Goal: Task Accomplishment & Management: Use online tool/utility

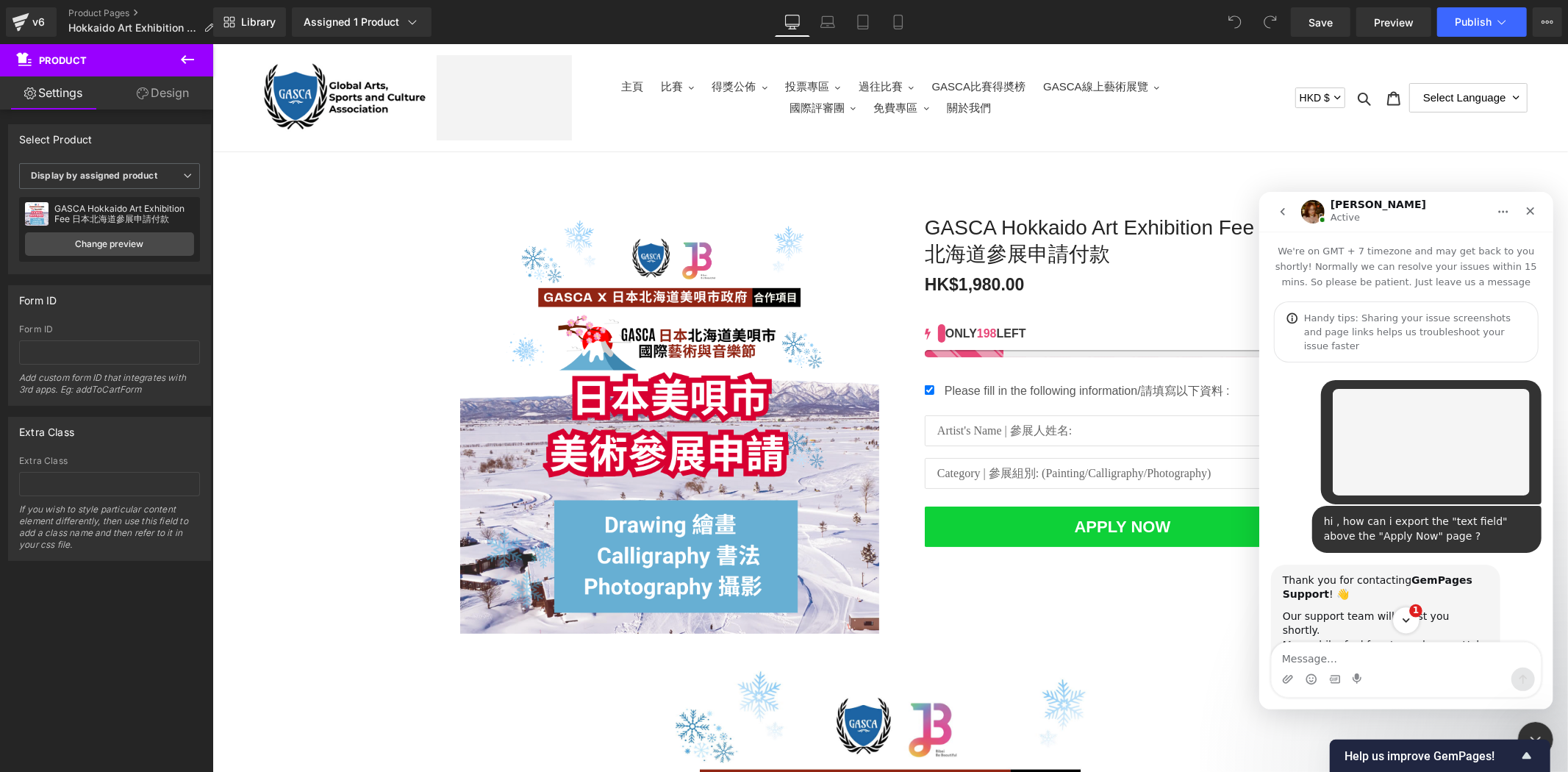
click at [1403, 616] on icon "Scroll to bottom" at bounding box center [1405, 619] width 13 height 13
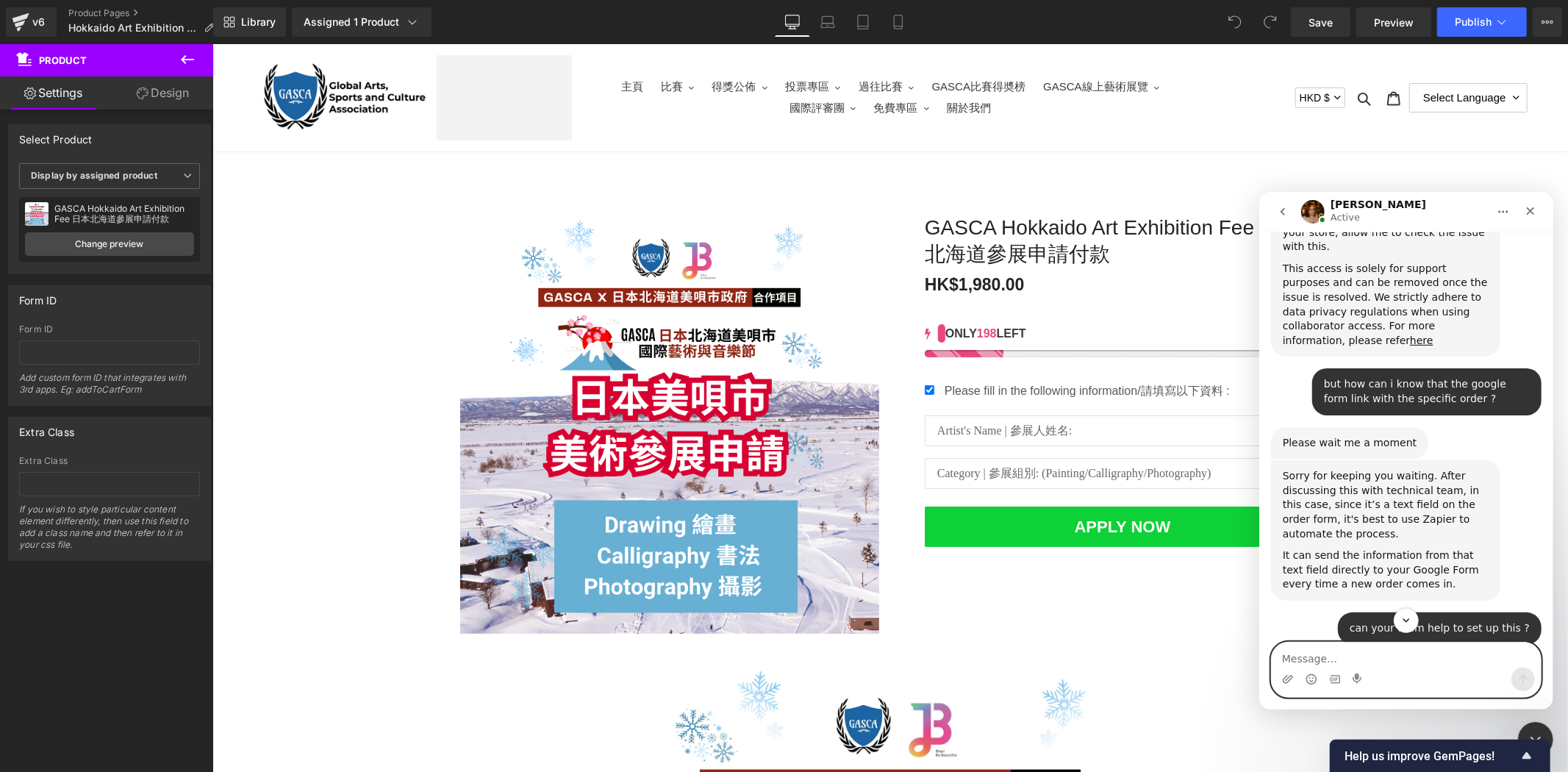
click at [1410, 650] on textarea "Message…" at bounding box center [1405, 654] width 269 height 25
type textarea "thanks"
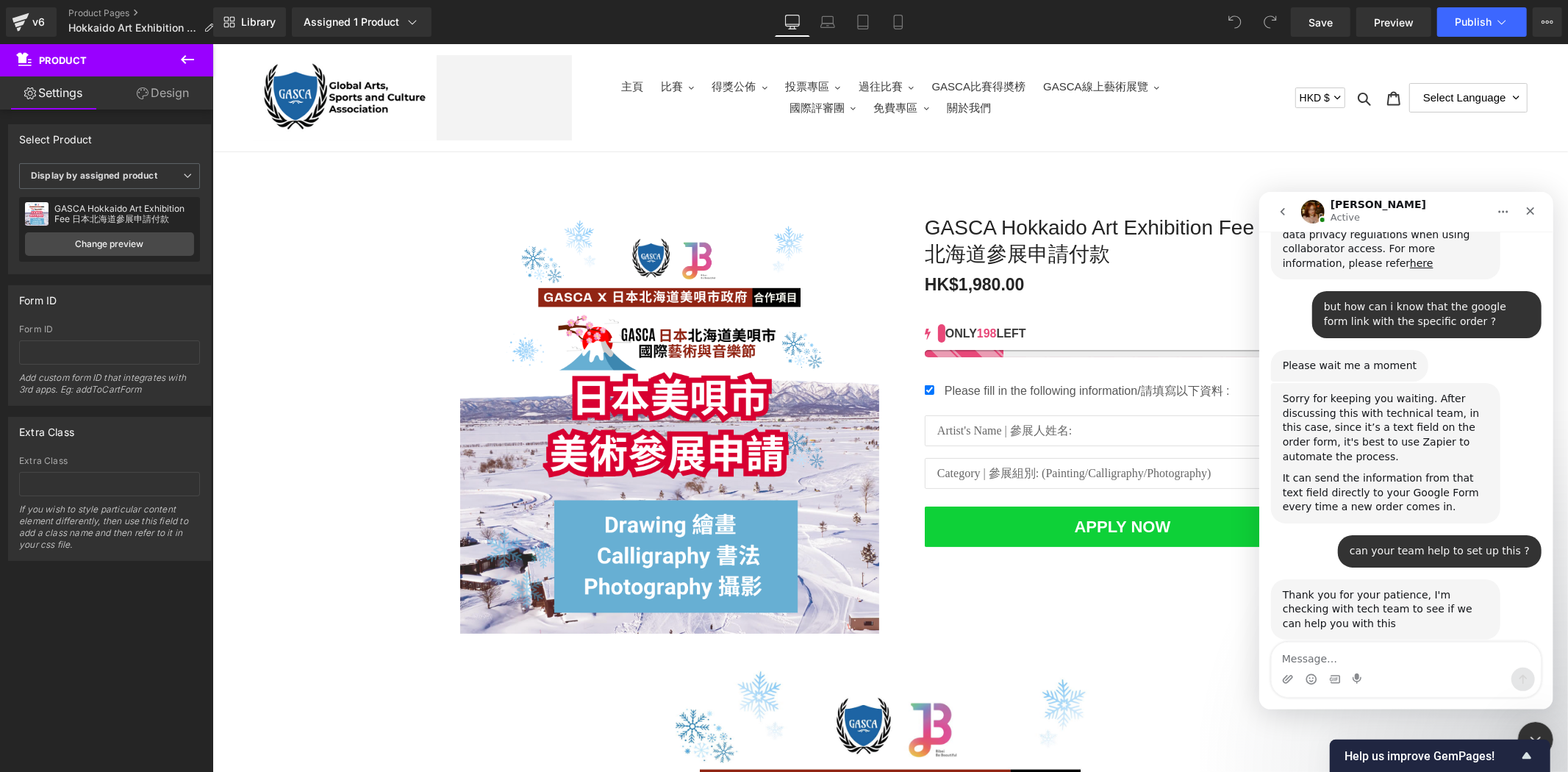
scroll to position [1518, 0]
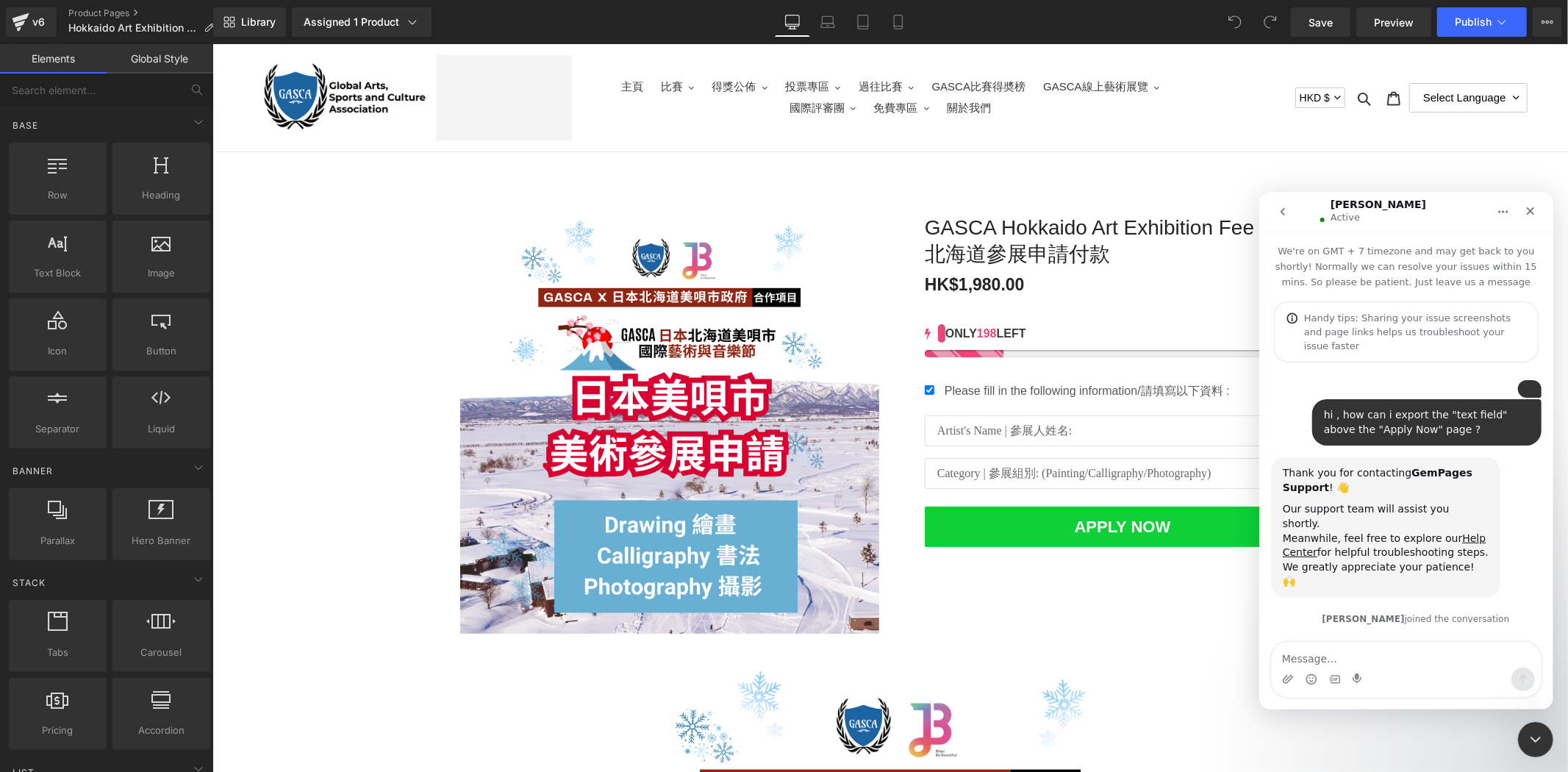
scroll to position [1390, 0]
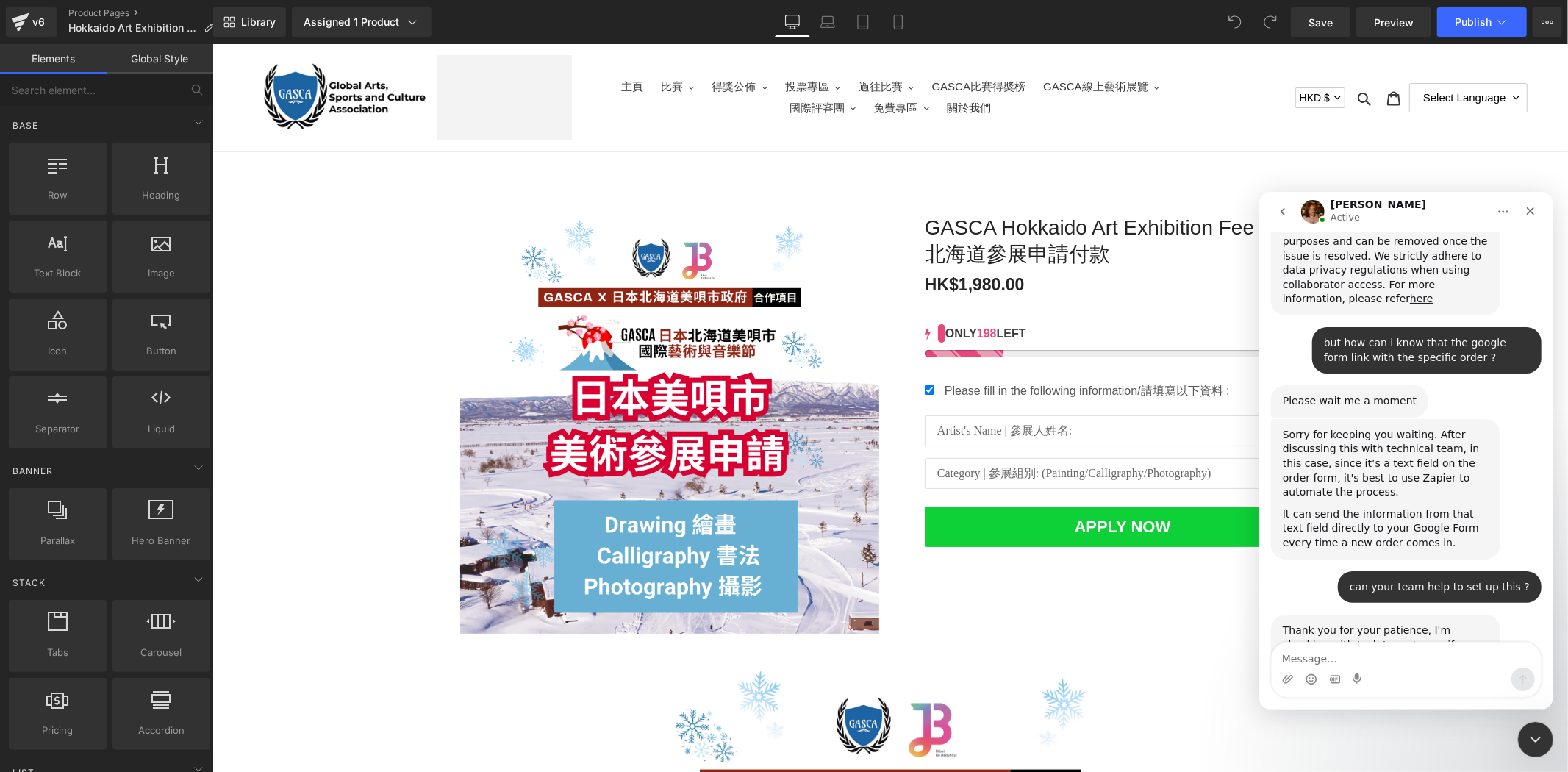
click at [1184, 278] on div at bounding box center [784, 364] width 1568 height 728
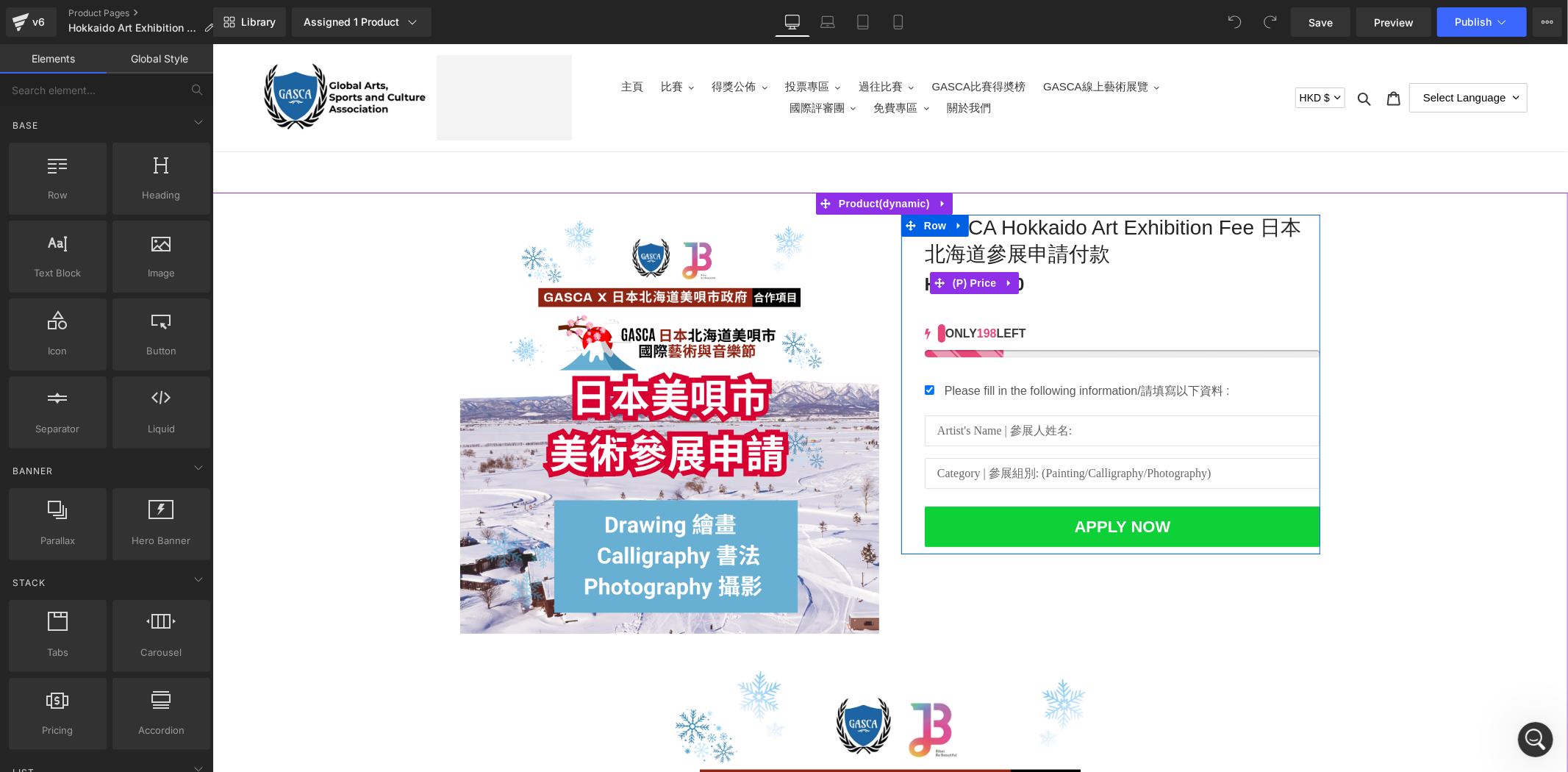
scroll to position [1518, 0]
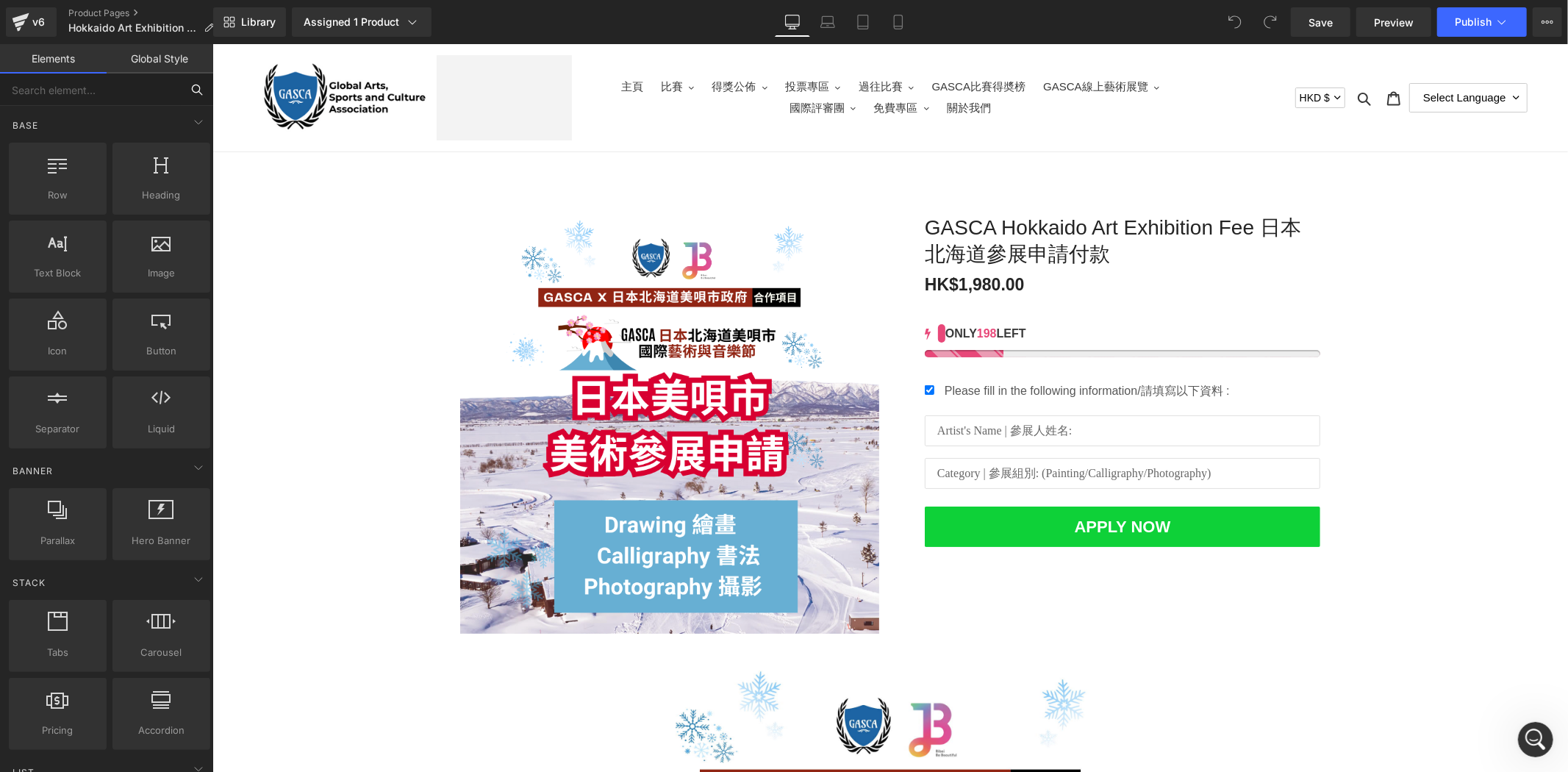
click at [125, 83] on input "text" at bounding box center [90, 90] width 181 height 32
type input "c"
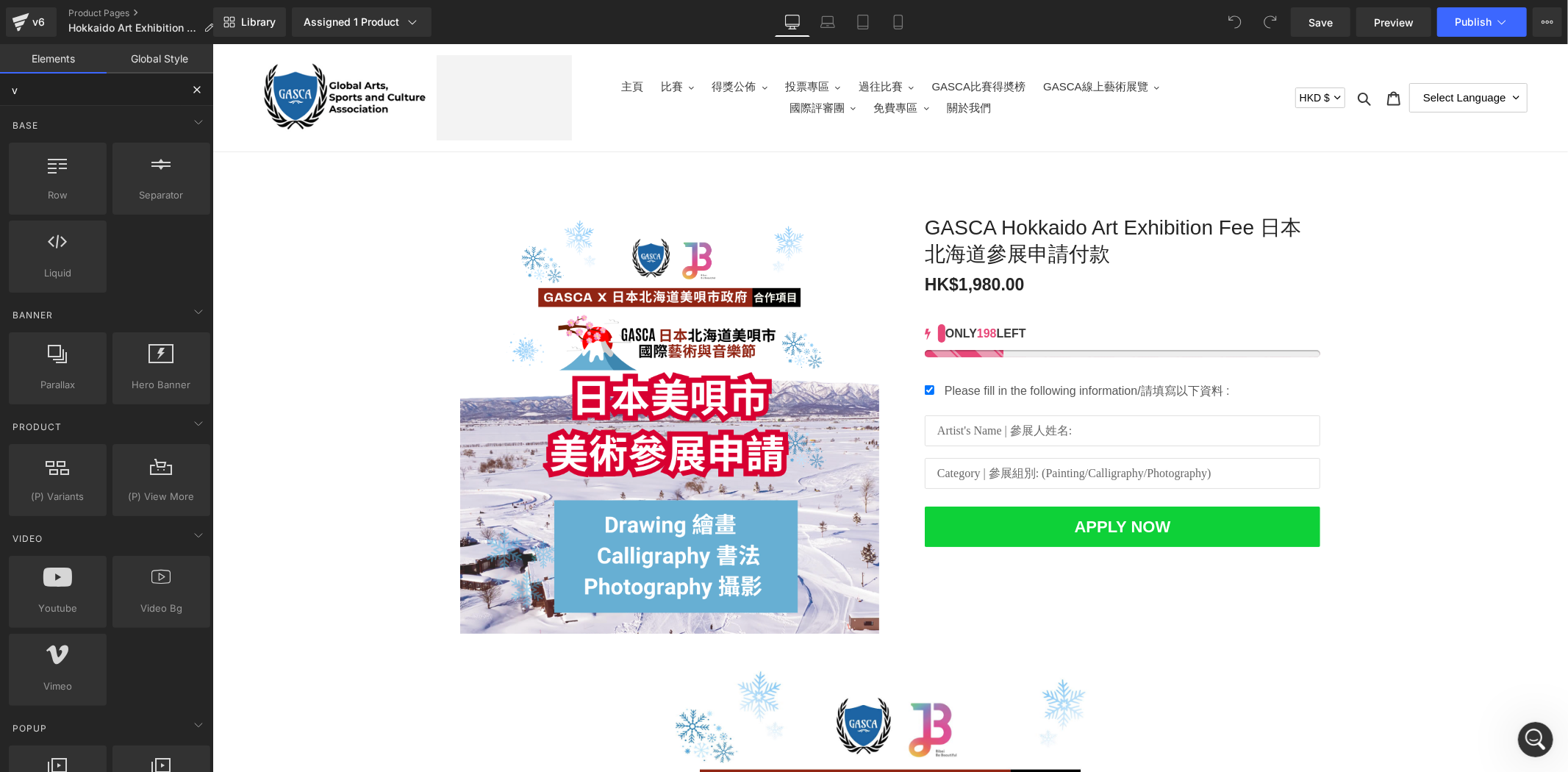
type input "va"
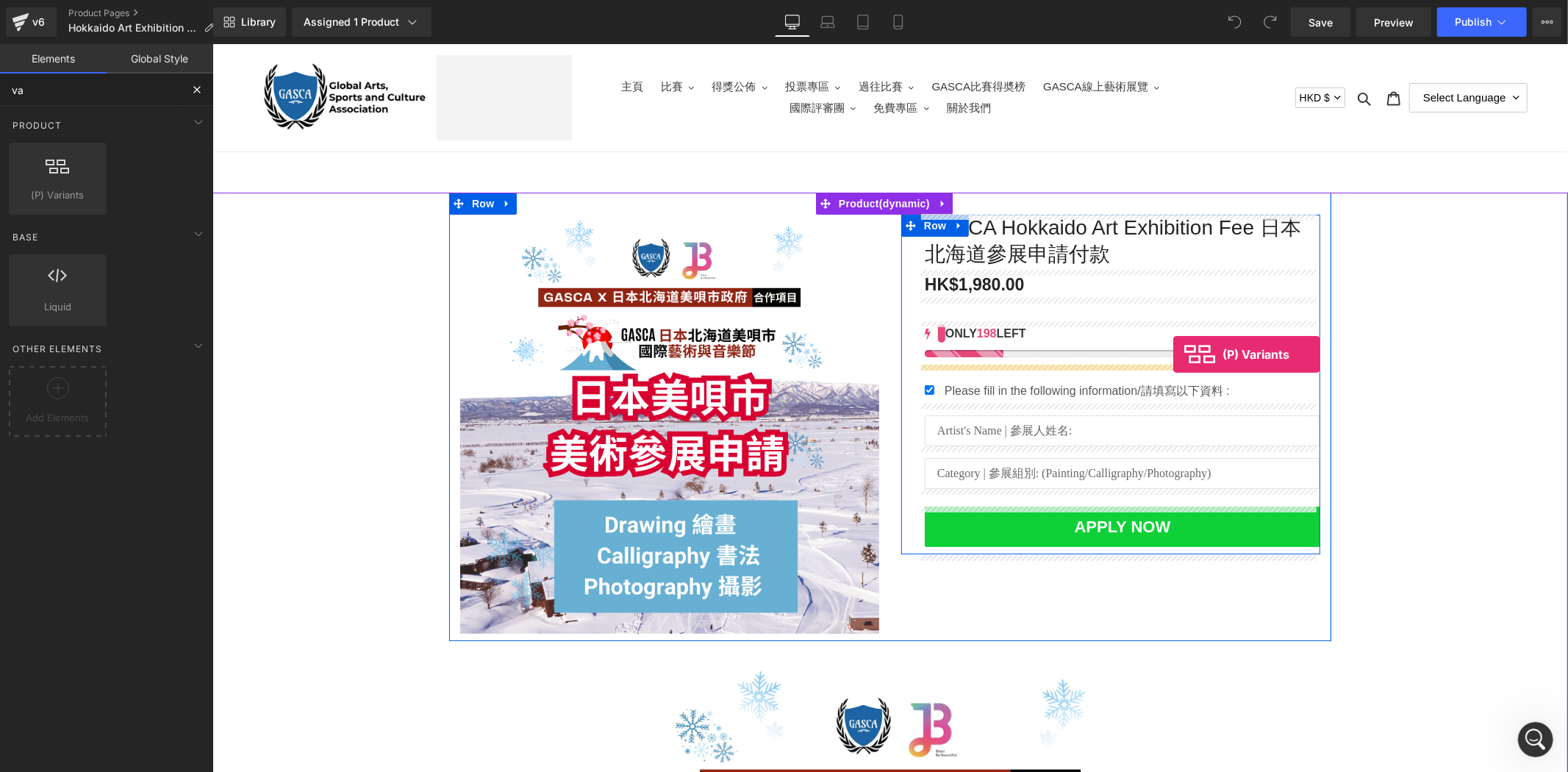
drag, startPoint x: 261, startPoint y: 216, endPoint x: 1172, endPoint y: 353, distance: 921.2
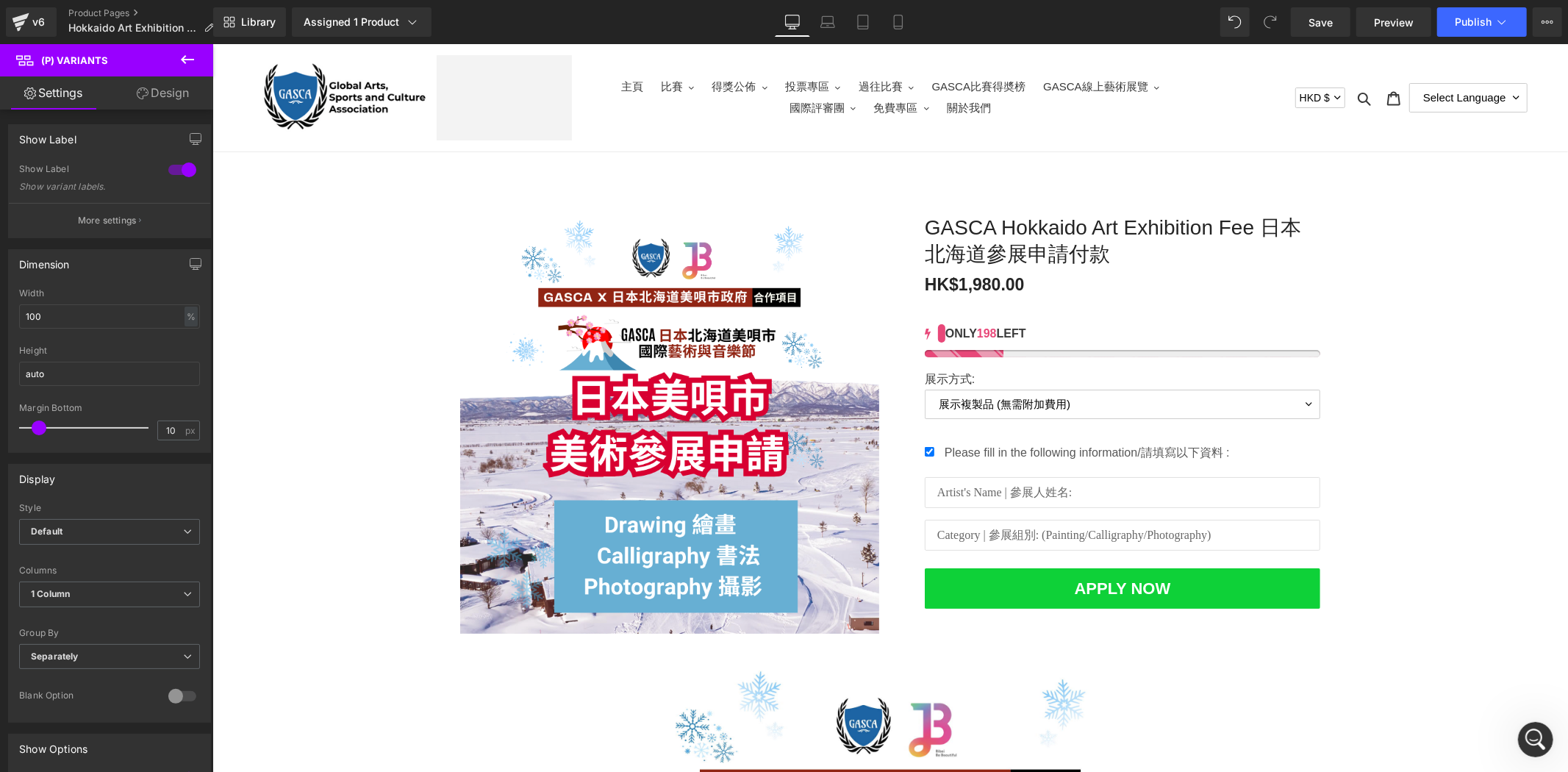
click at [191, 54] on icon at bounding box center [187, 60] width 18 height 18
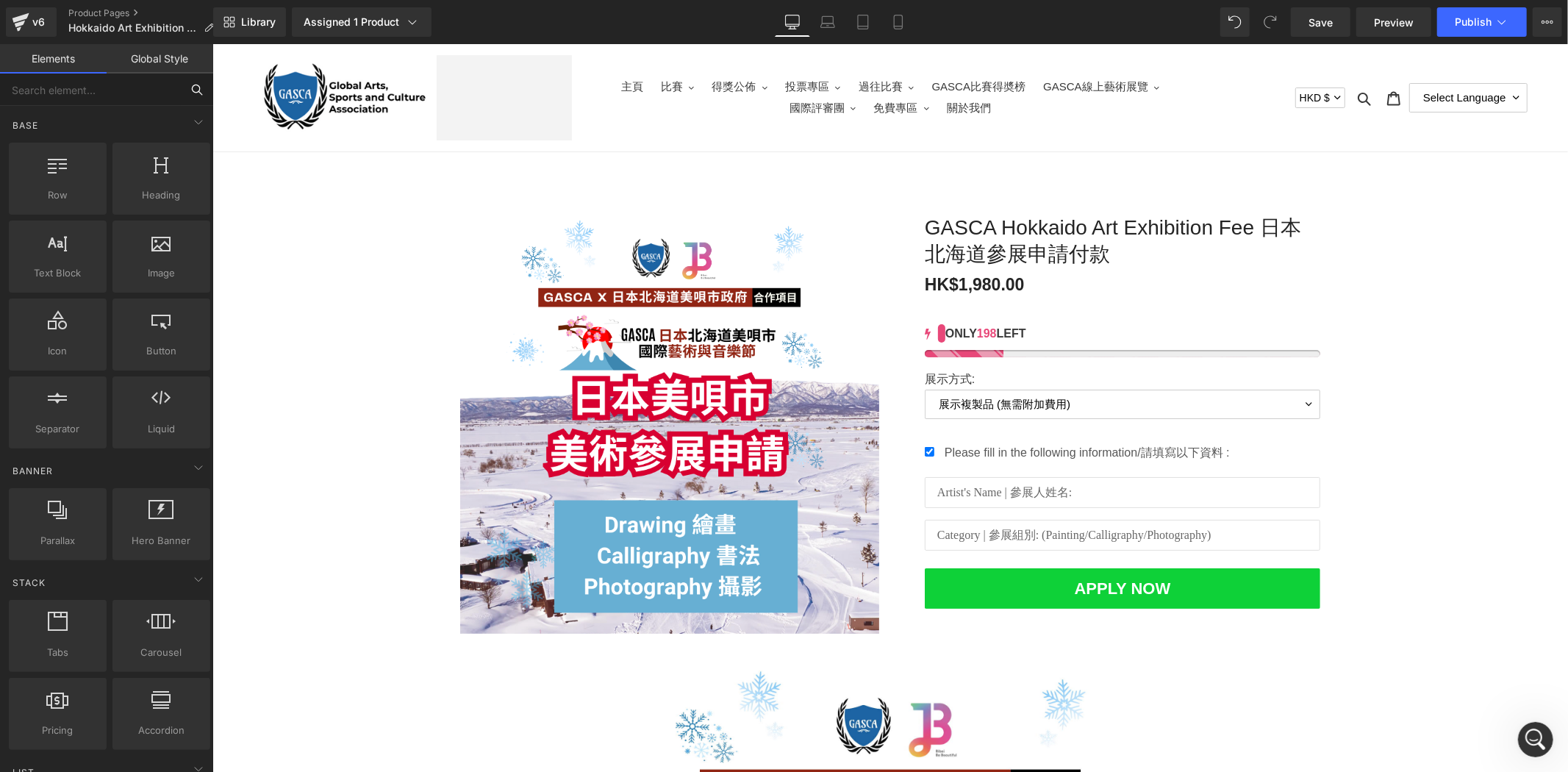
click at [149, 91] on input "text" at bounding box center [90, 90] width 181 height 32
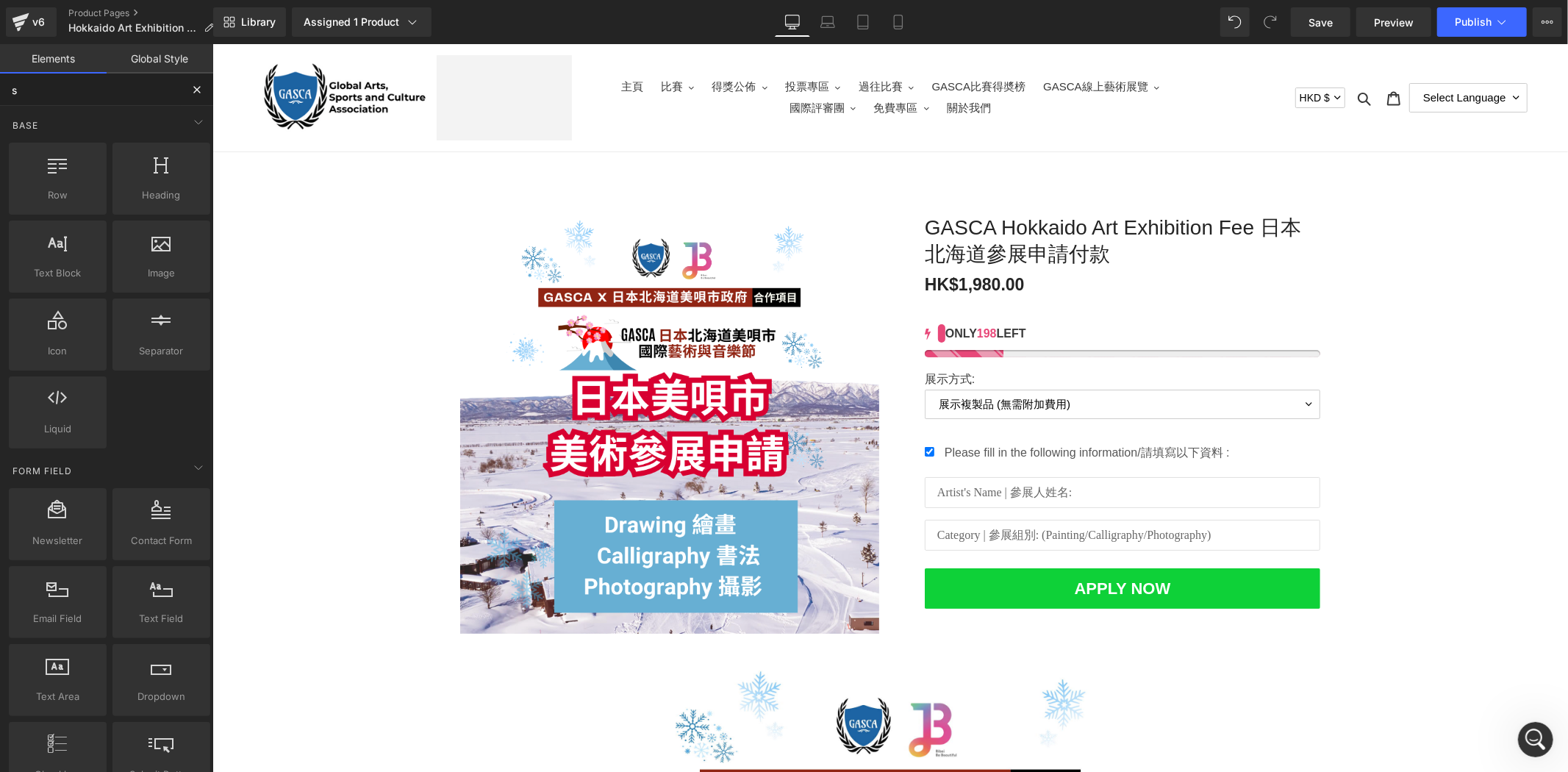
type input "sw"
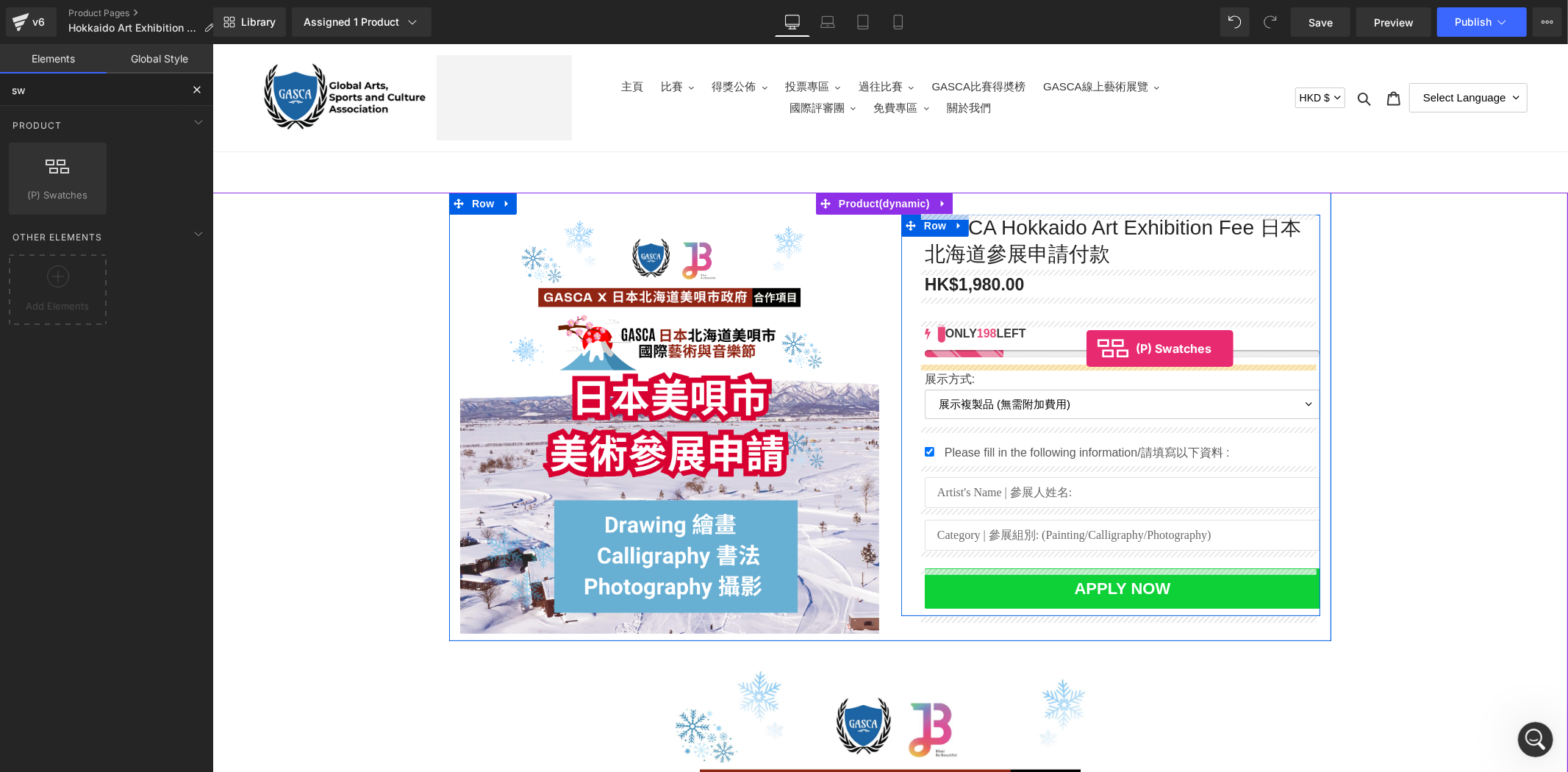
drag, startPoint x: 287, startPoint y: 215, endPoint x: 1086, endPoint y: 348, distance: 810.0
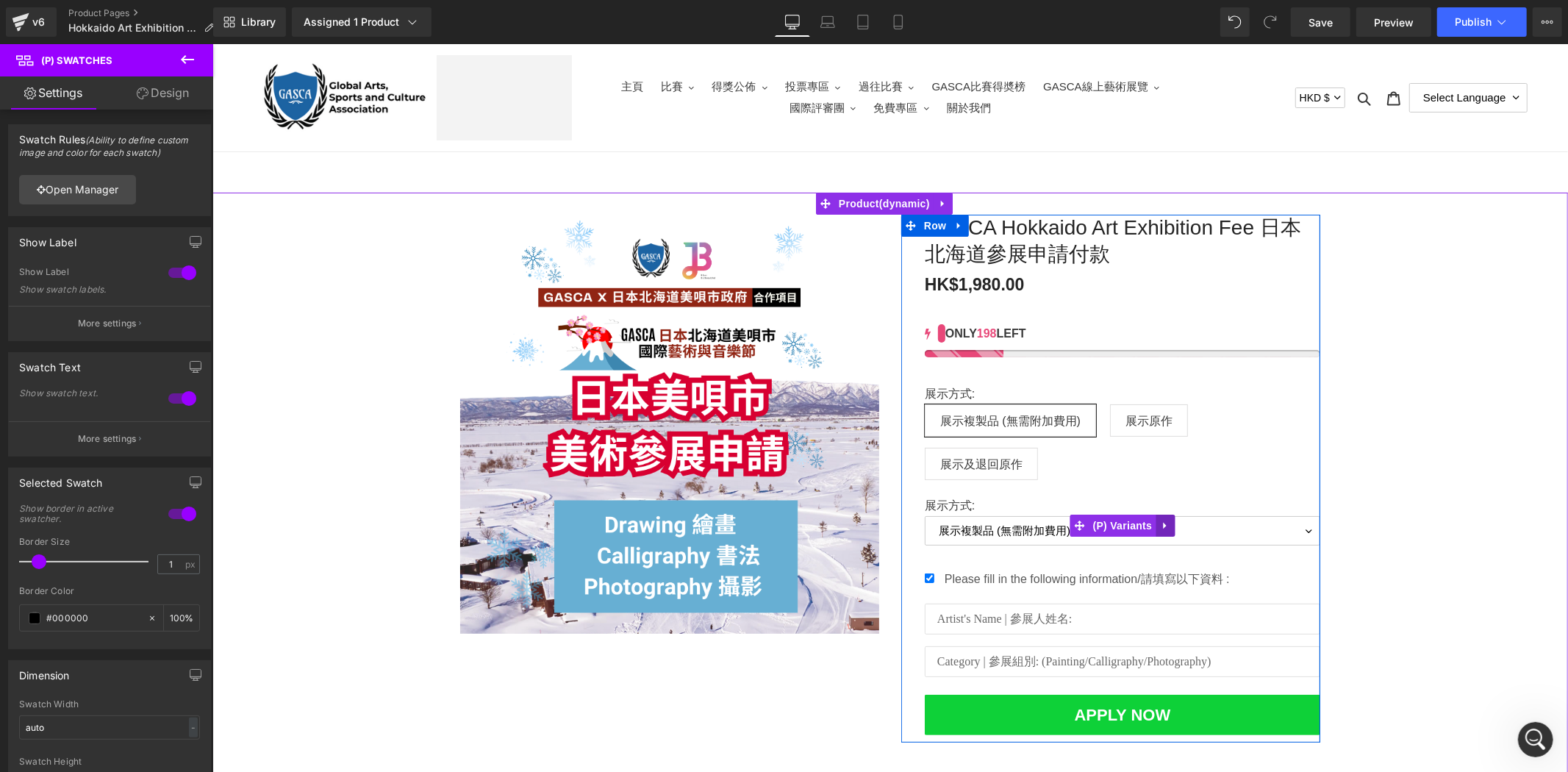
click at [1155, 516] on link at bounding box center [1164, 525] width 19 height 22
click at [1168, 525] on icon at bounding box center [1173, 524] width 10 height 10
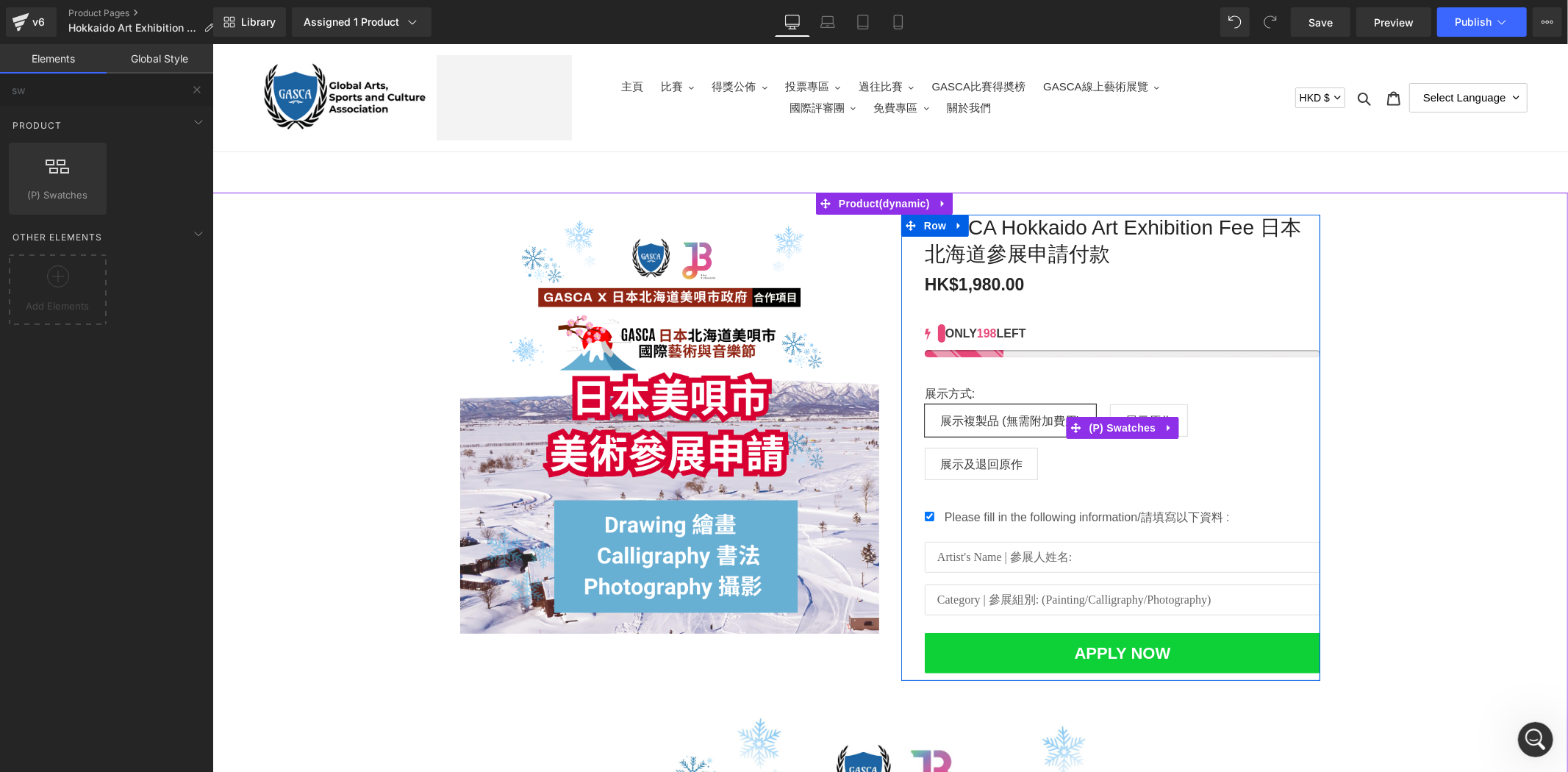
click at [1142, 403] on span "展示原作" at bounding box center [1148, 420] width 78 height 32
click at [984, 472] on span "展示及退回原作" at bounding box center [980, 463] width 83 height 31
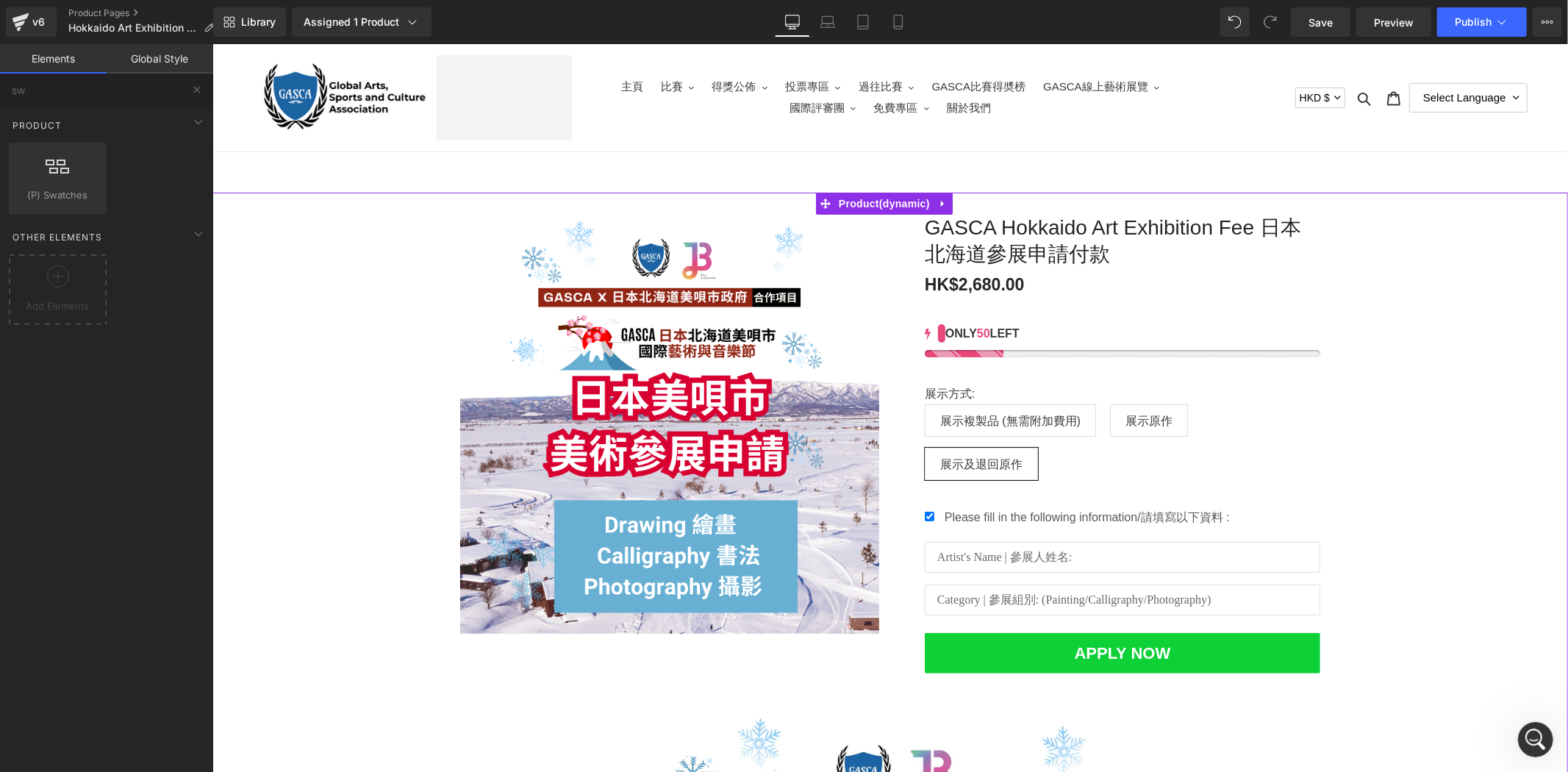
click at [1443, 489] on div "Sale Off (P) Image [PERSON_NAME] Hokkaido Art Exhibition Fee 日本北海道參展申請付款 (P) Ti…" at bounding box center [889, 758] width 1355 height 1134
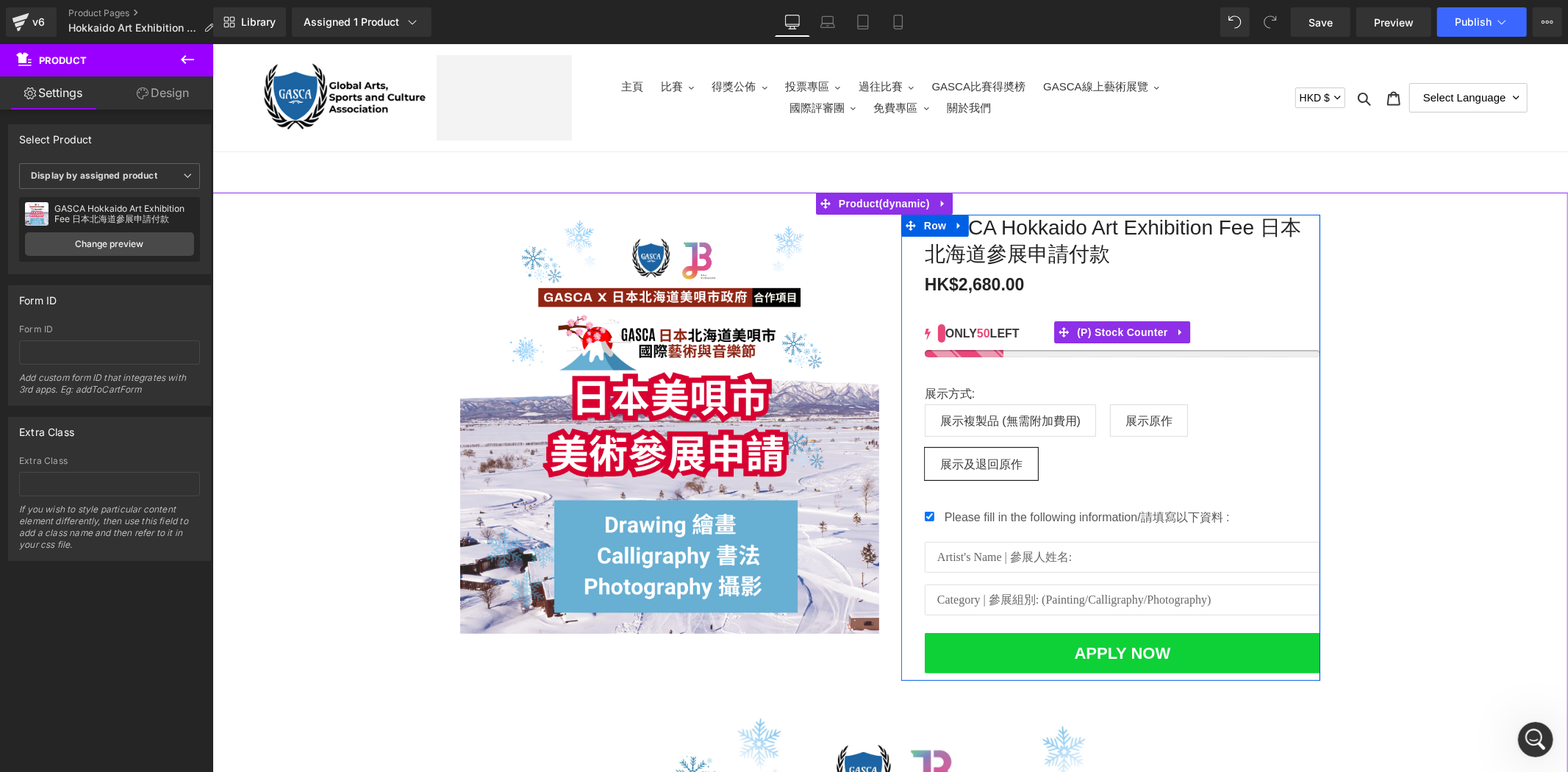
click at [1182, 336] on div "ONLY 50 LEFT" at bounding box center [1122, 332] width 396 height 18
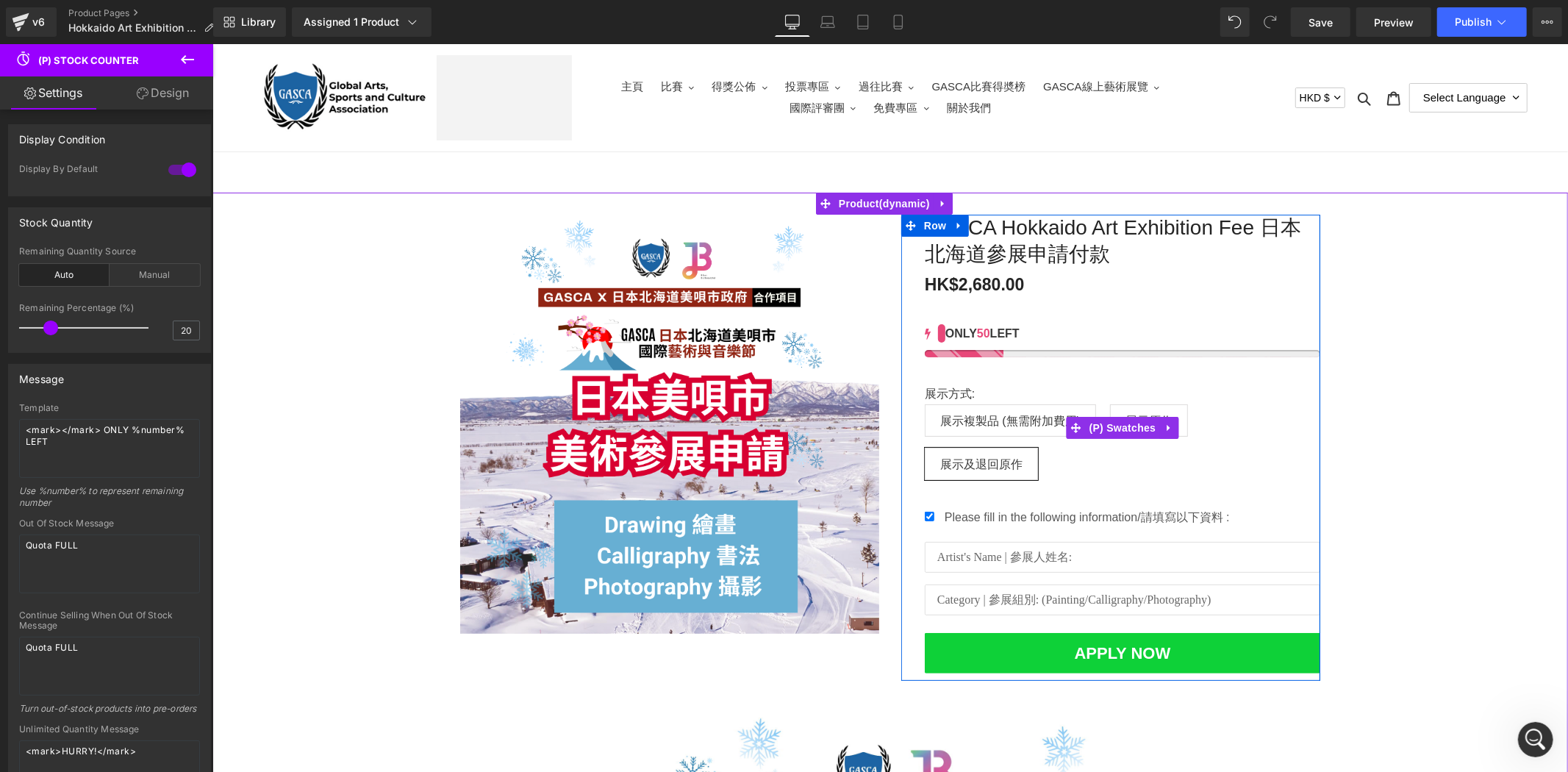
click at [1000, 412] on span "展示複製品 (無需附加費用)" at bounding box center [1009, 420] width 141 height 31
click at [947, 386] on label "展示方式:" at bounding box center [1122, 394] width 396 height 18
click at [1130, 427] on span "(P) Swatches" at bounding box center [1122, 427] width 74 height 22
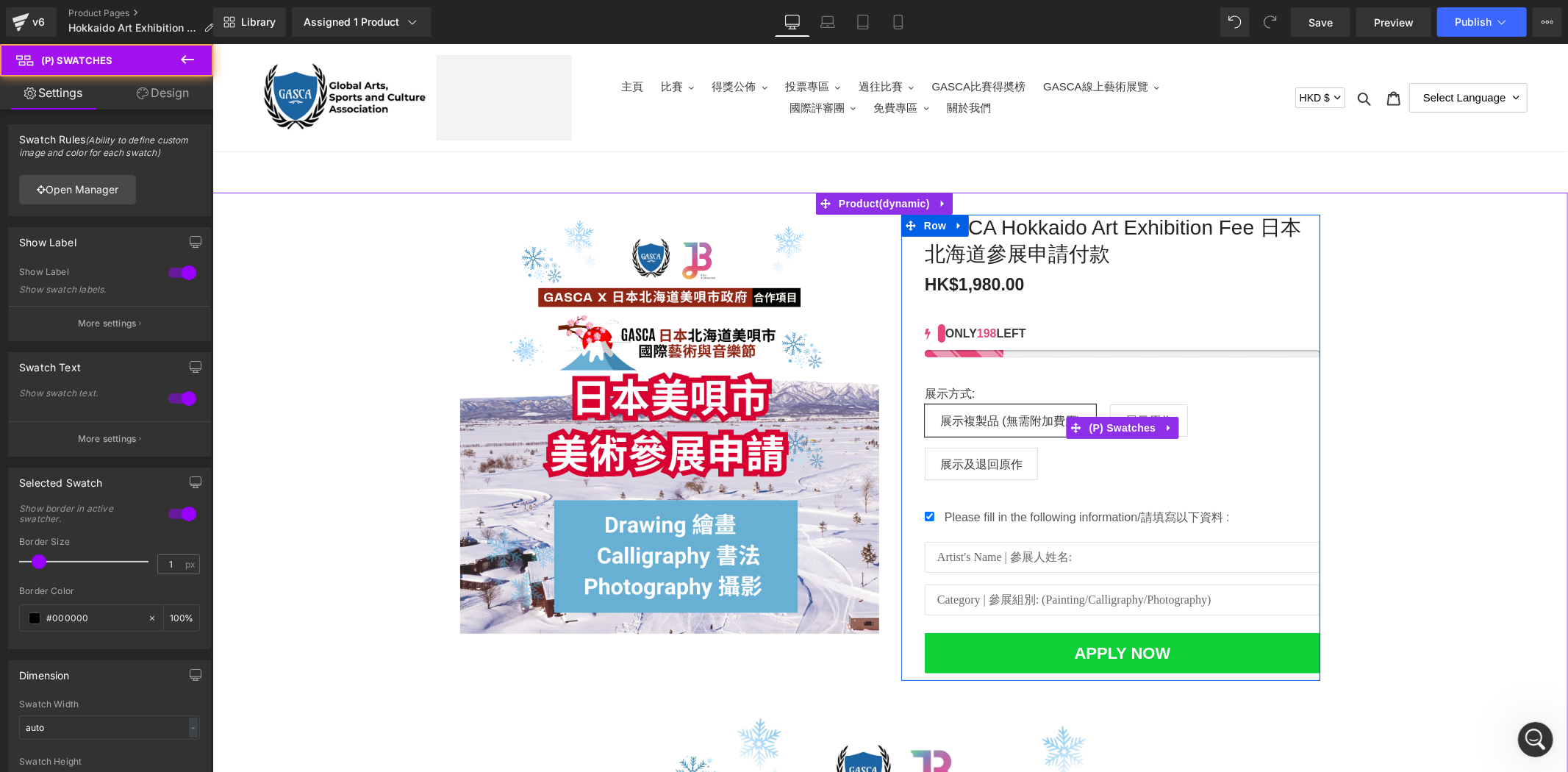
click at [1146, 410] on span "展示原作" at bounding box center [1148, 420] width 47 height 31
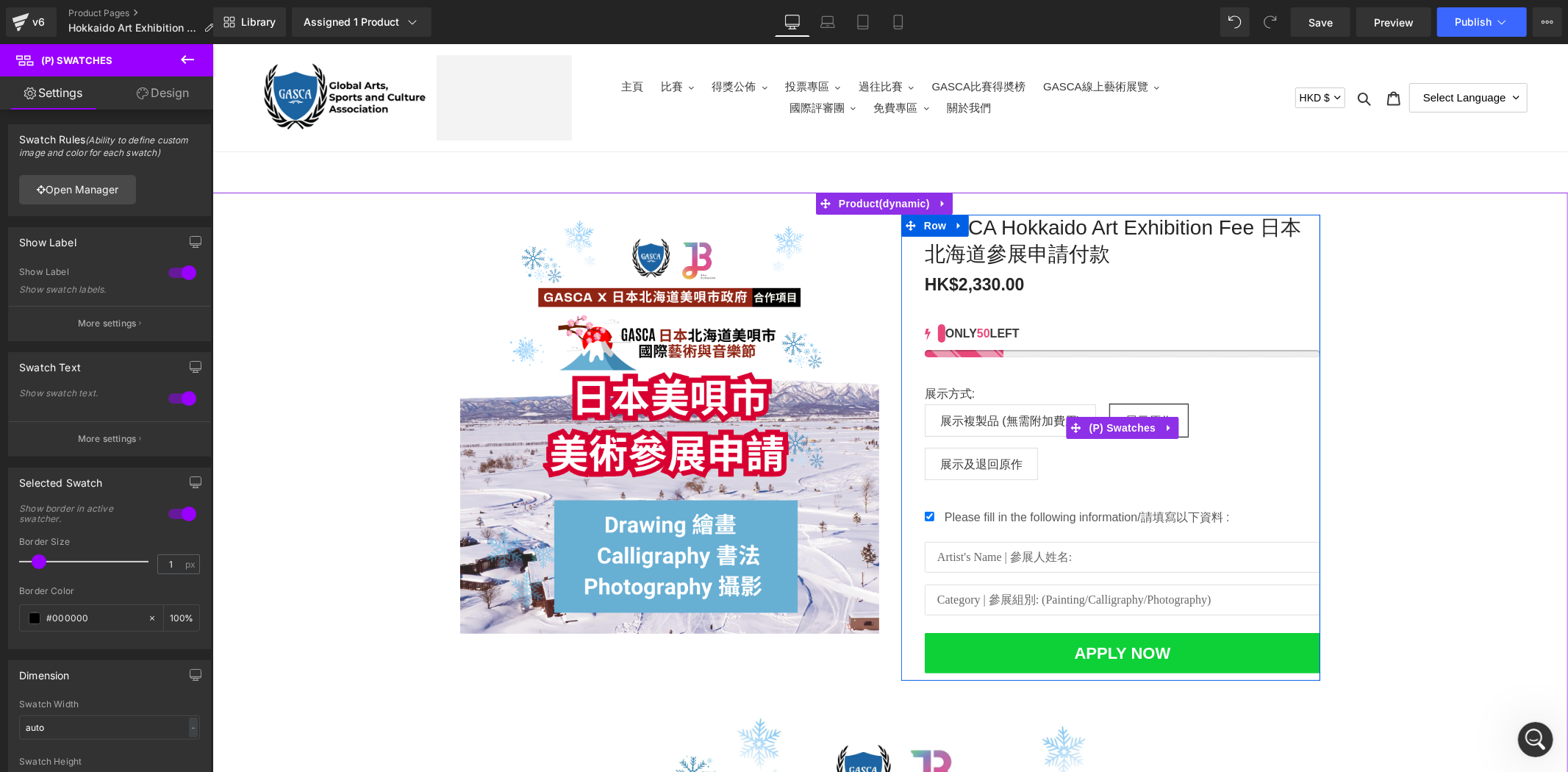
click at [999, 466] on span "展示及退回原作" at bounding box center [980, 463] width 83 height 31
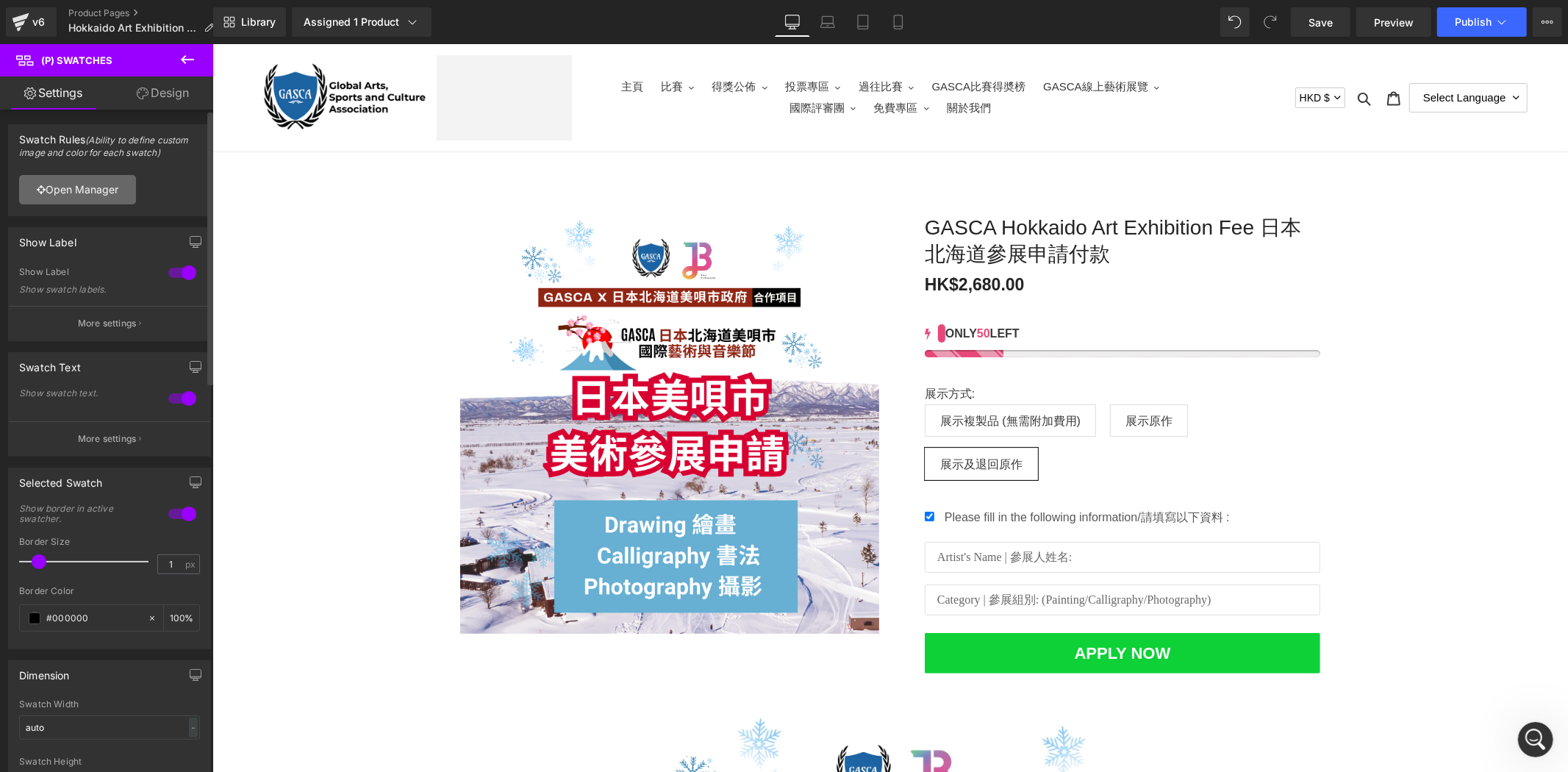
click at [97, 192] on link "Open Manager" at bounding box center [77, 189] width 117 height 29
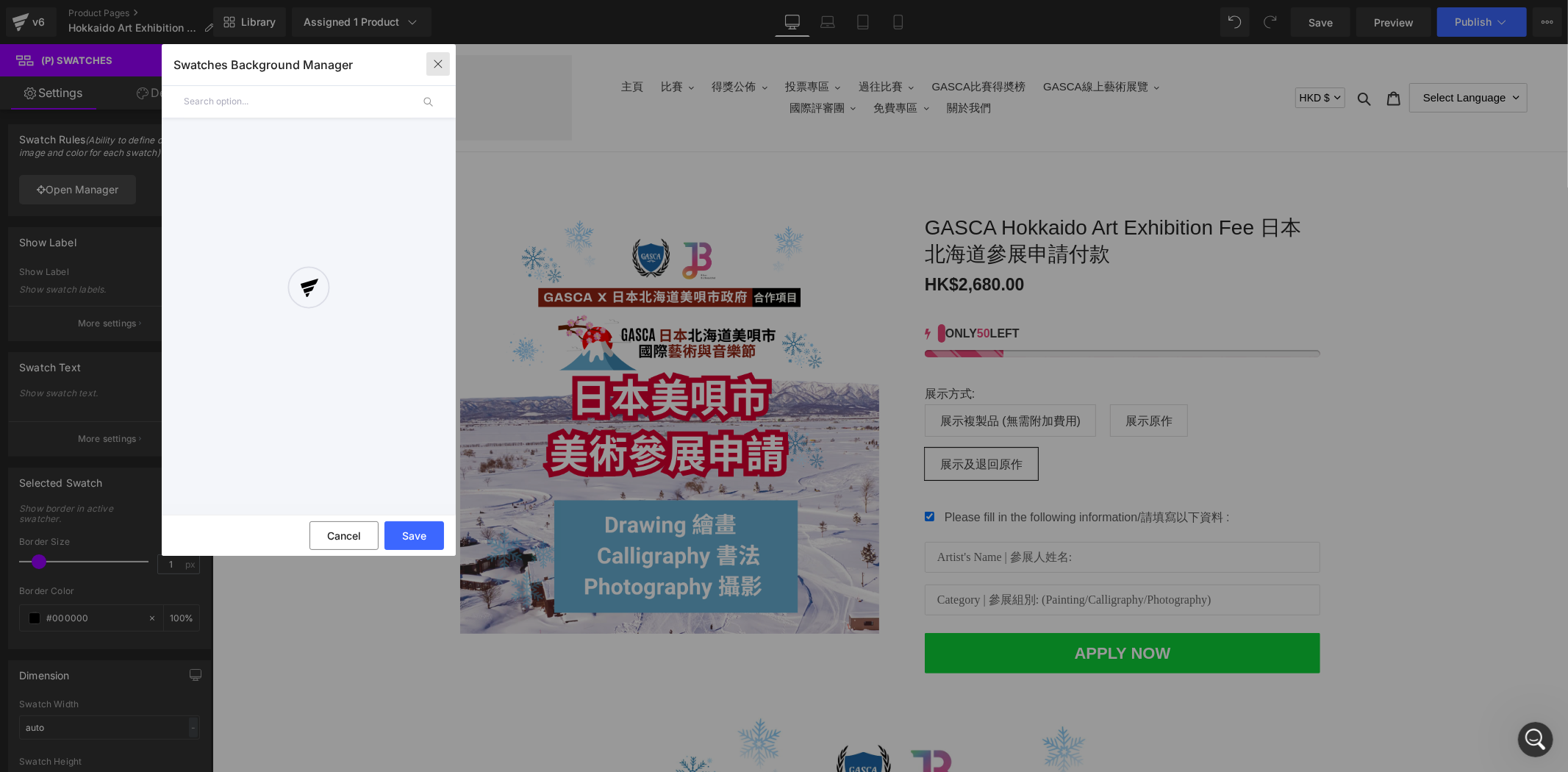
click at [441, 58] on icon "button" at bounding box center [437, 63] width 12 height 12
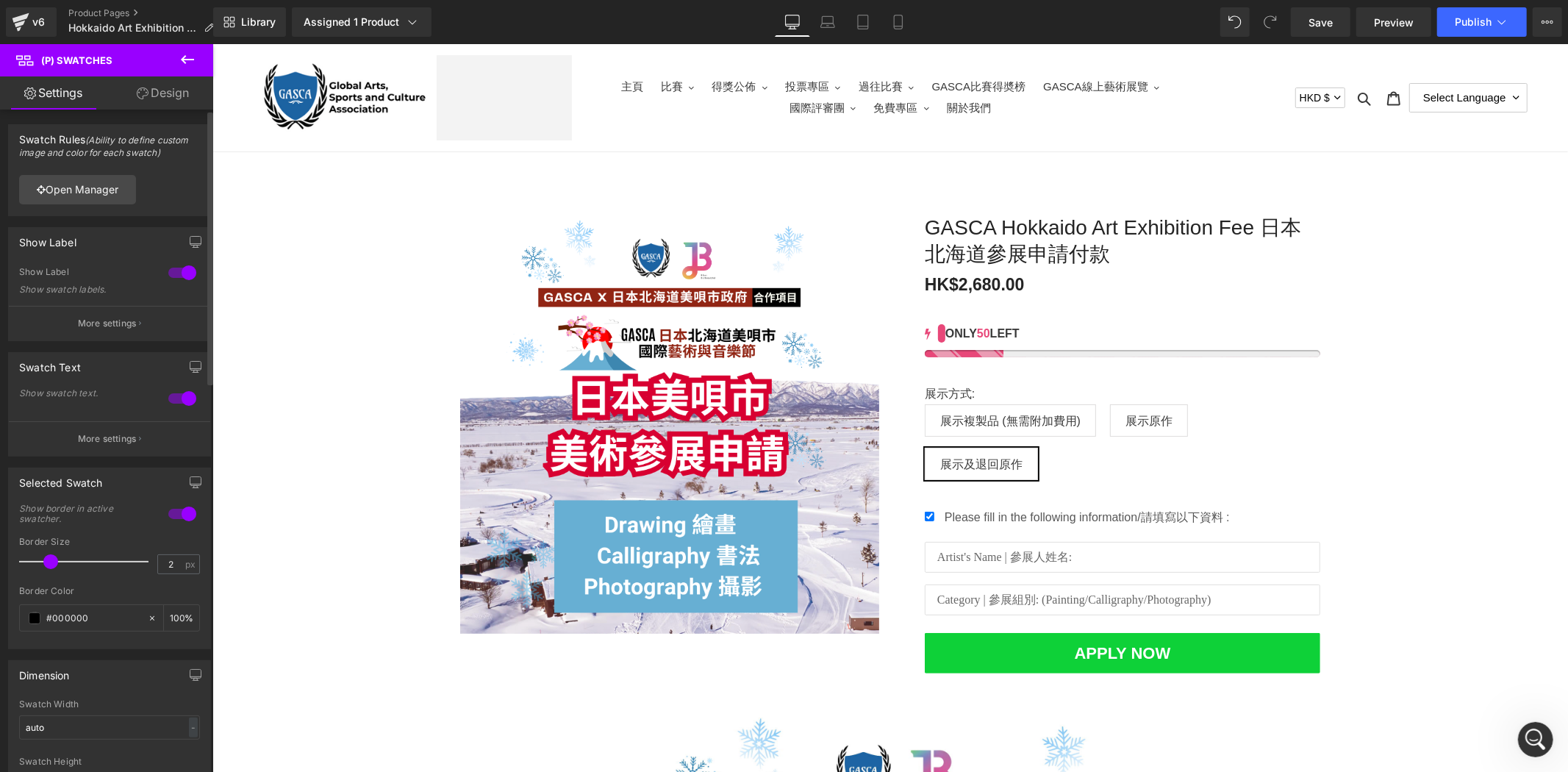
type input "3"
drag, startPoint x: 35, startPoint y: 562, endPoint x: 53, endPoint y: 562, distance: 18.0
click at [56, 562] on span at bounding box center [63, 561] width 15 height 15
click at [36, 611] on div "#000000" at bounding box center [83, 617] width 128 height 26
click at [32, 619] on span at bounding box center [34, 617] width 12 height 12
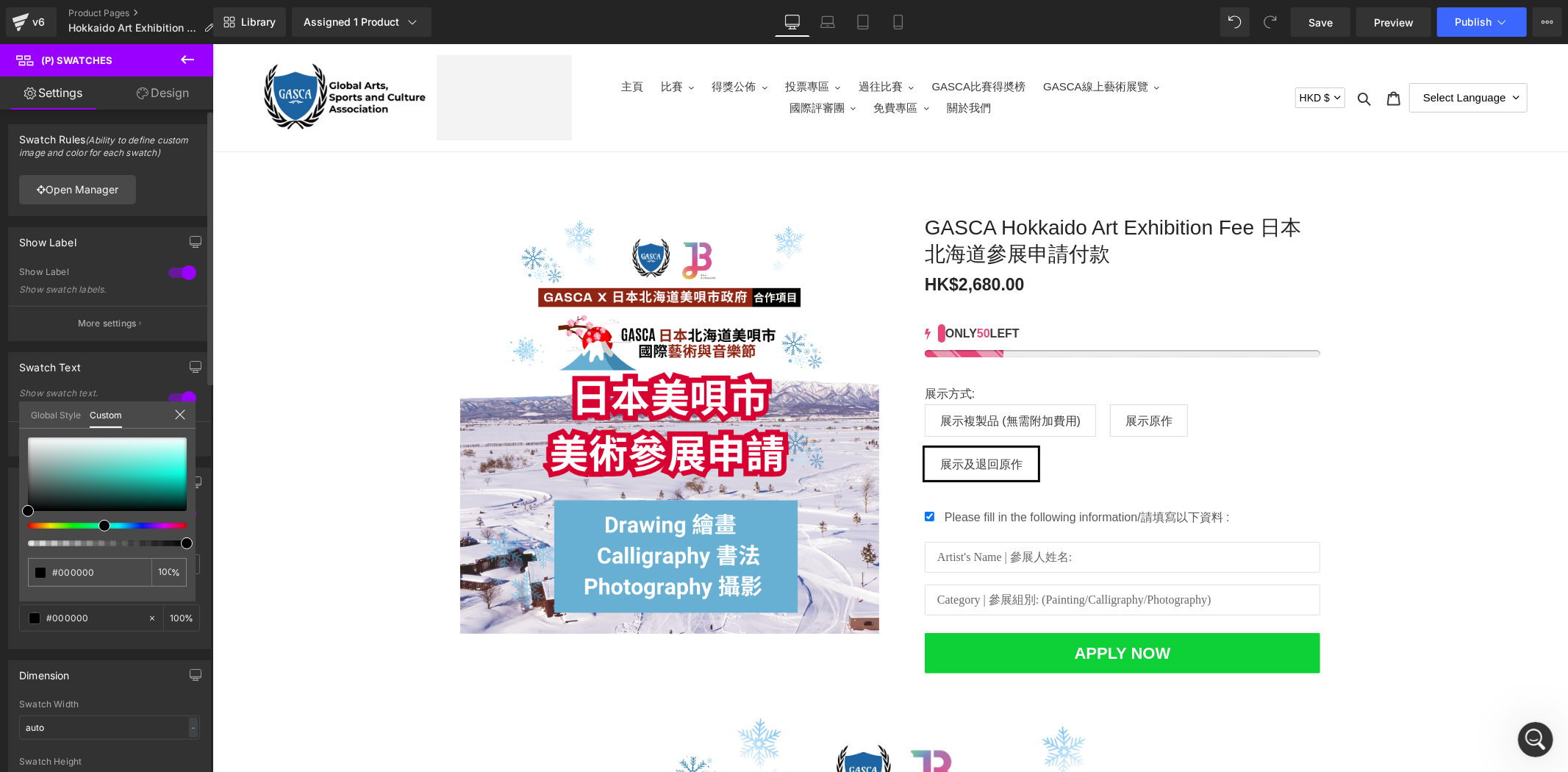
click at [99, 522] on div at bounding box center [101, 525] width 158 height 6
click at [86, 527] on div at bounding box center [101, 525] width 158 height 6
type input "#2ff883"
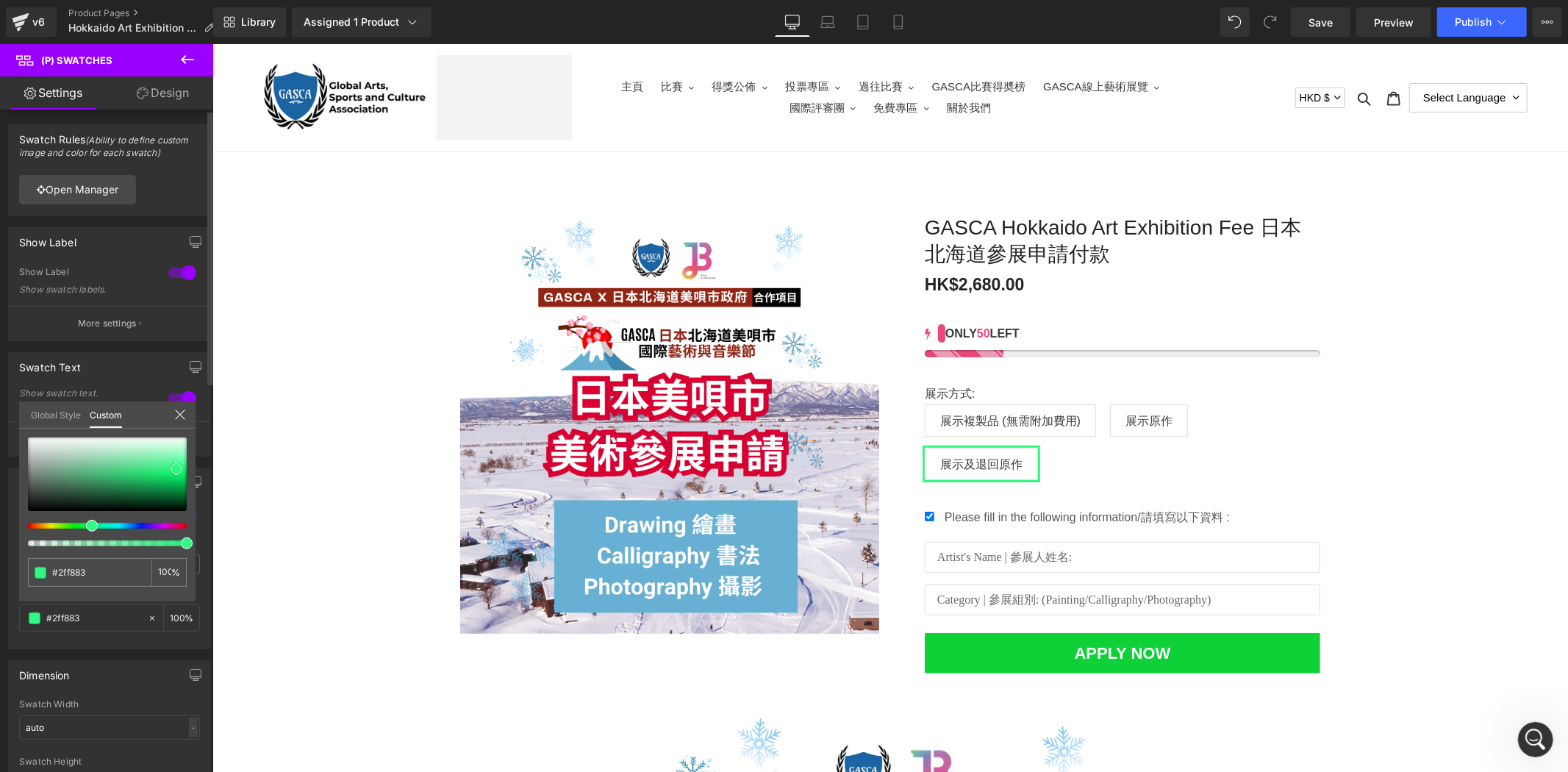
click at [176, 468] on div at bounding box center [107, 474] width 158 height 73
type input "#06a749"
click at [178, 486] on div at bounding box center [107, 474] width 158 height 73
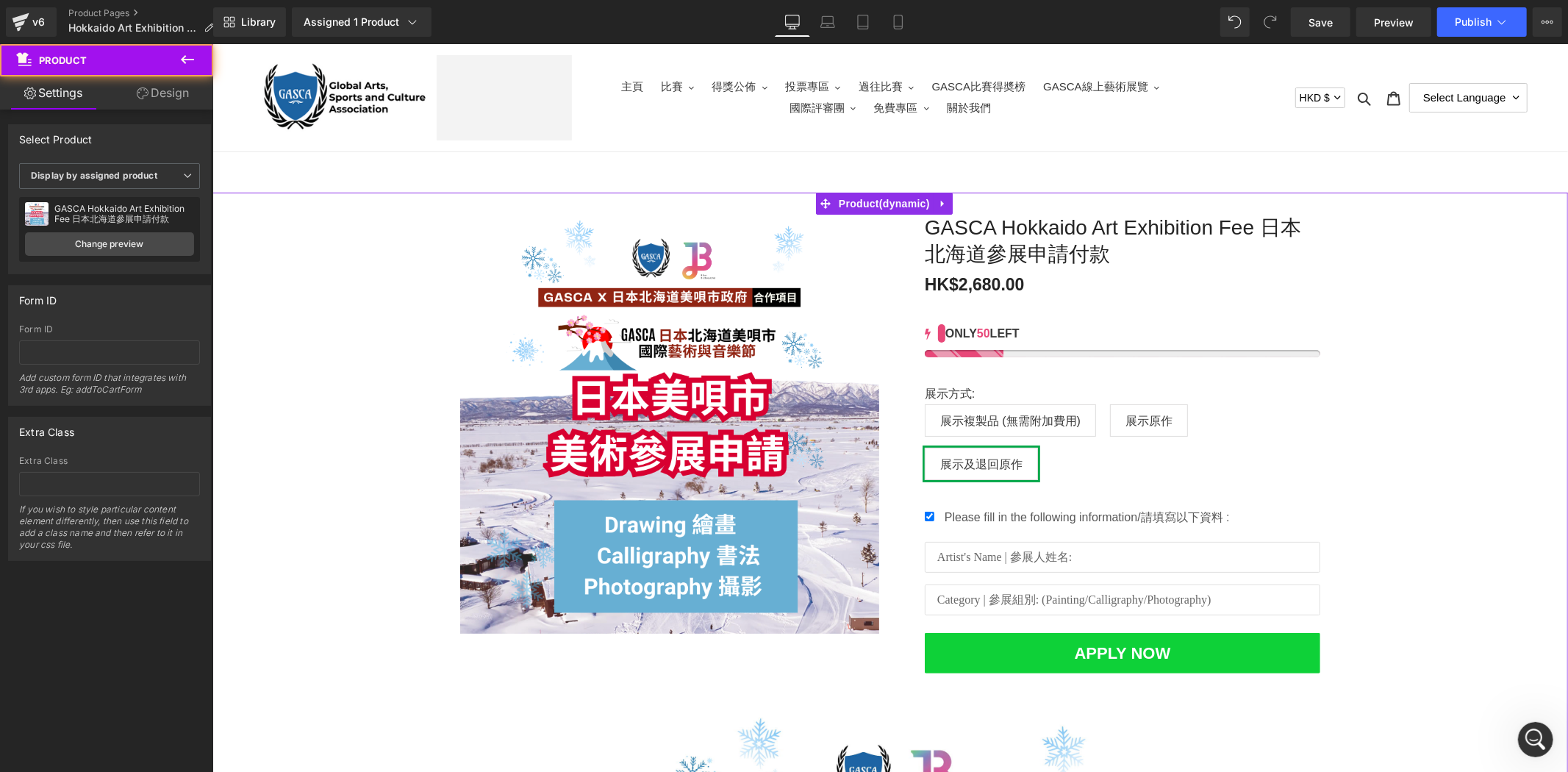
click at [1386, 499] on div "Sale Off (P) Image [PERSON_NAME] Hokkaido Art Exhibition Fee 日本北海道參展申請付款 (P) Ti…" at bounding box center [889, 758] width 1355 height 1134
click at [1171, 565] on input "text" at bounding box center [1122, 556] width 396 height 31
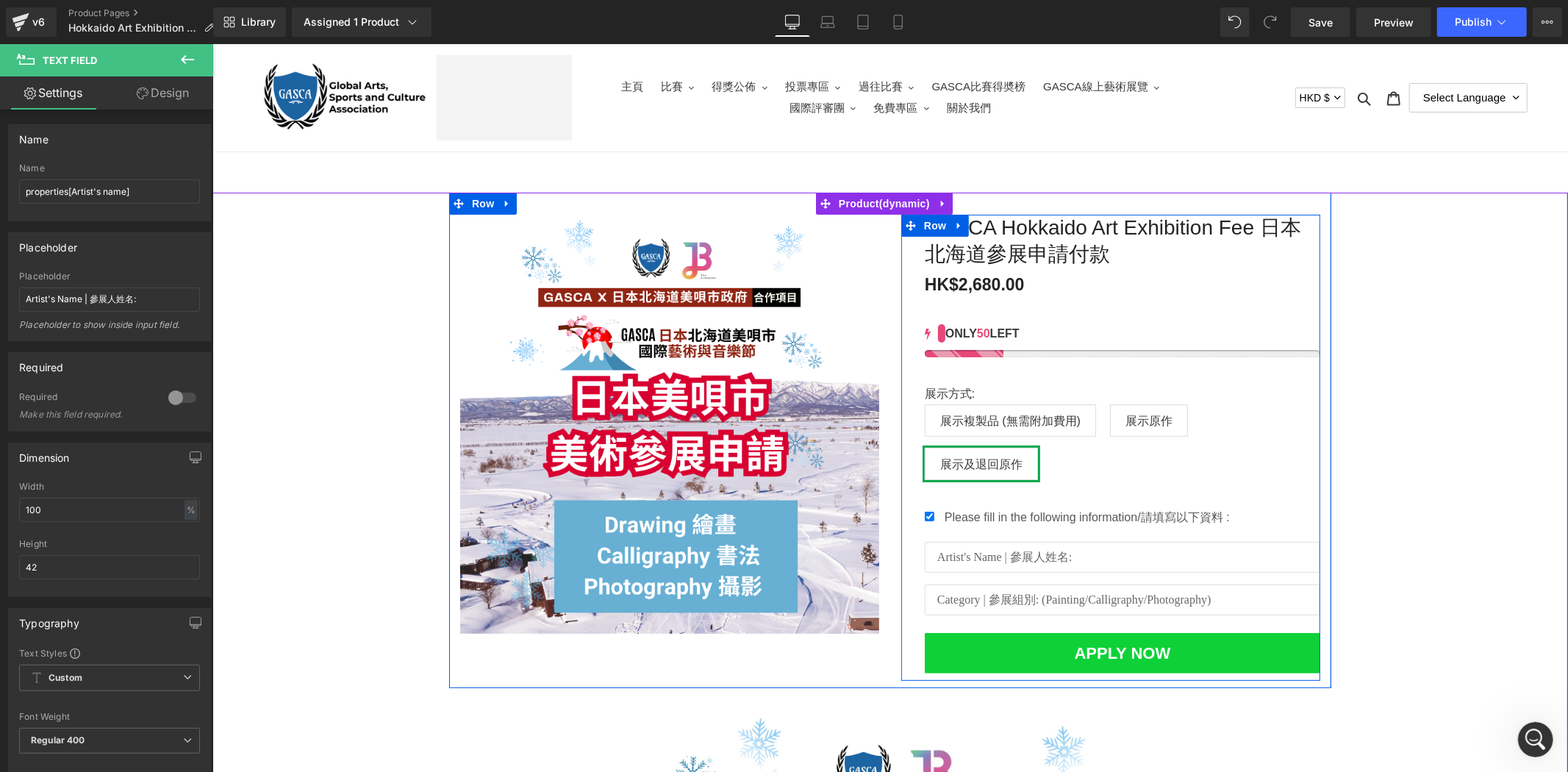
drag, startPoint x: 1188, startPoint y: 576, endPoint x: 1254, endPoint y: 534, distance: 78.2
click at [1188, 576] on div "[PERSON_NAME] Hokkaido Art Exhibition Fee 日本北海道參展申請付款 (P) Title HK$2,680.00 HK$…" at bounding box center [1122, 447] width 396 height 466
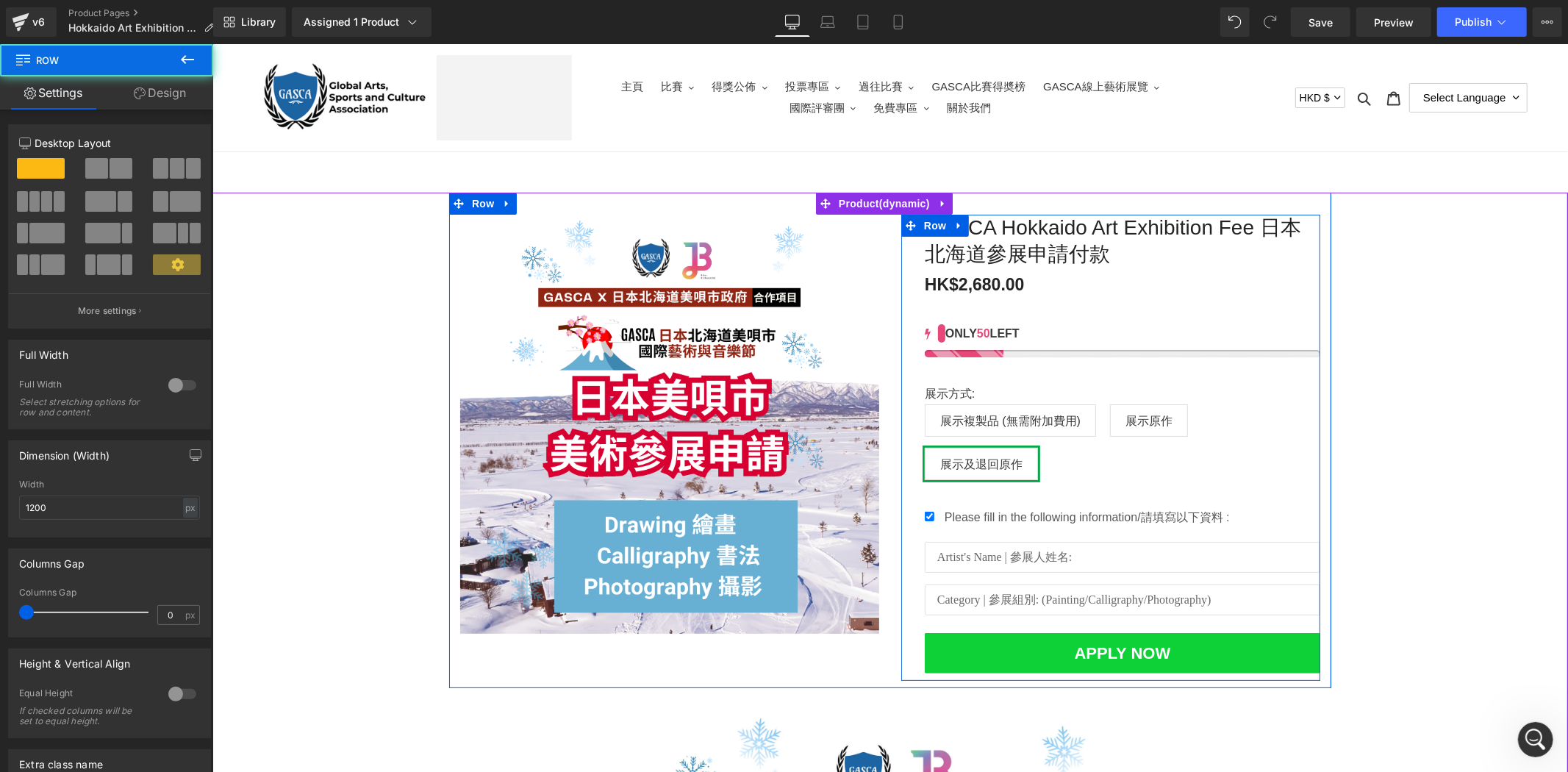
click at [1315, 496] on div "[PERSON_NAME] Hokkaido Art Exhibition Fee 日本北海道參展申請付款 (P) Title HK$2,680.00 HK$…" at bounding box center [1110, 447] width 441 height 466
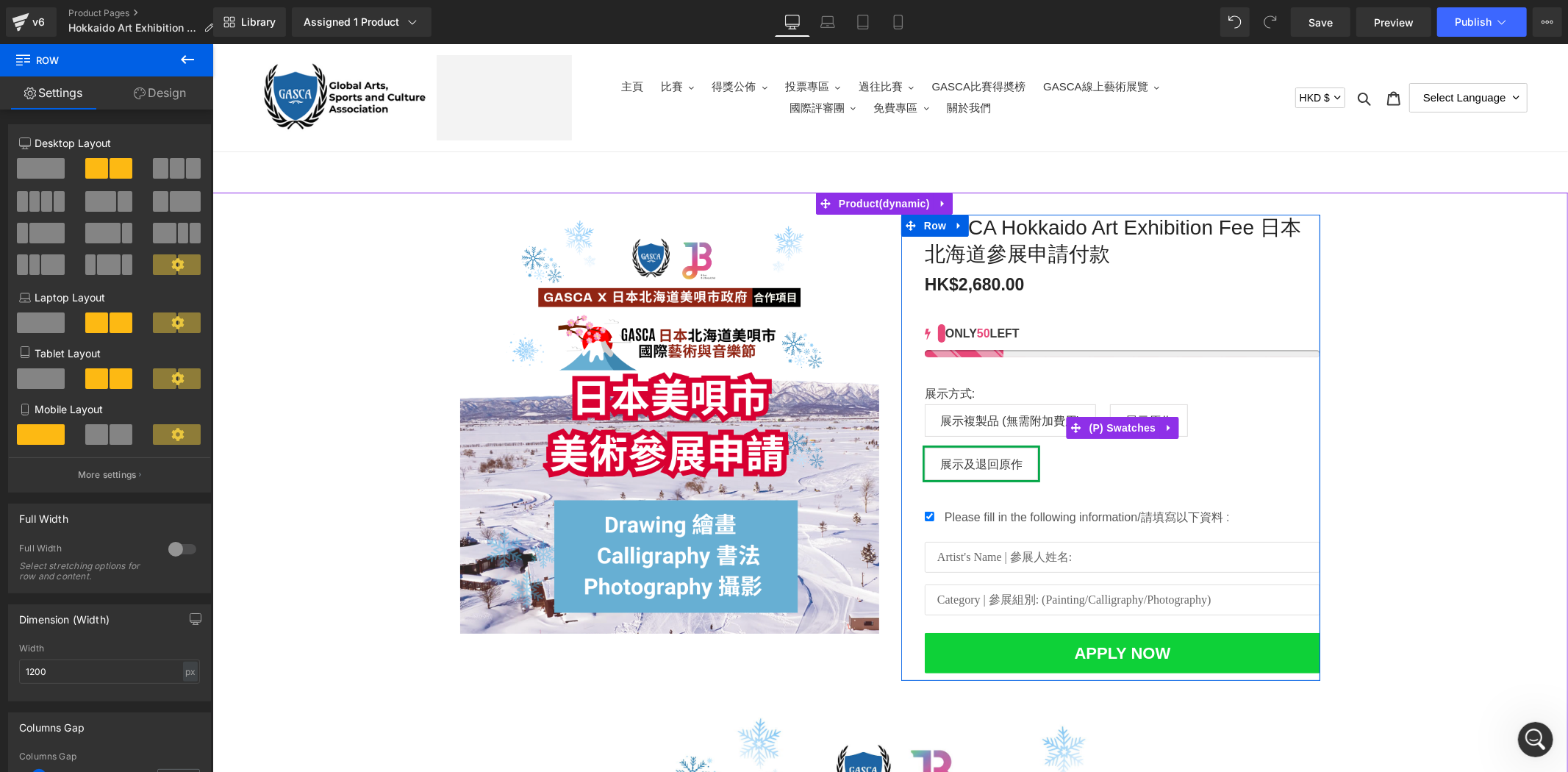
click at [1063, 406] on span "展示複製品 (無需附加費用)" at bounding box center [1009, 420] width 141 height 31
click at [1162, 417] on link at bounding box center [1168, 427] width 19 height 22
click at [1174, 413] on span "展示原作" at bounding box center [1148, 420] width 78 height 32
click at [1220, 412] on div "展示方式: 展示複製品 (無需附加費用) 展示原作 展示及退回原作" at bounding box center [1122, 437] width 396 height 104
click at [1005, 453] on span "展示及退回原作" at bounding box center [980, 463] width 83 height 31
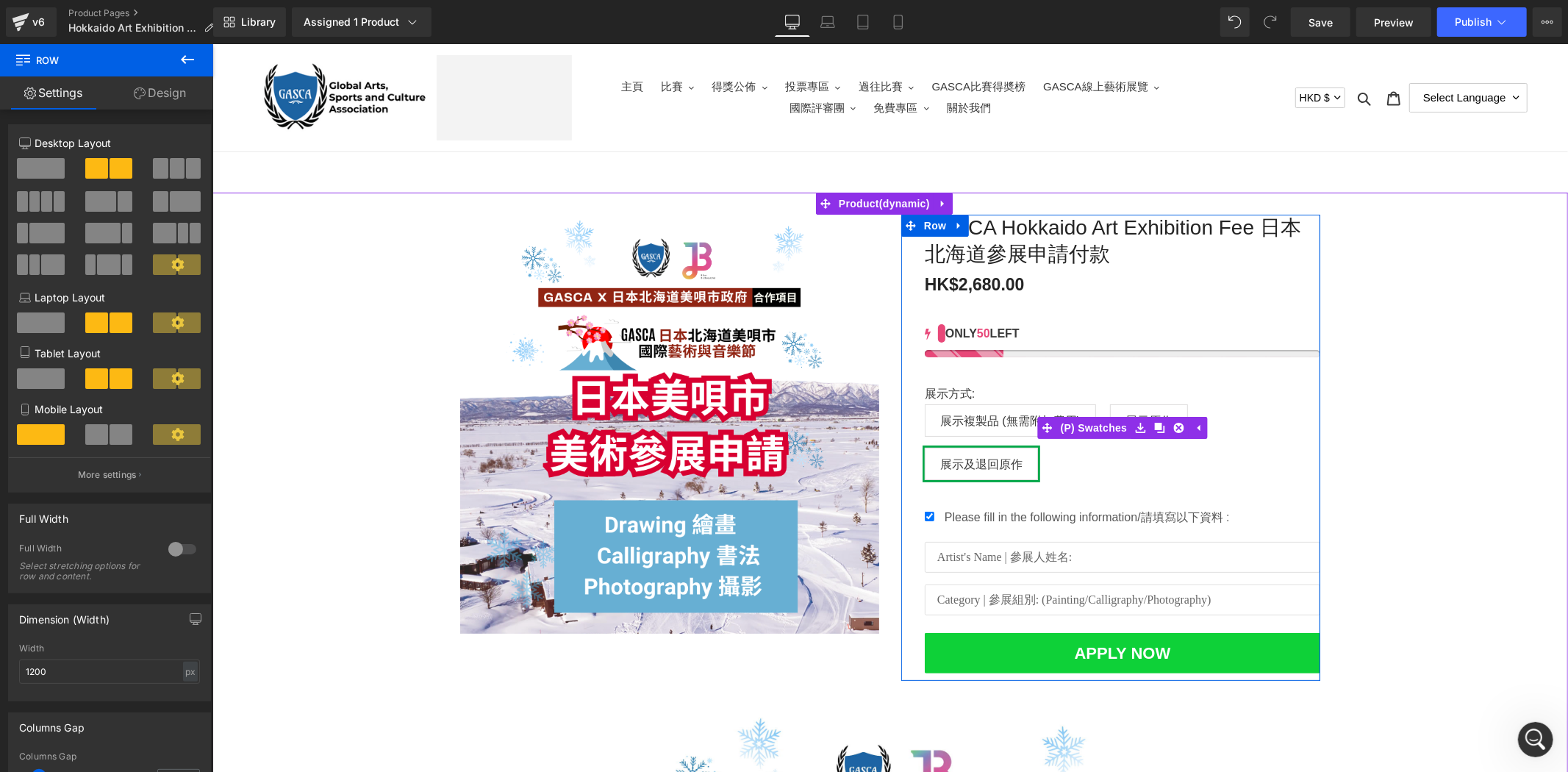
click at [1006, 407] on span "展示複製品 (無需附加費用)" at bounding box center [1009, 420] width 141 height 31
click at [1136, 402] on label "展示方式:" at bounding box center [1122, 394] width 396 height 18
click at [1124, 405] on span "展示原作" at bounding box center [1148, 420] width 47 height 31
click at [962, 445] on div "展示方式: 展示複製品 (無需附加費用) 展示原作 展示及退回原作" at bounding box center [1122, 437] width 396 height 104
click at [975, 451] on span "展示及退回原作" at bounding box center [980, 463] width 83 height 31
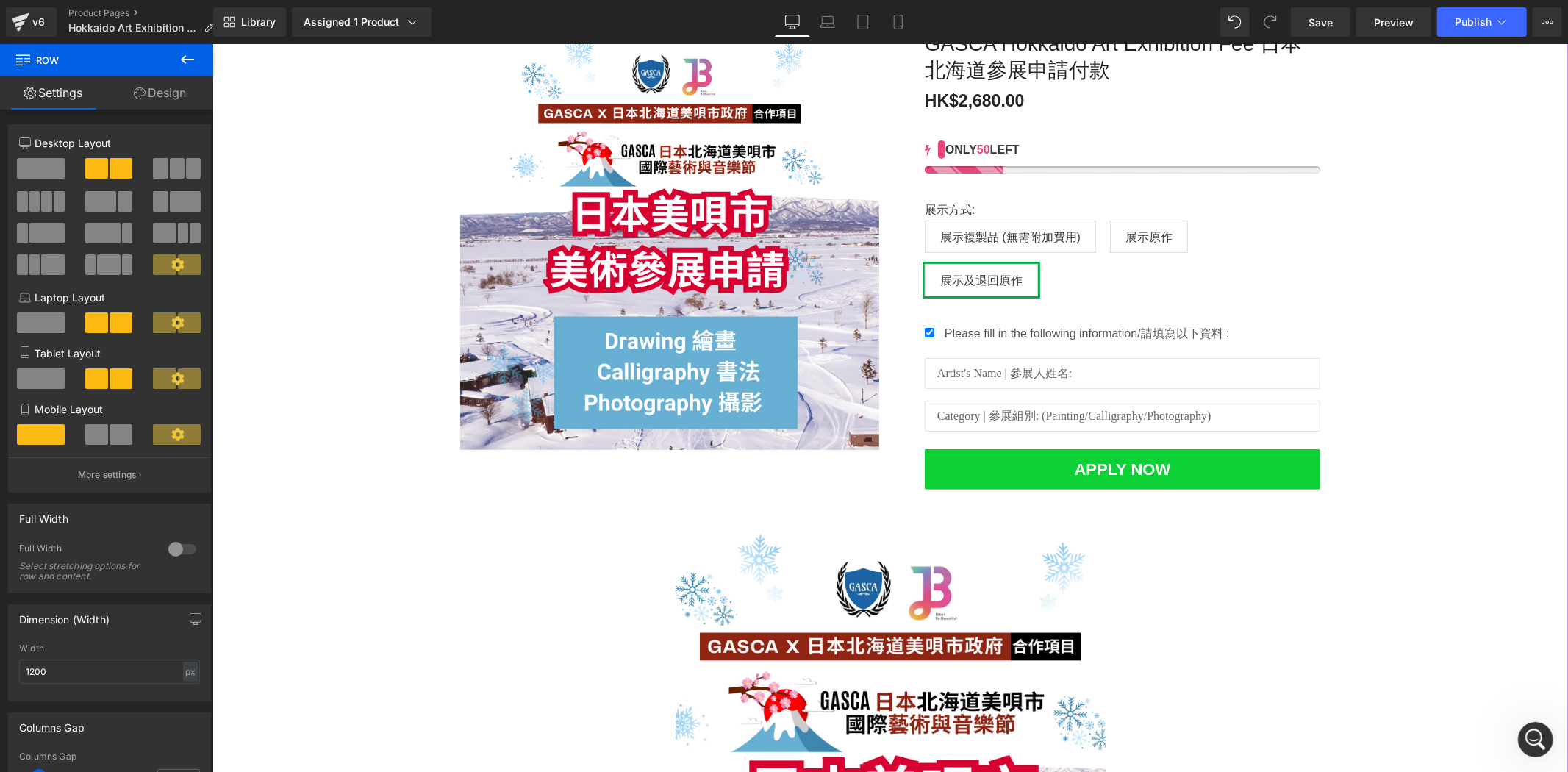
scroll to position [189, 0]
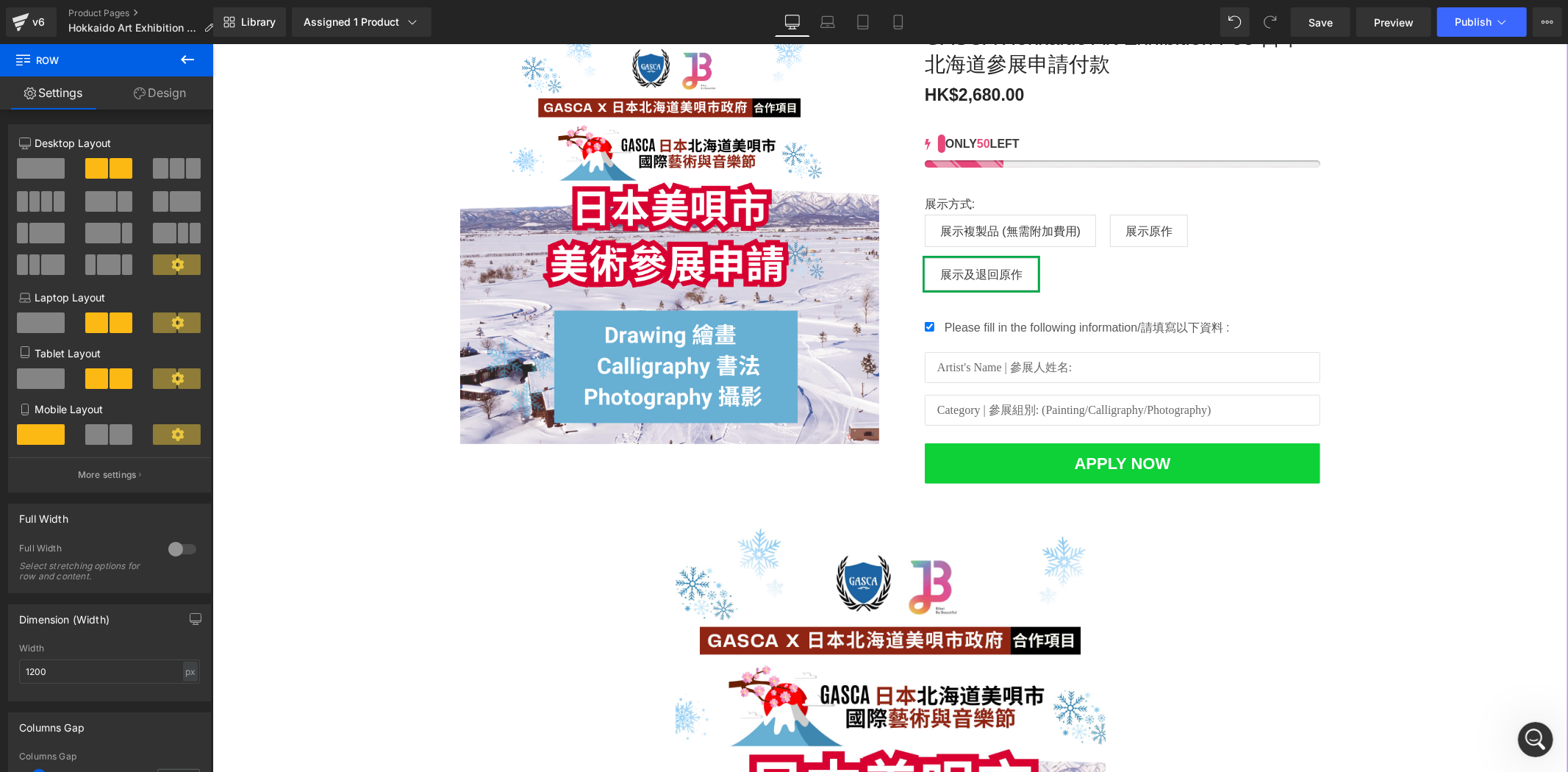
click at [1415, 437] on div "Sale Off (P) Image [PERSON_NAME] Hokkaido Art Exhibition Fee 日本北海道參展申請付款 (P) Ti…" at bounding box center [889, 569] width 1355 height 1134
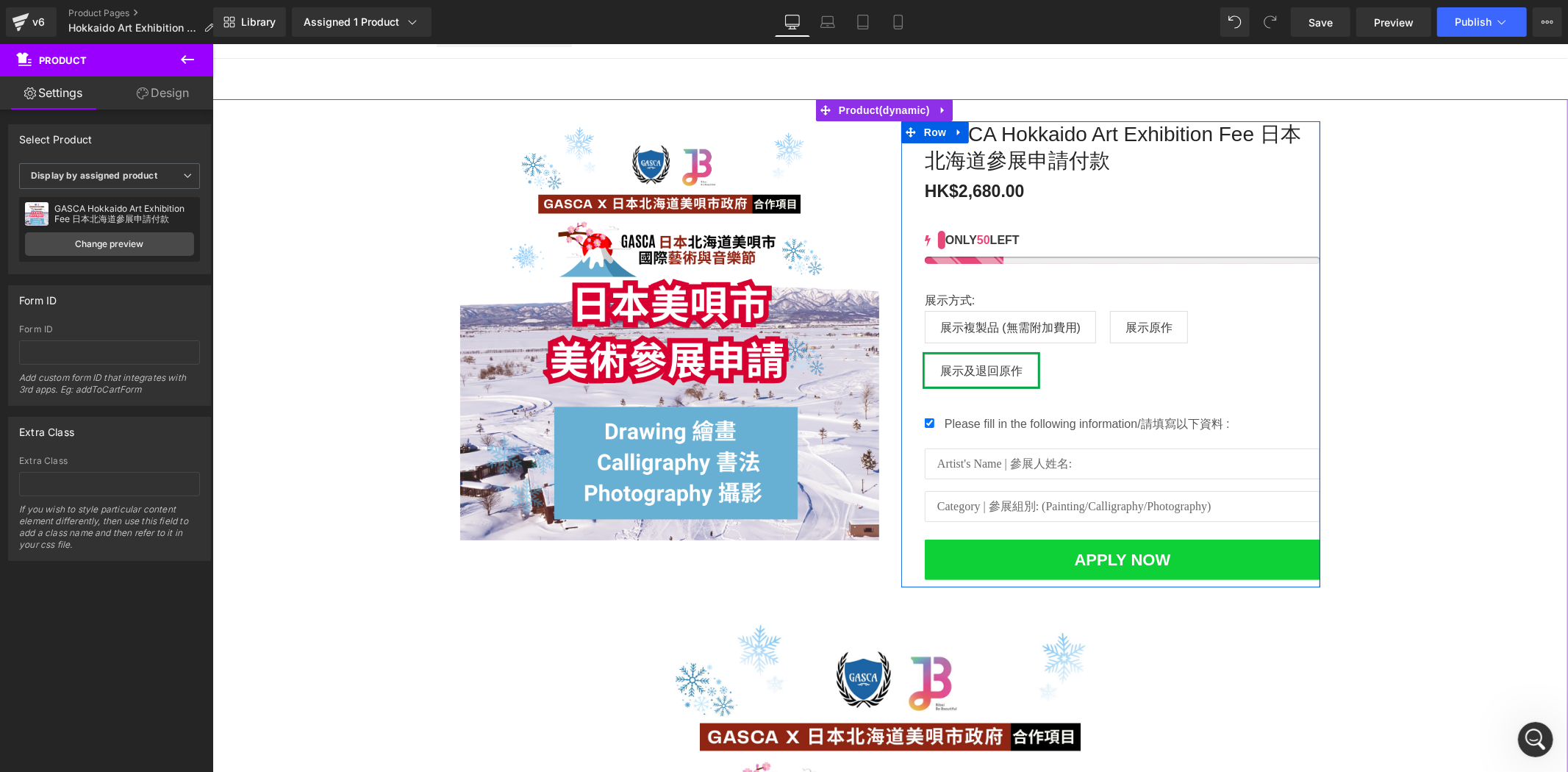
scroll to position [0, 0]
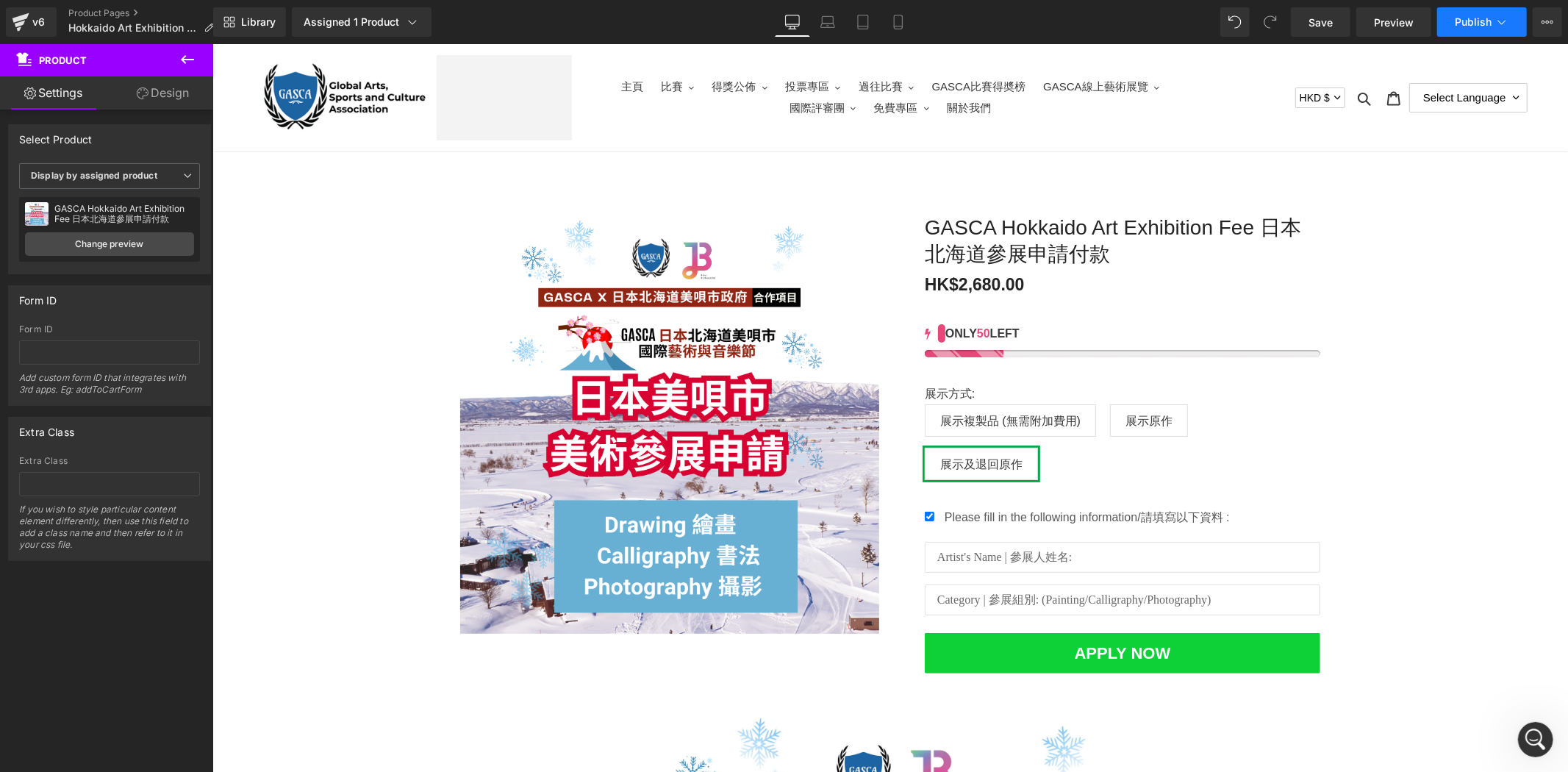
click at [1487, 27] on span "Publish" at bounding box center [1473, 22] width 37 height 12
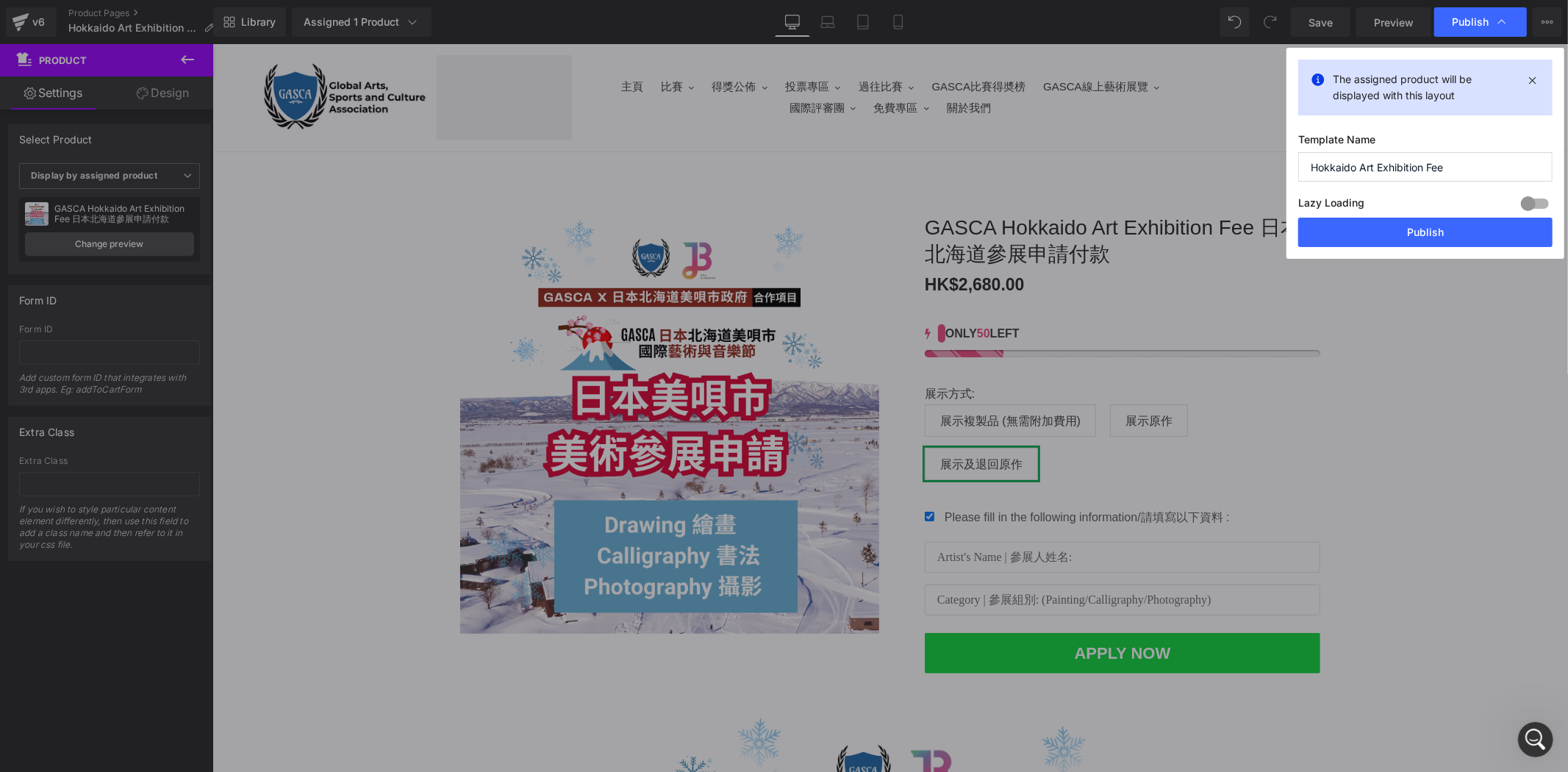
click at [1431, 250] on div "The assigned product will be displayed with this layout Template Name Hokkaido …" at bounding box center [1425, 153] width 278 height 211
click at [1446, 233] on button "Publish" at bounding box center [1425, 233] width 254 height 29
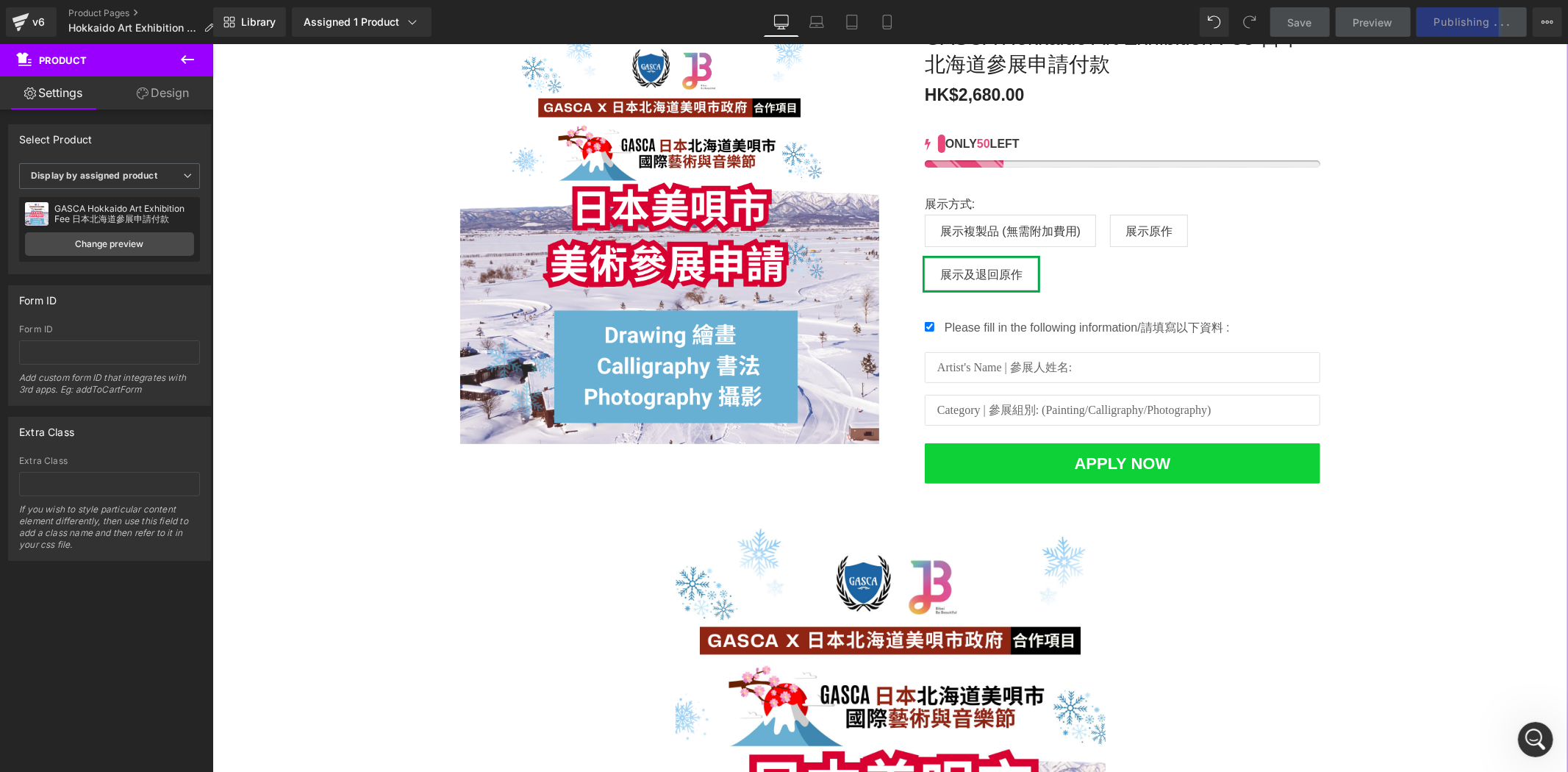
scroll to position [571, 0]
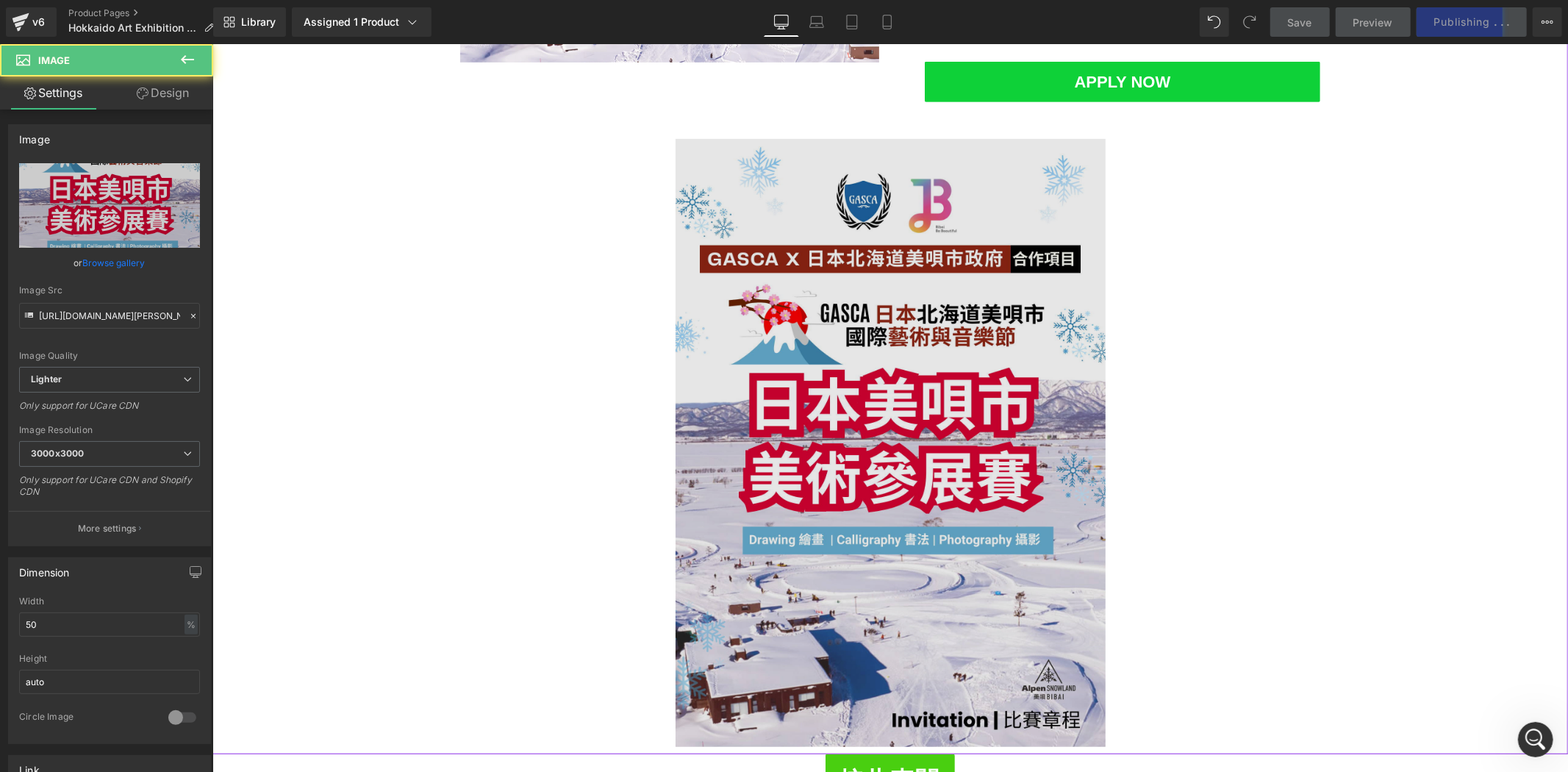
click at [1065, 288] on img at bounding box center [889, 442] width 430 height 608
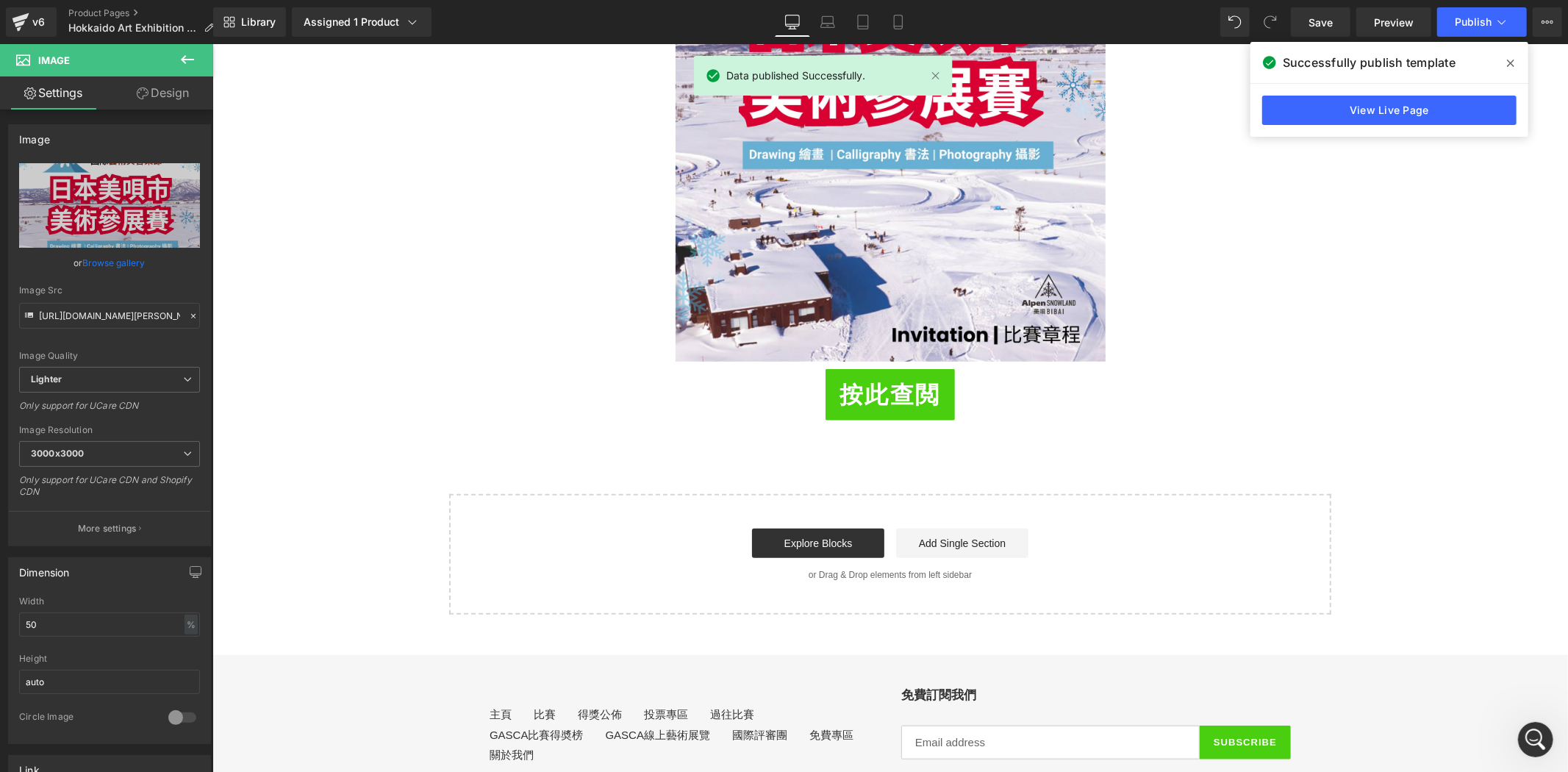
scroll to position [953, 0]
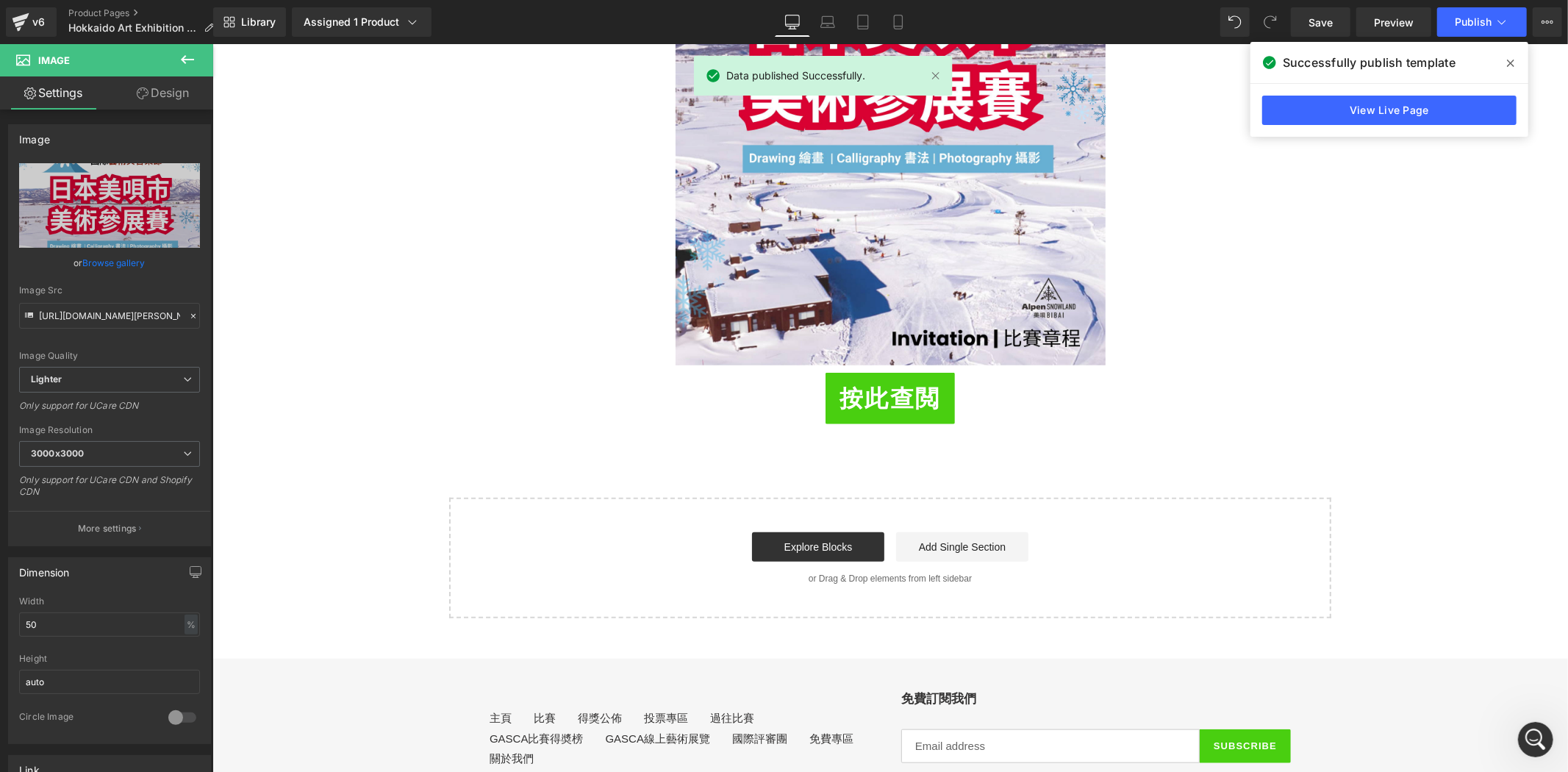
click at [879, 396] on span "Button" at bounding box center [889, 397] width 34 height 18
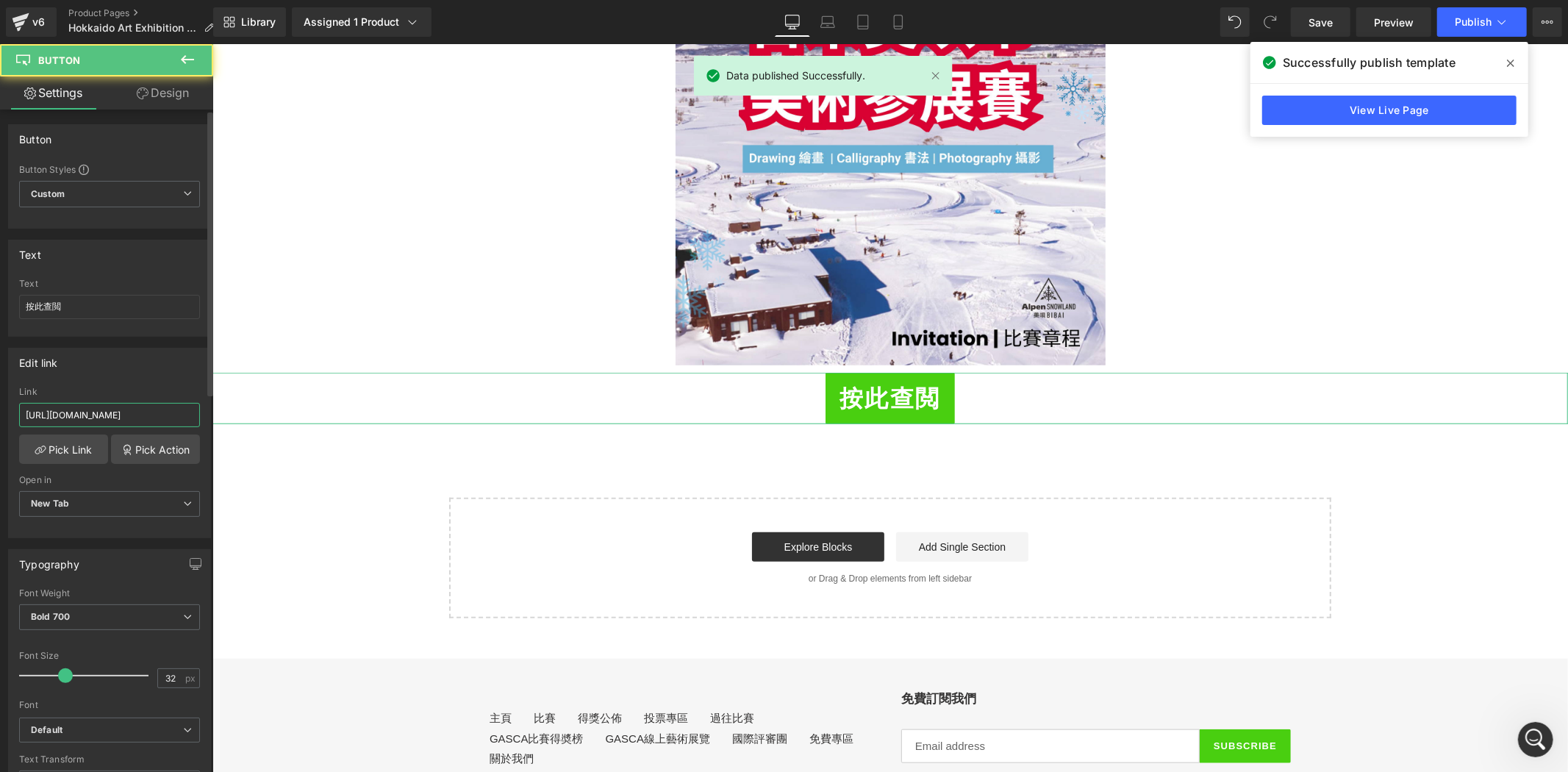
click at [97, 420] on input "[URL][DOMAIN_NAME]" at bounding box center [110, 414] width 181 height 24
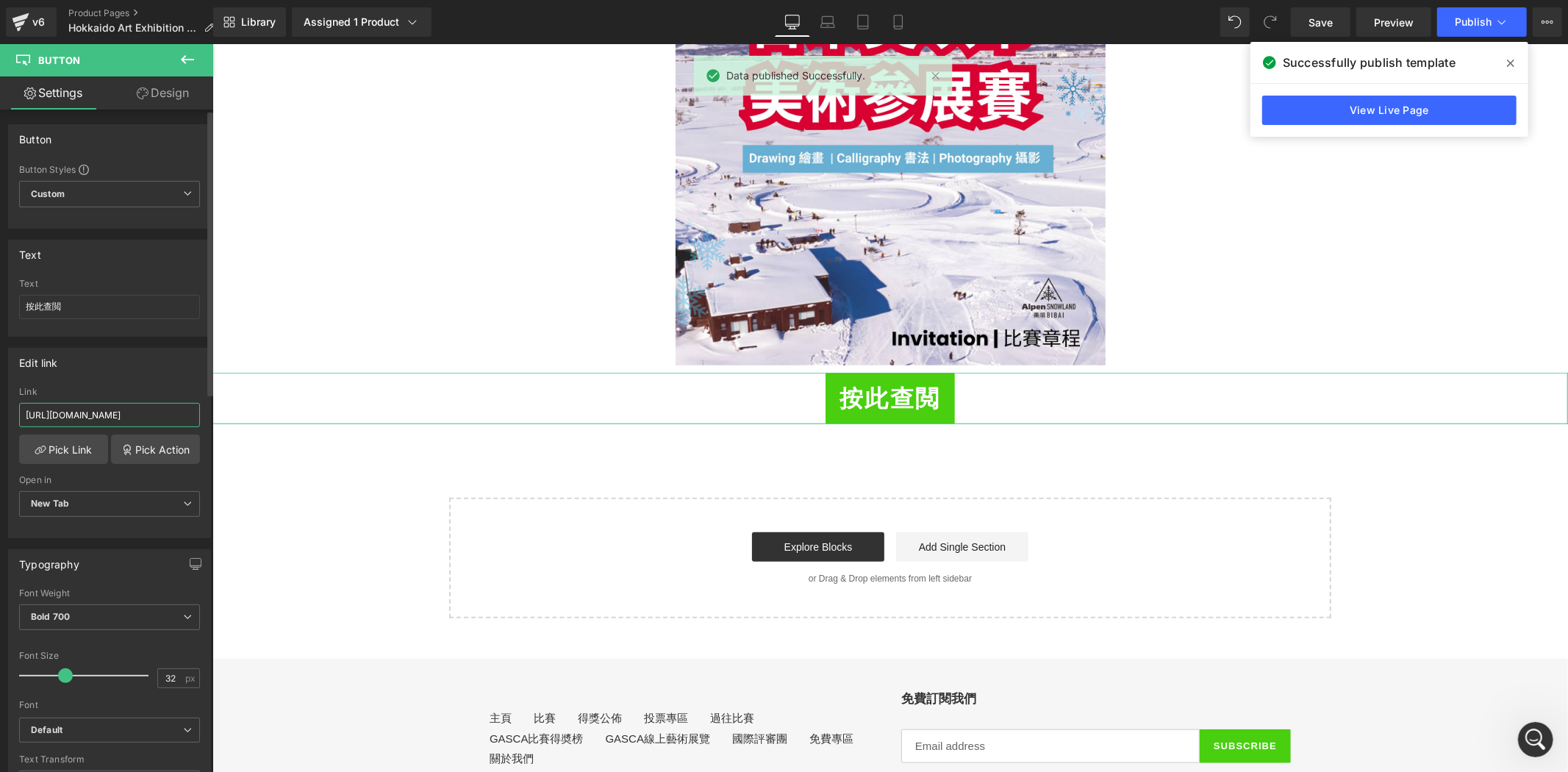
click at [97, 417] on input "[URL][DOMAIN_NAME]" at bounding box center [110, 414] width 181 height 24
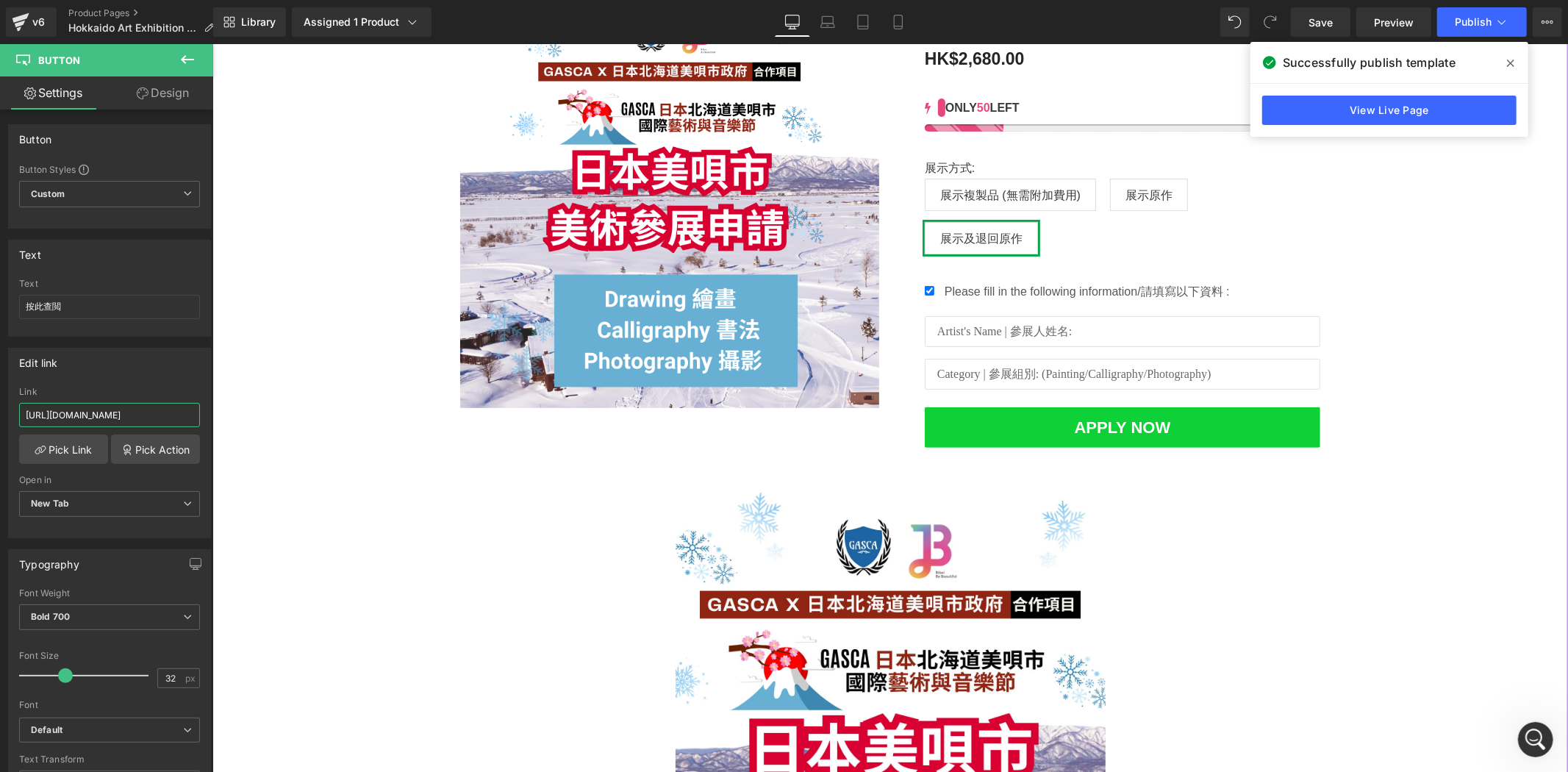
scroll to position [189, 0]
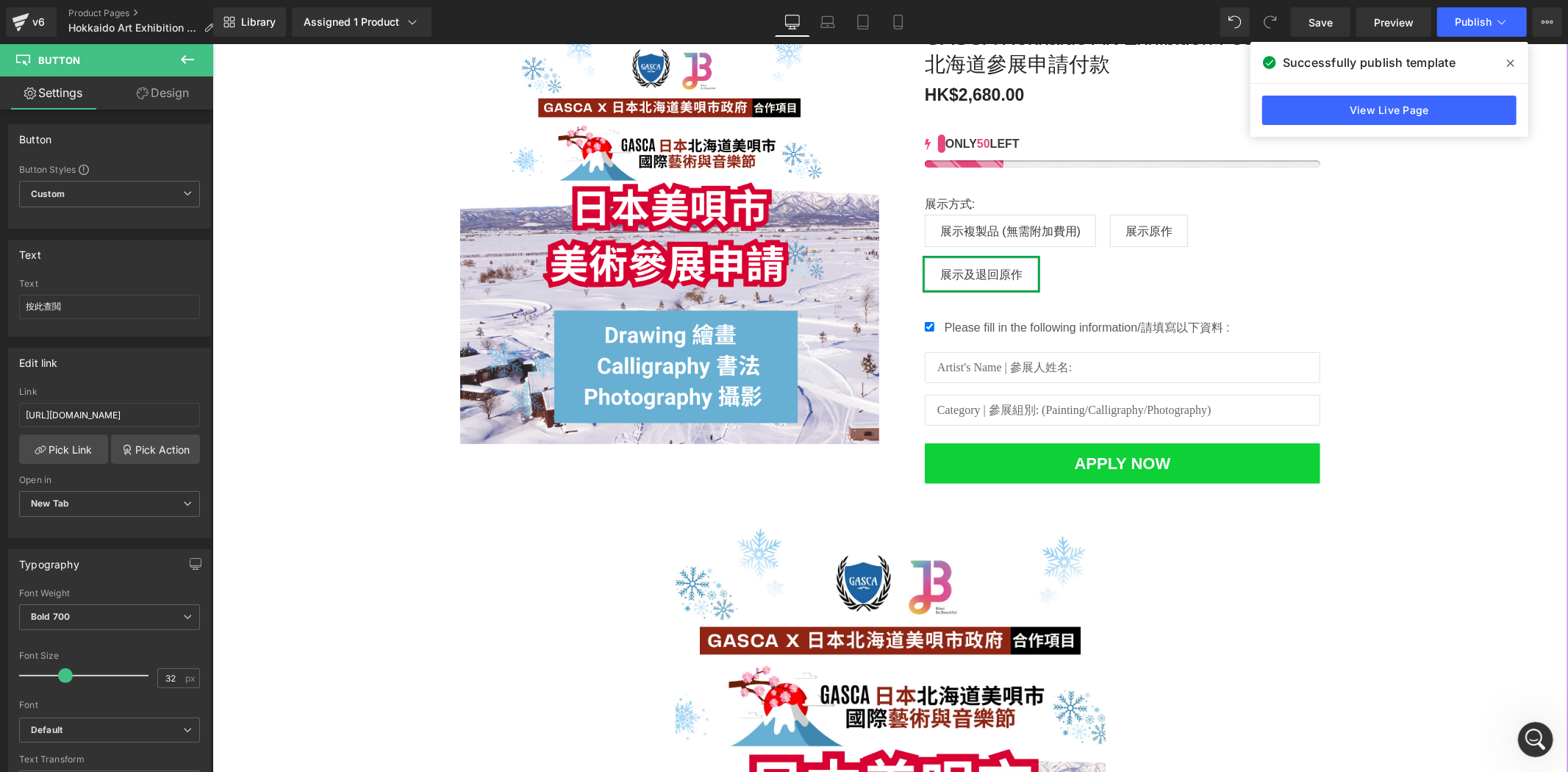
click at [1439, 245] on div "Sale Off (P) Image [PERSON_NAME] Hokkaido Art Exhibition Fee 日本北海道參展申請付款 (P) Ti…" at bounding box center [889, 569] width 1355 height 1134
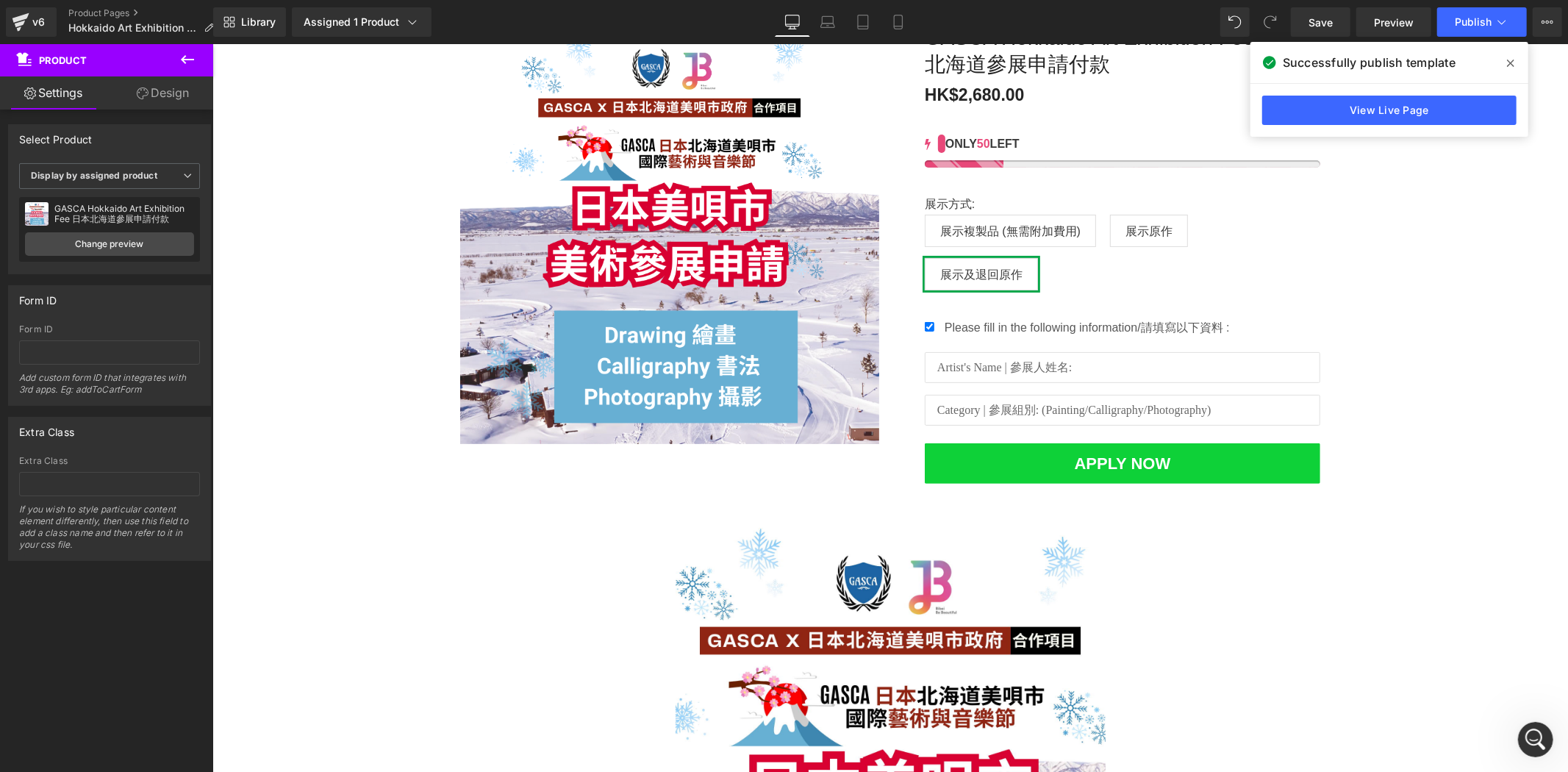
click at [1514, 68] on span at bounding box center [1510, 63] width 23 height 23
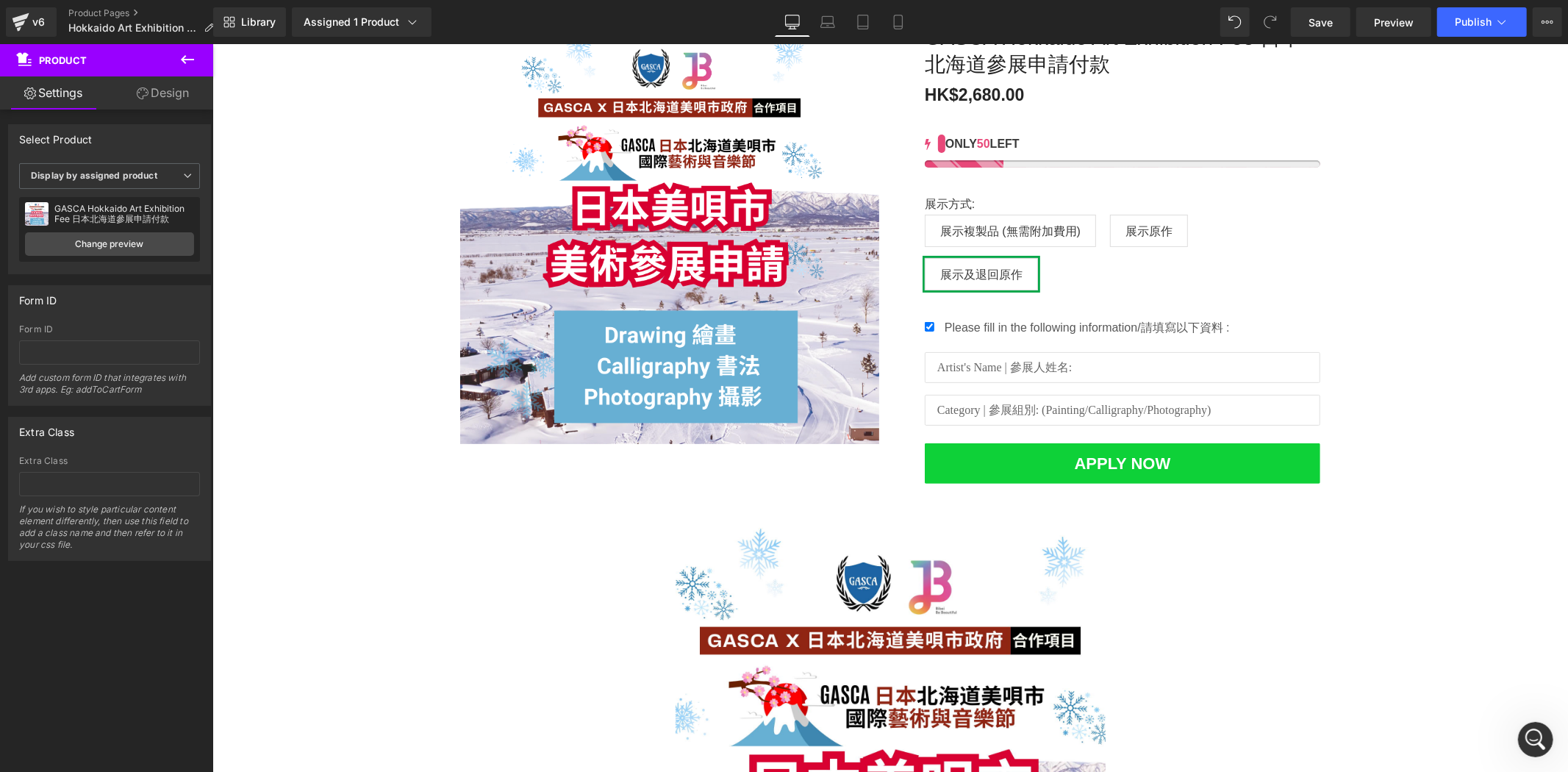
click at [196, 56] on button at bounding box center [187, 60] width 52 height 32
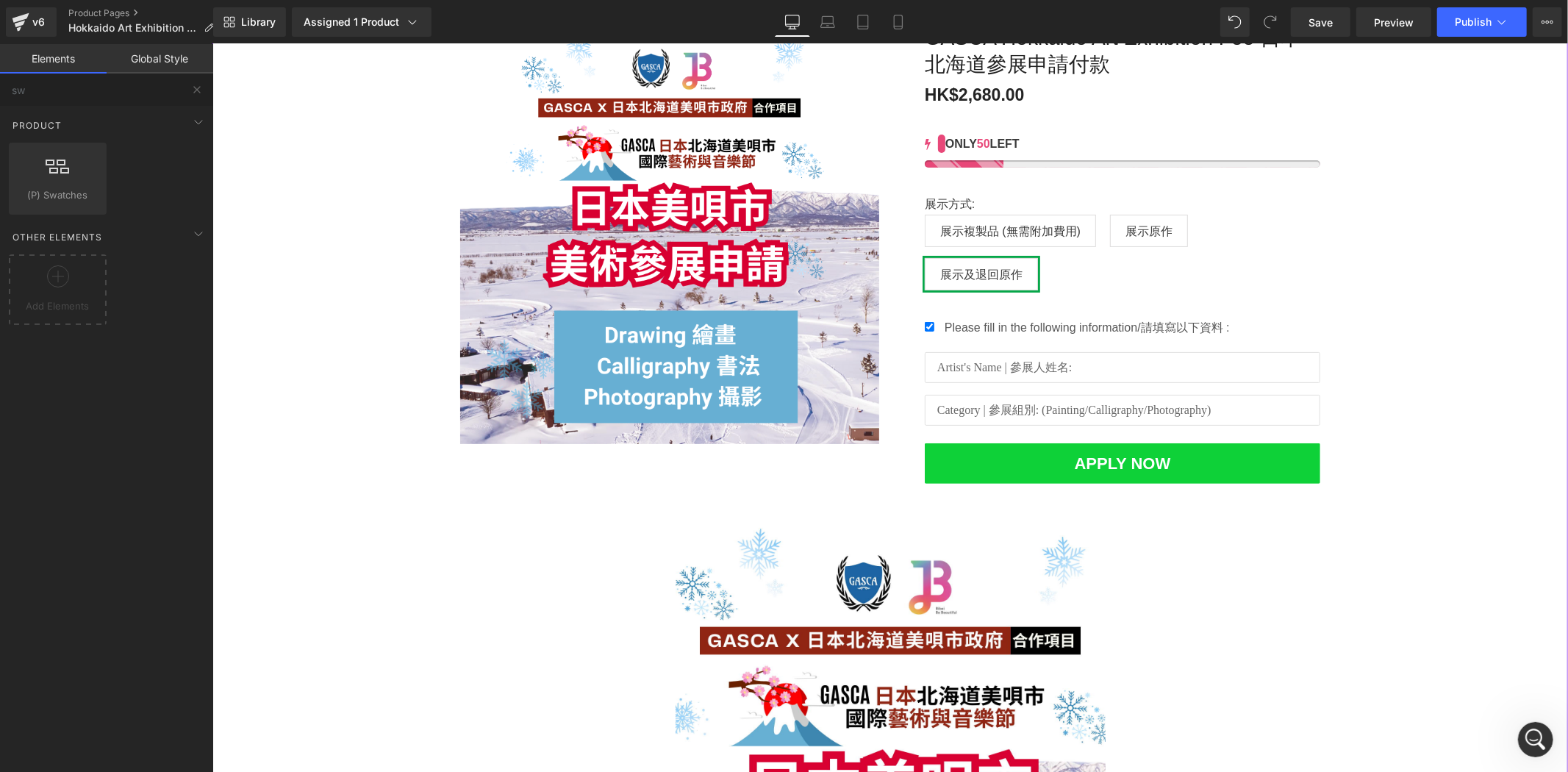
click at [241, 100] on div "Sale Off (P) Image [PERSON_NAME] Hokkaido Art Exhibition Fee 日本北海道參展申請付款 (P) Ti…" at bounding box center [889, 569] width 1355 height 1134
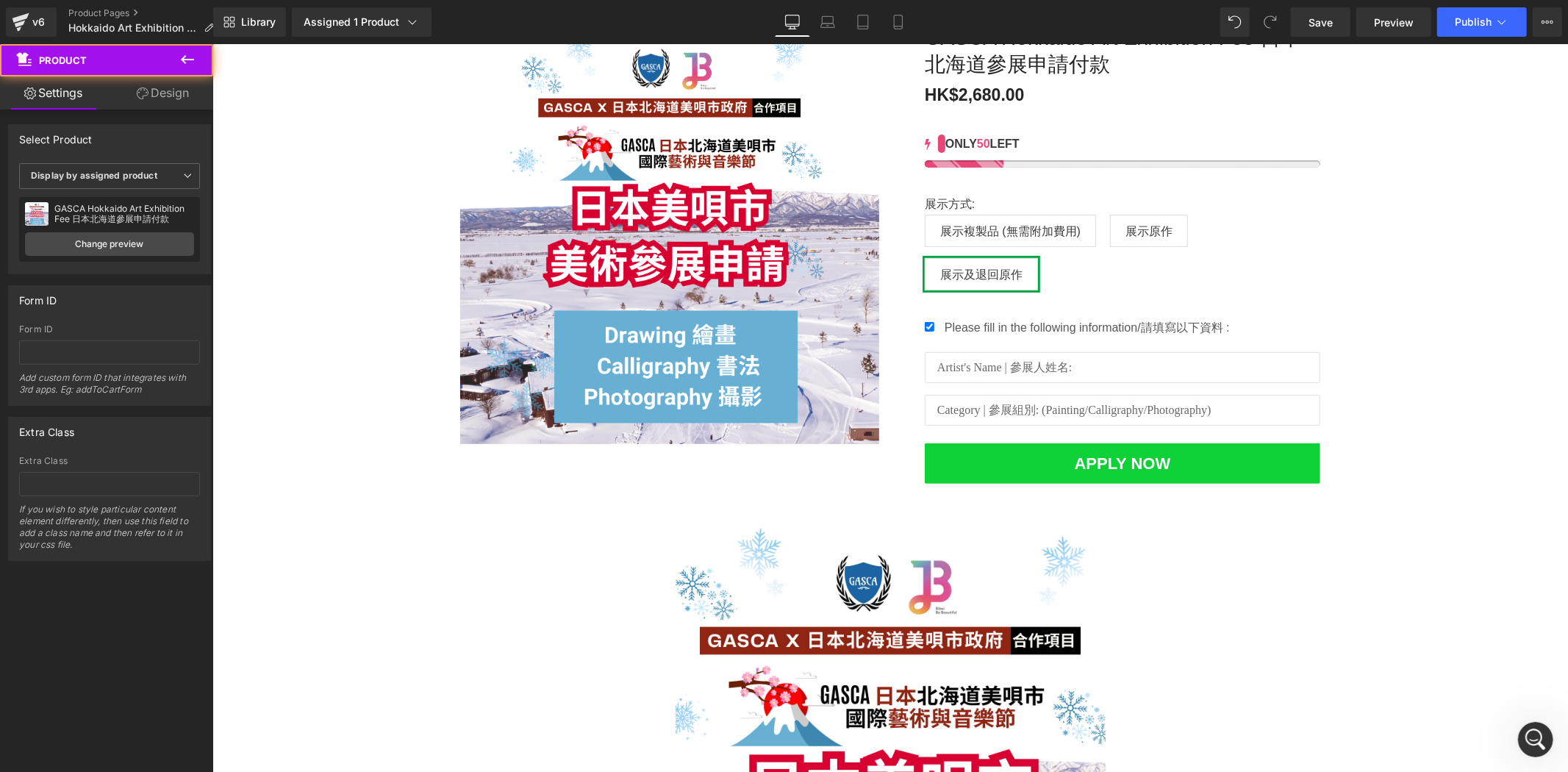
click at [189, 61] on icon at bounding box center [187, 60] width 18 height 18
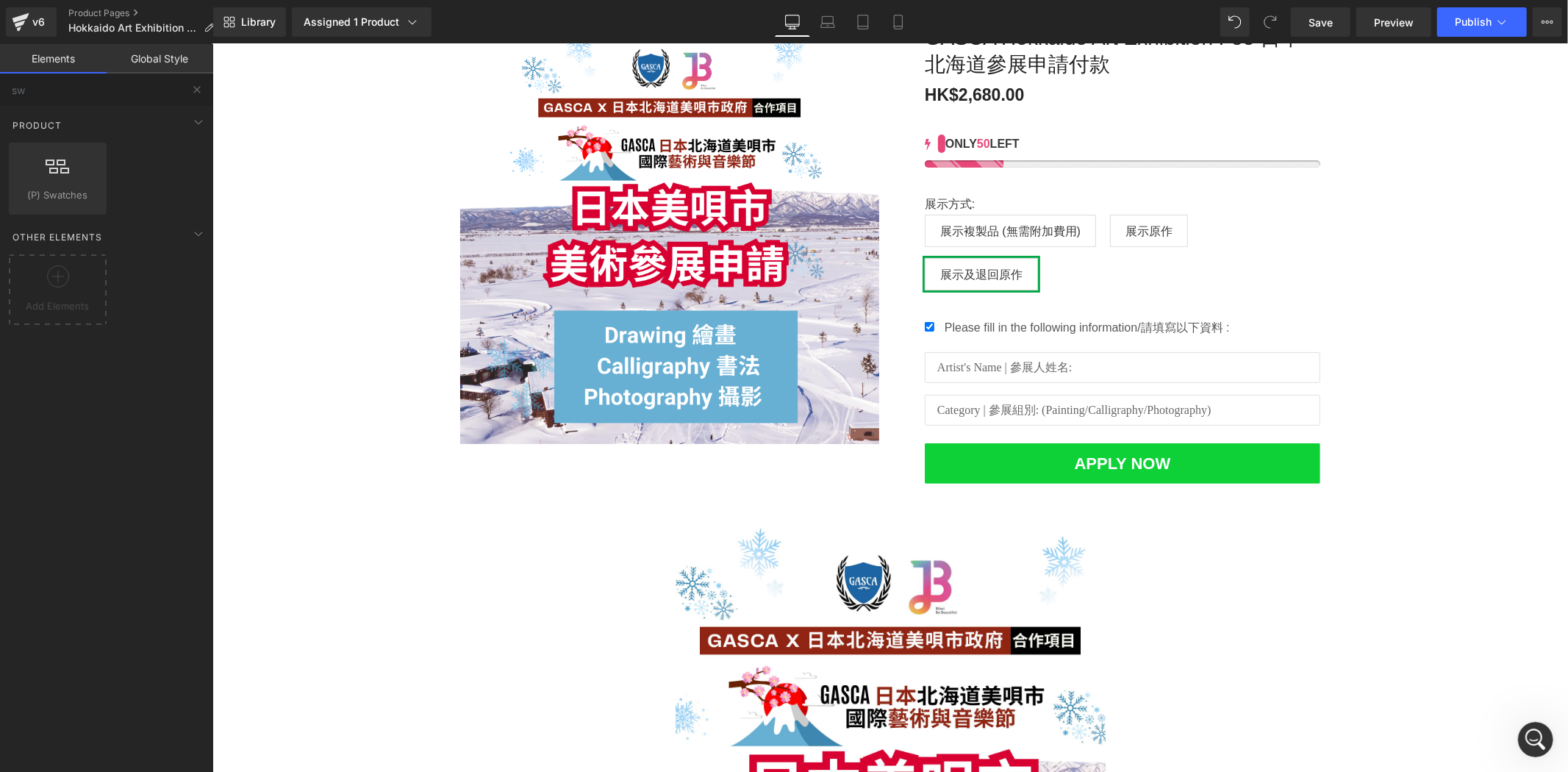
click at [189, 83] on button "展示方式:" at bounding box center [197, 90] width 32 height 32
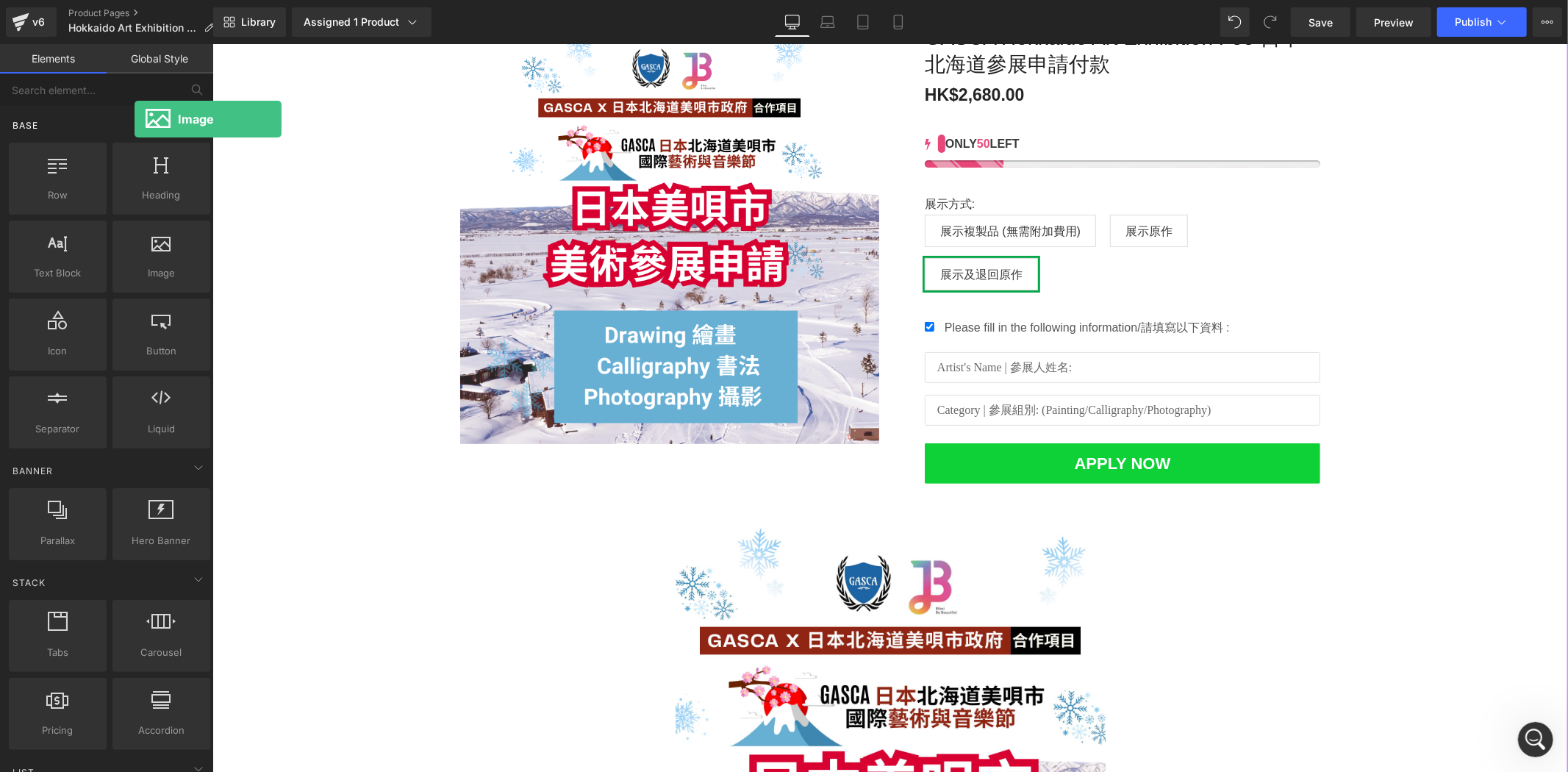
drag, startPoint x: 162, startPoint y: 274, endPoint x: 134, endPoint y: 119, distance: 157.5
click at [134, 119] on div "Base Row rows, columns, layouts, div Heading headings, titles, h1,h2,h3,h4,h5,h…" at bounding box center [110, 278] width 207 height 345
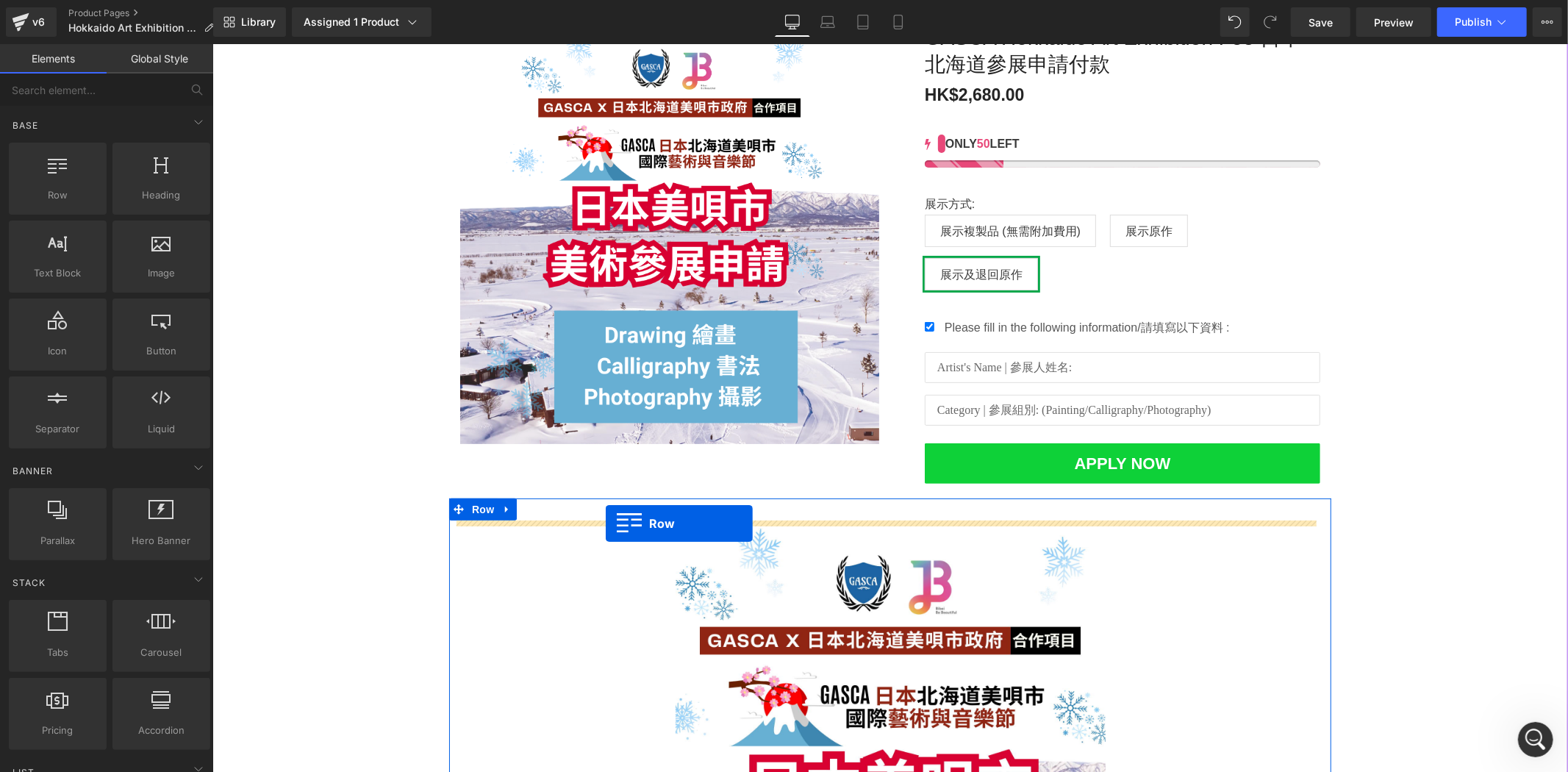
drag, startPoint x: 278, startPoint y: 224, endPoint x: 605, endPoint y: 522, distance: 442.4
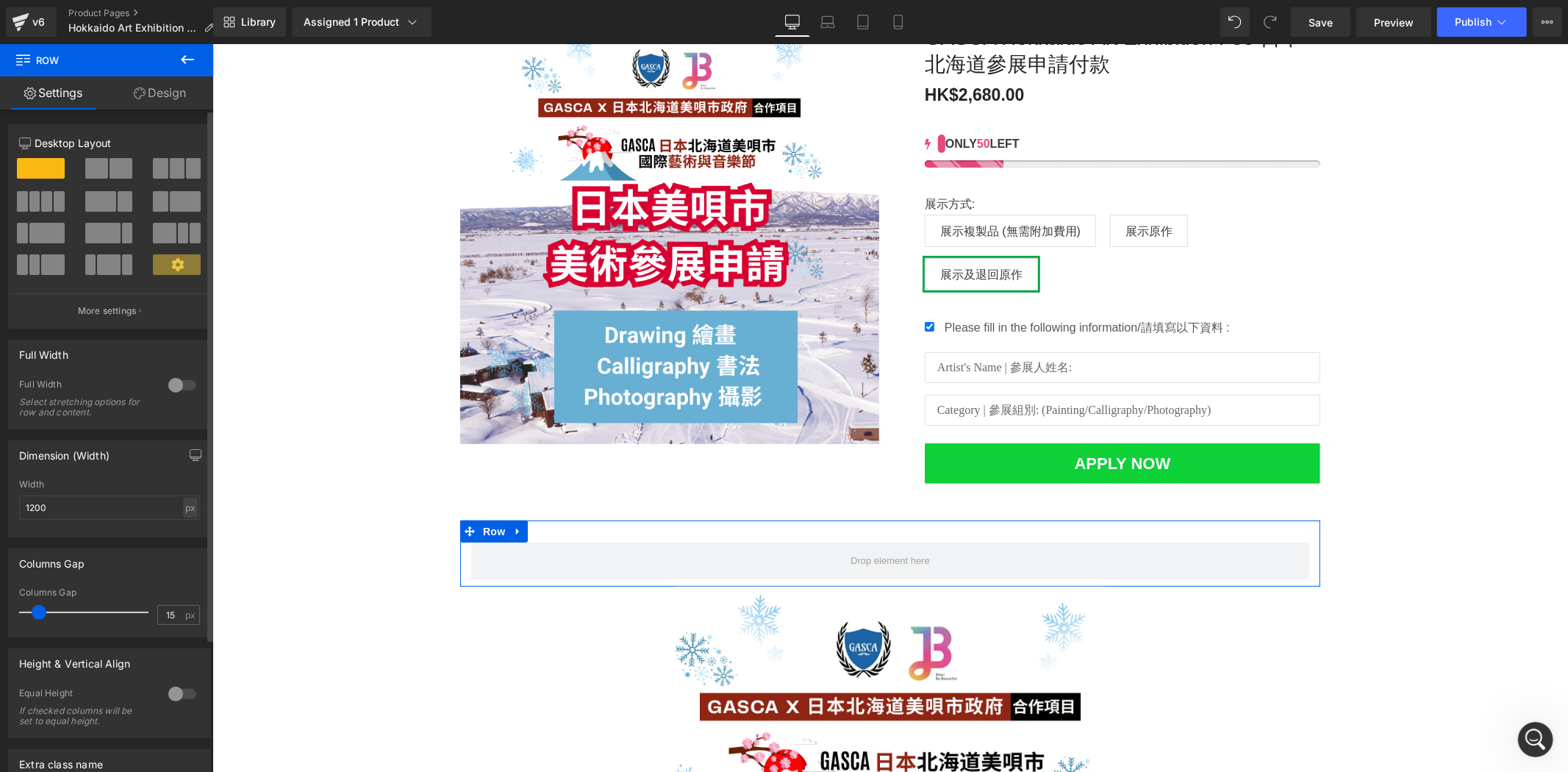
click at [145, 160] on div at bounding box center [177, 173] width 68 height 32
click at [170, 165] on span at bounding box center [177, 168] width 15 height 21
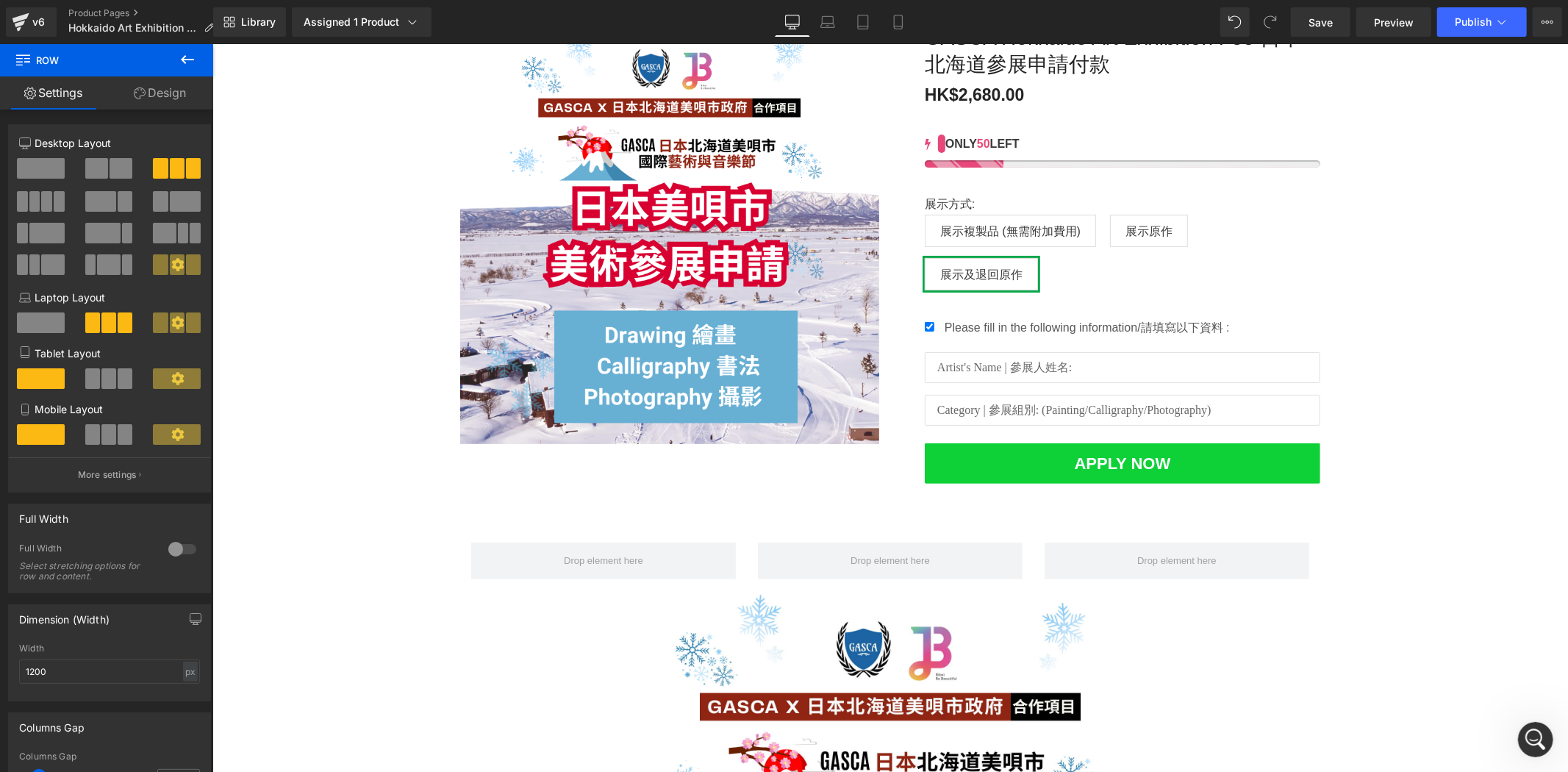
click at [185, 63] on icon at bounding box center [187, 59] width 13 height 9
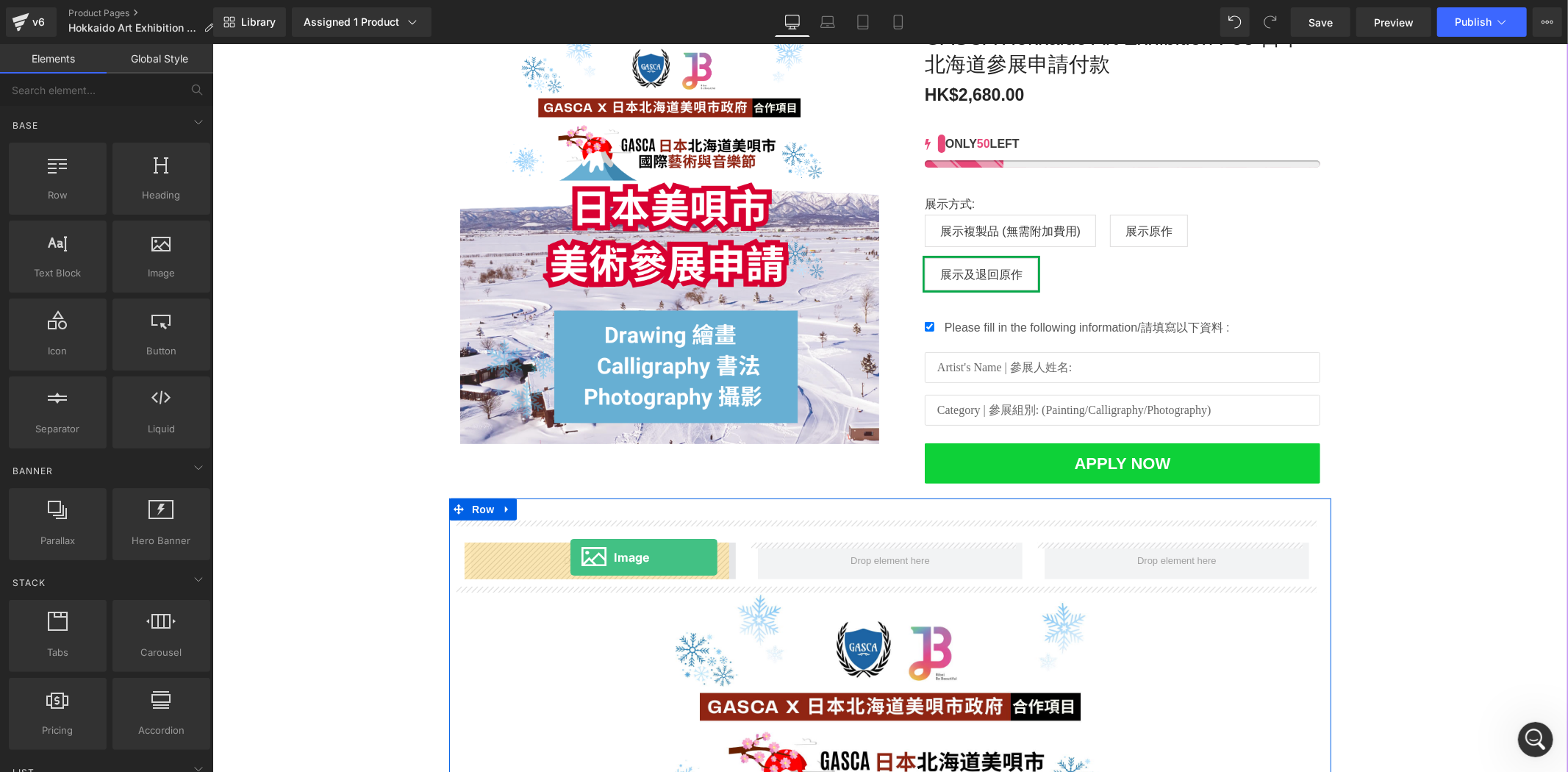
drag, startPoint x: 372, startPoint y: 301, endPoint x: 570, endPoint y: 556, distance: 322.8
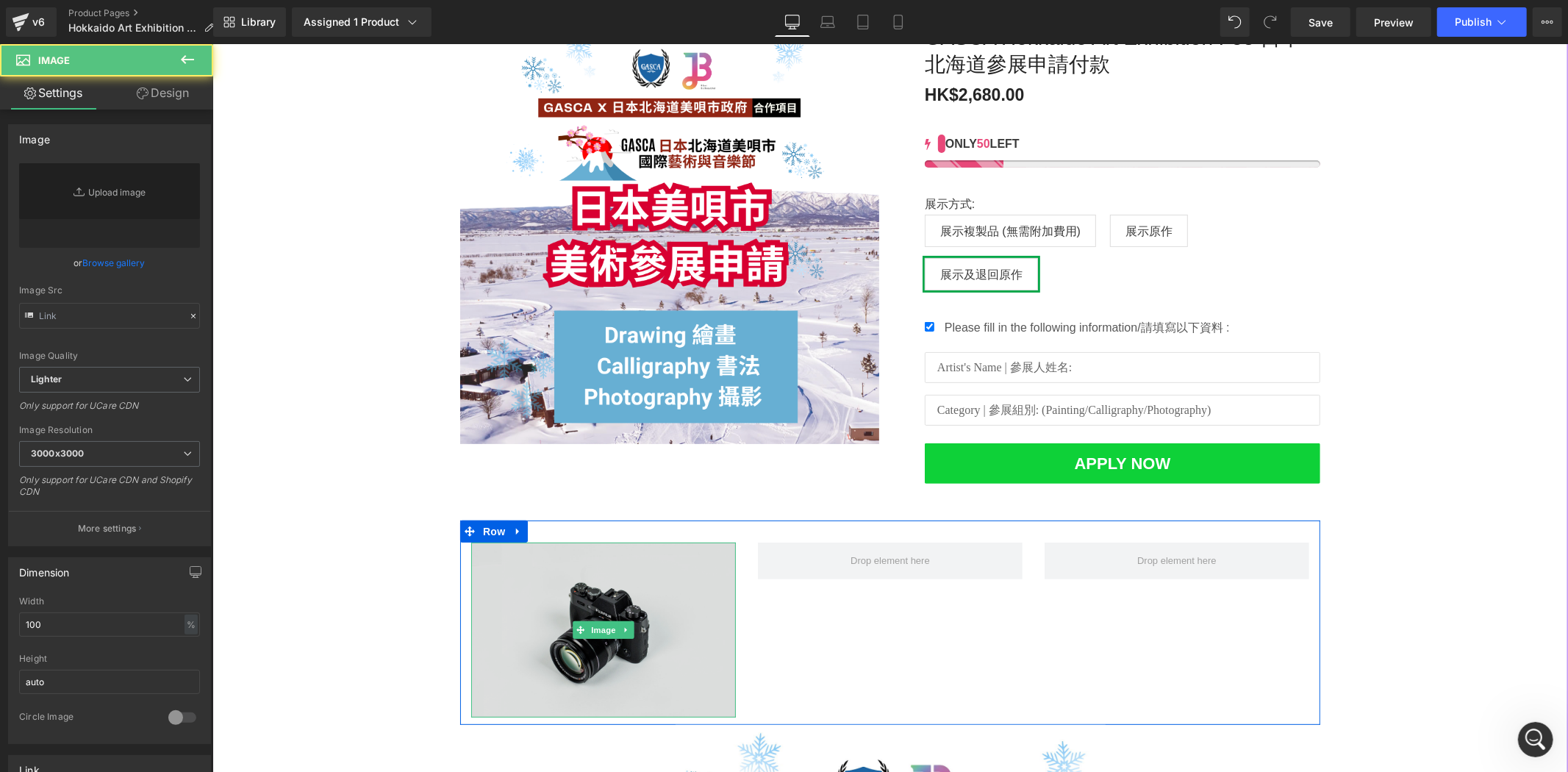
type input "//[DOMAIN_NAME][URL]"
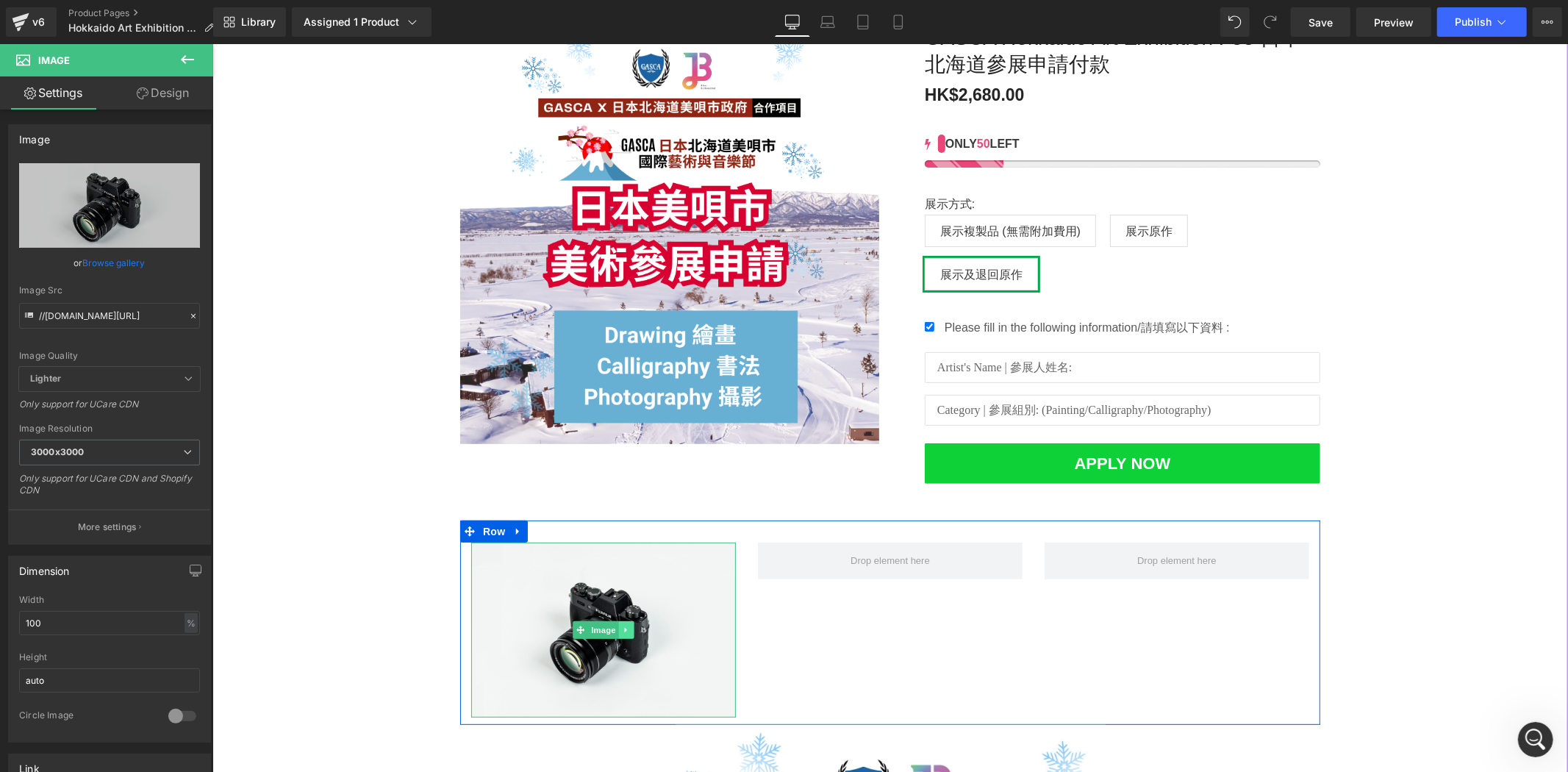
click at [622, 624] on icon at bounding box center [626, 628] width 8 height 9
click at [625, 624] on link at bounding box center [633, 629] width 15 height 18
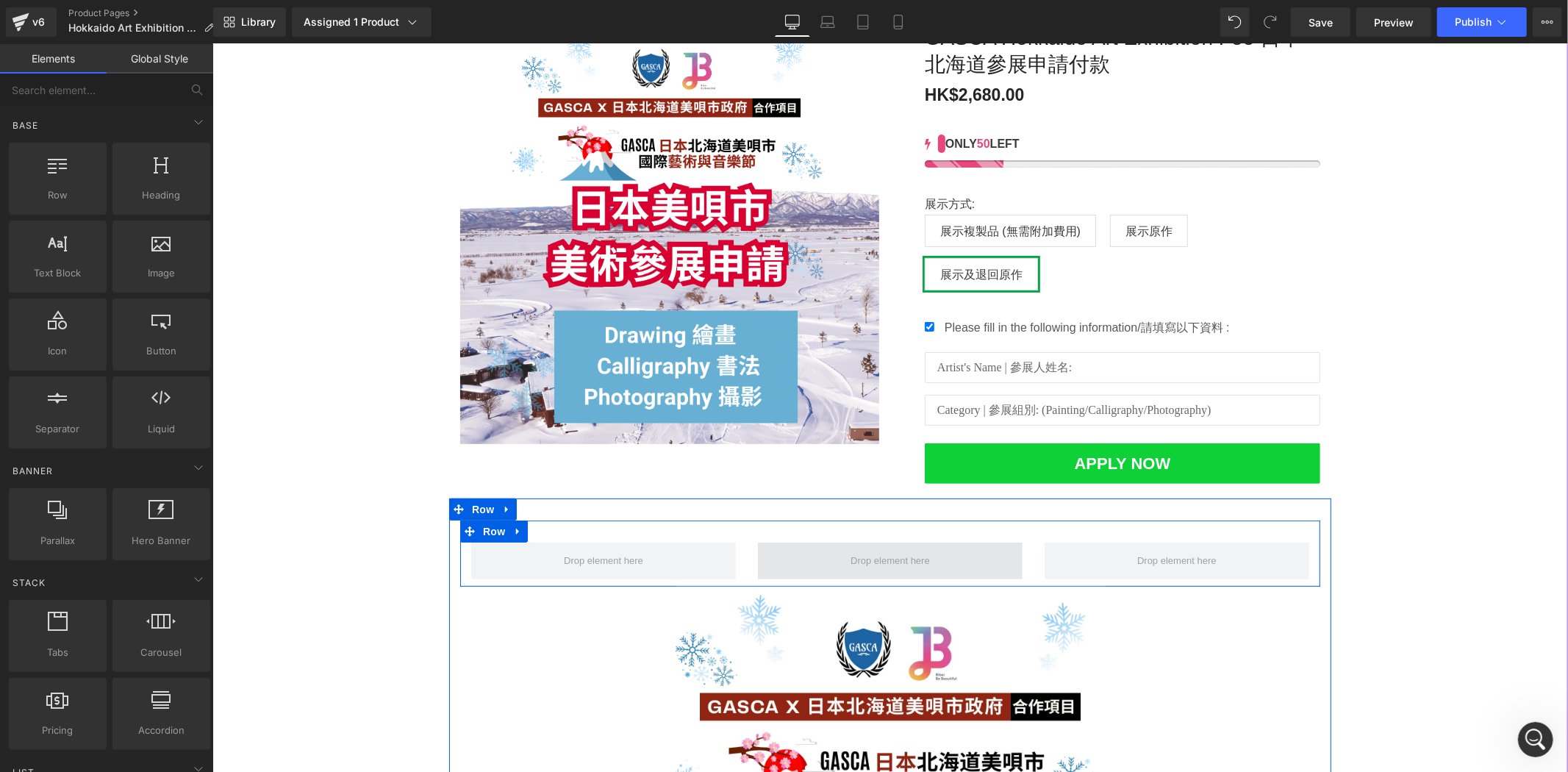
drag, startPoint x: 857, startPoint y: 575, endPoint x: 851, endPoint y: 568, distance: 9.2
click at [859, 575] on span at bounding box center [889, 560] width 264 height 37
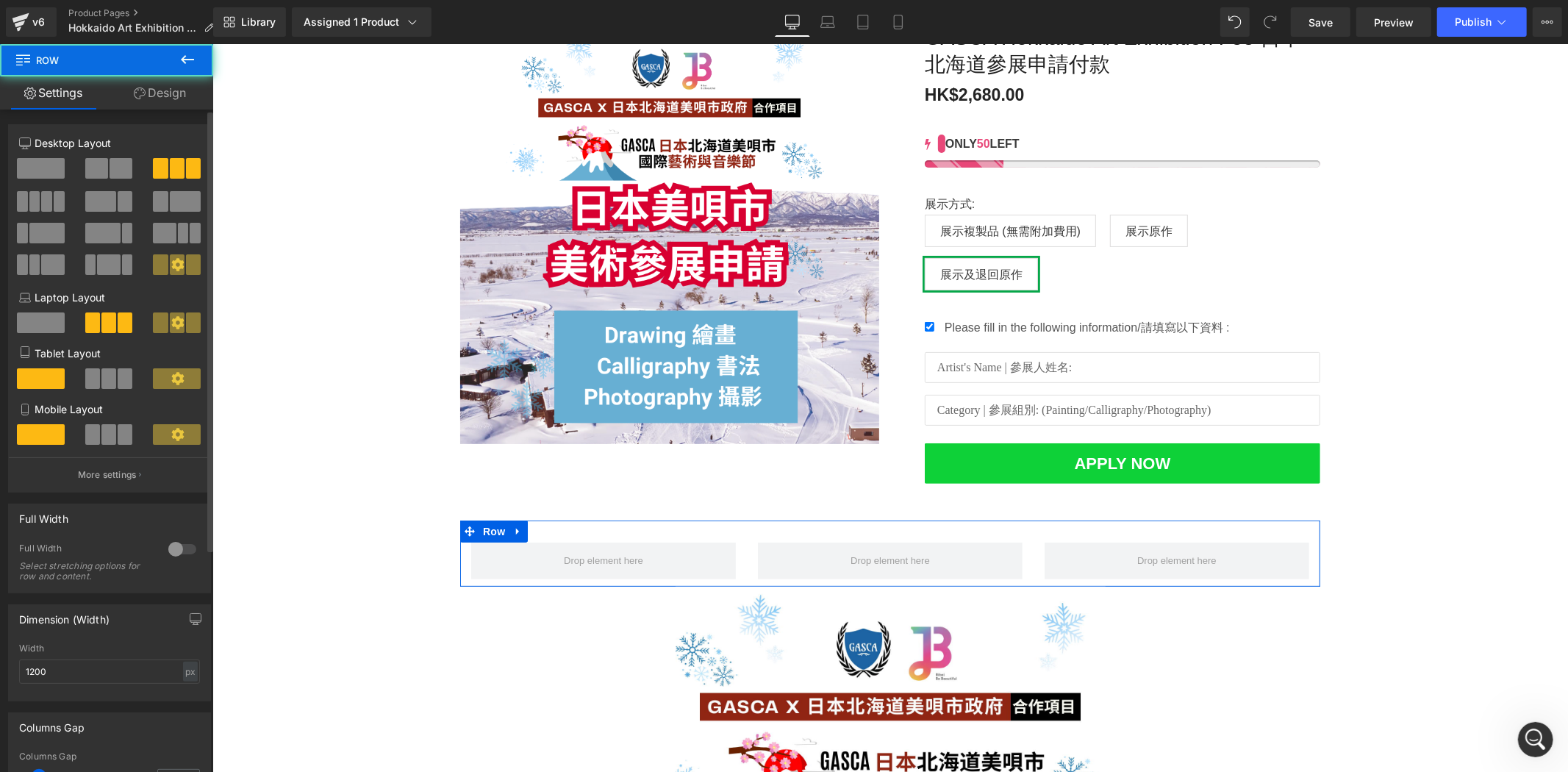
click at [55, 172] on span at bounding box center [41, 168] width 48 height 21
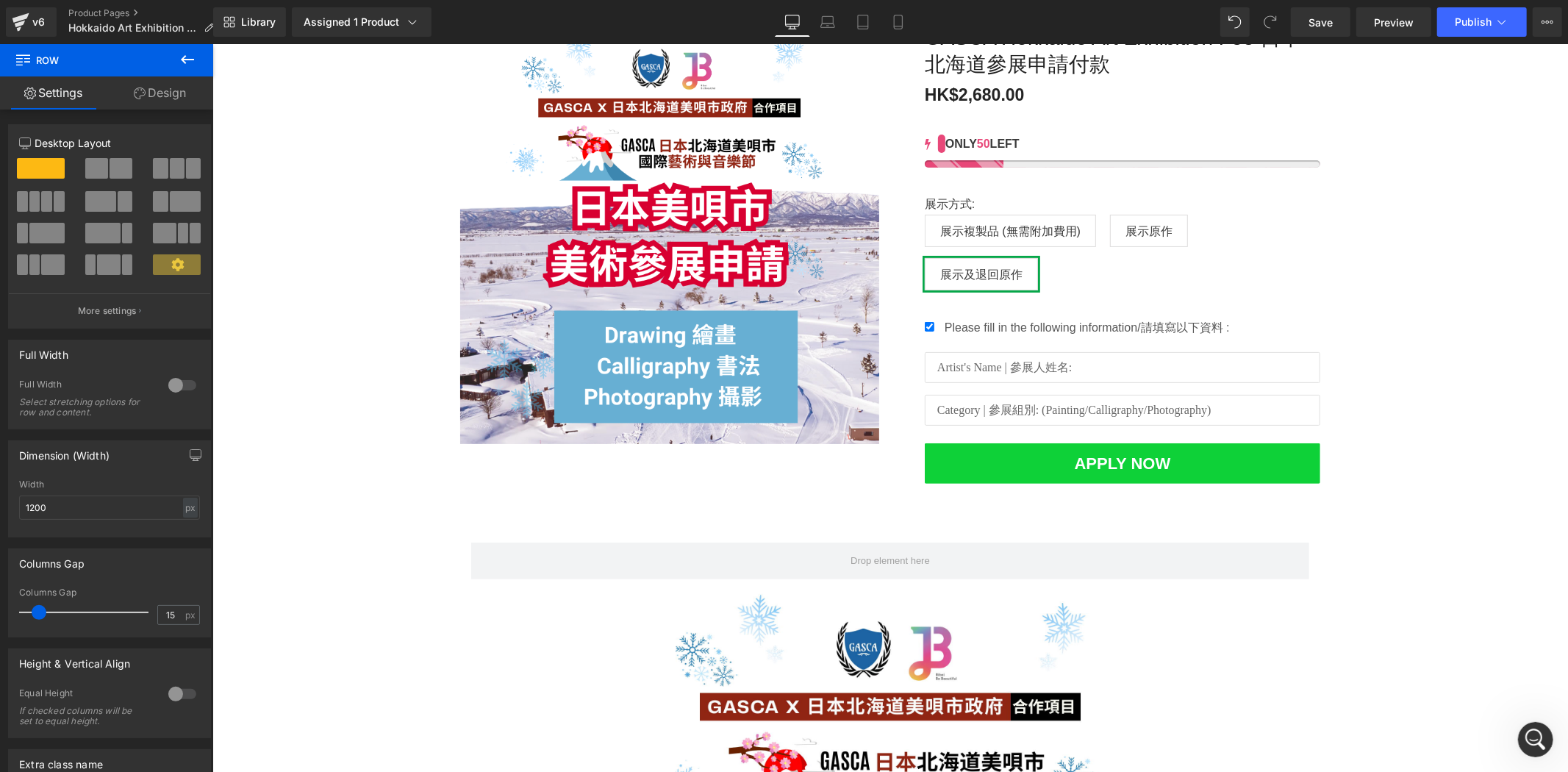
click at [192, 57] on icon at bounding box center [187, 60] width 18 height 18
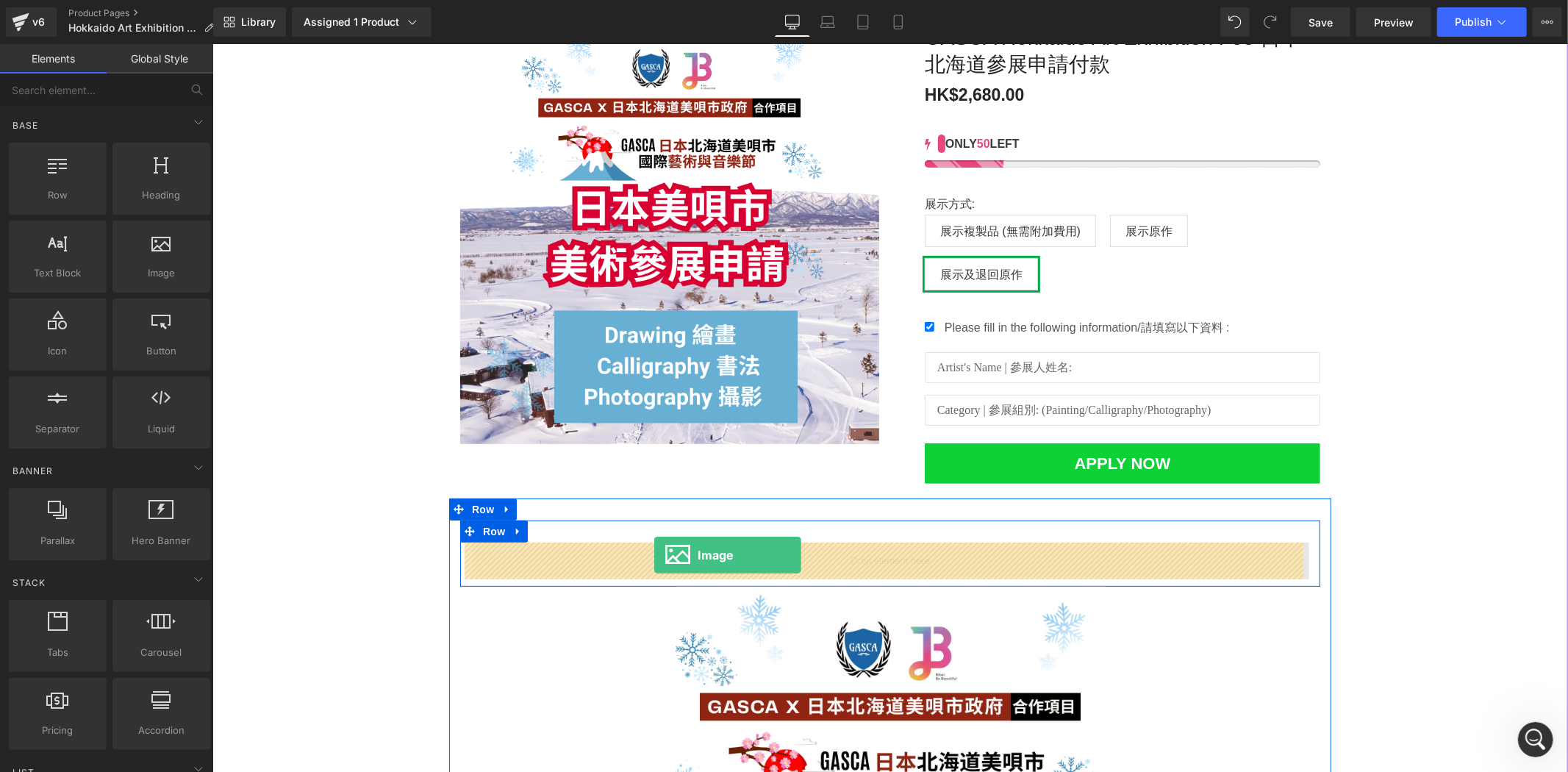
drag, startPoint x: 413, startPoint y: 309, endPoint x: 654, endPoint y: 554, distance: 343.7
